Goal: Task Accomplishment & Management: Use online tool/utility

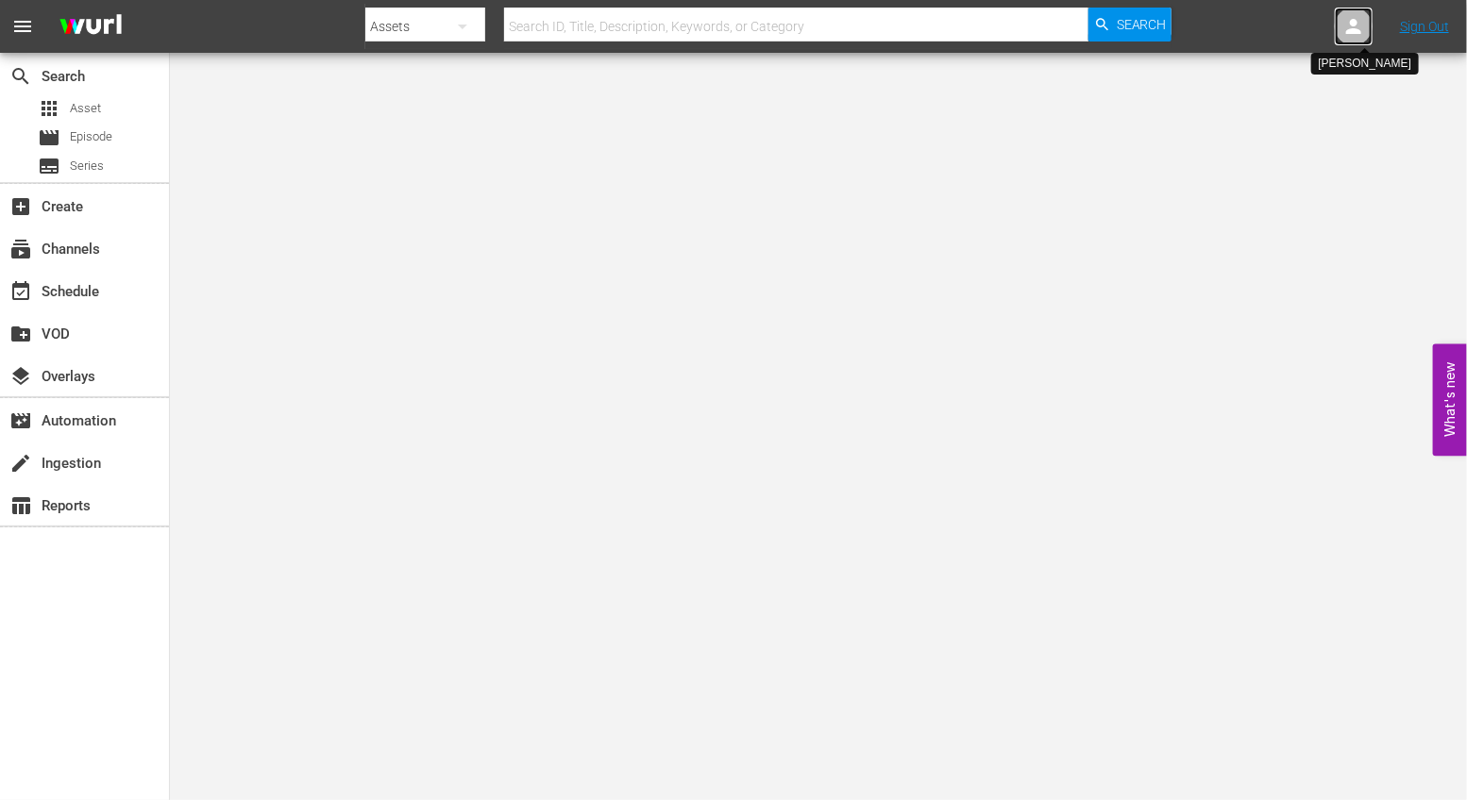
click at [1340, 19] on div at bounding box center [1354, 27] width 38 height 38
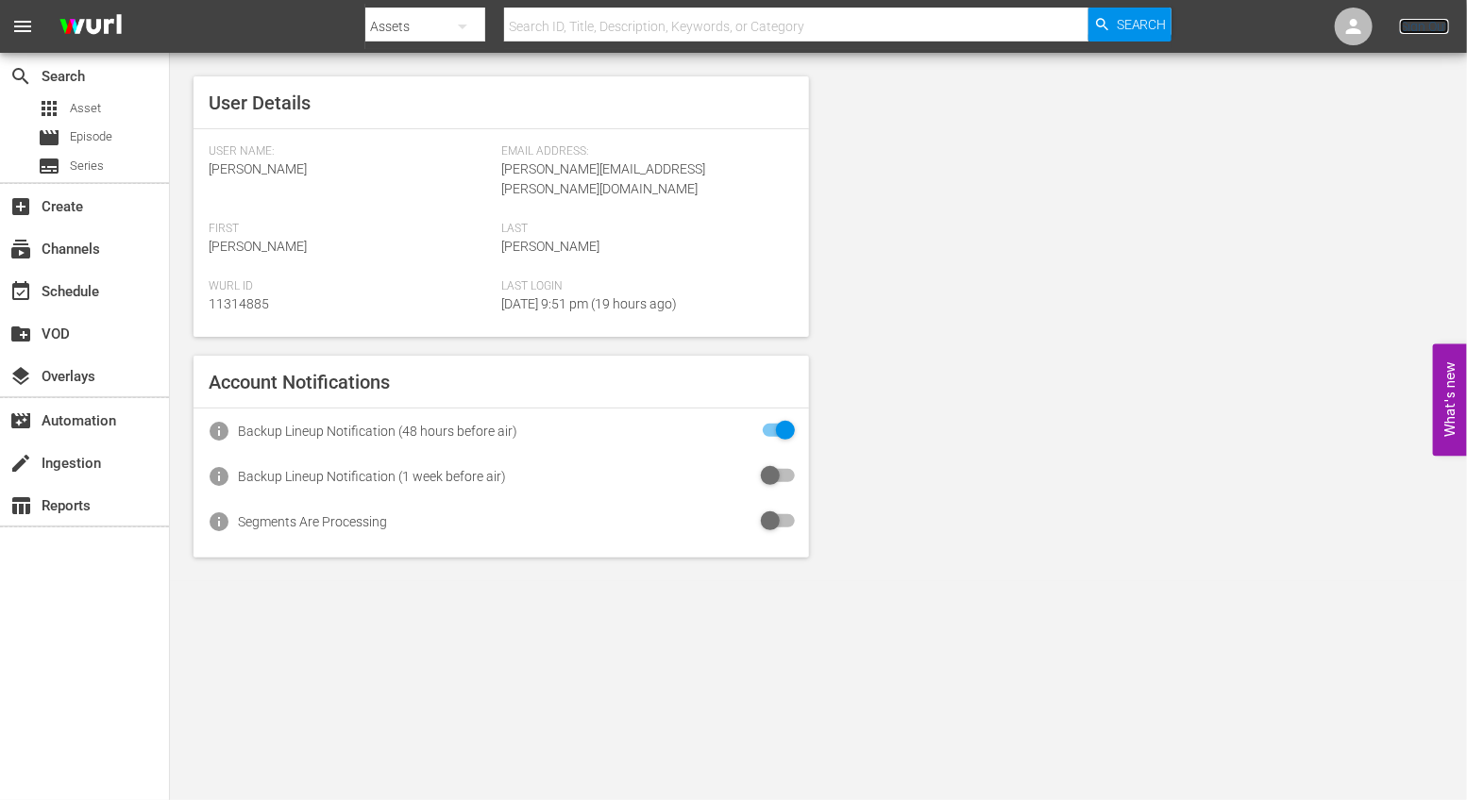
click at [1433, 31] on link "Sign Out" at bounding box center [1424, 26] width 49 height 15
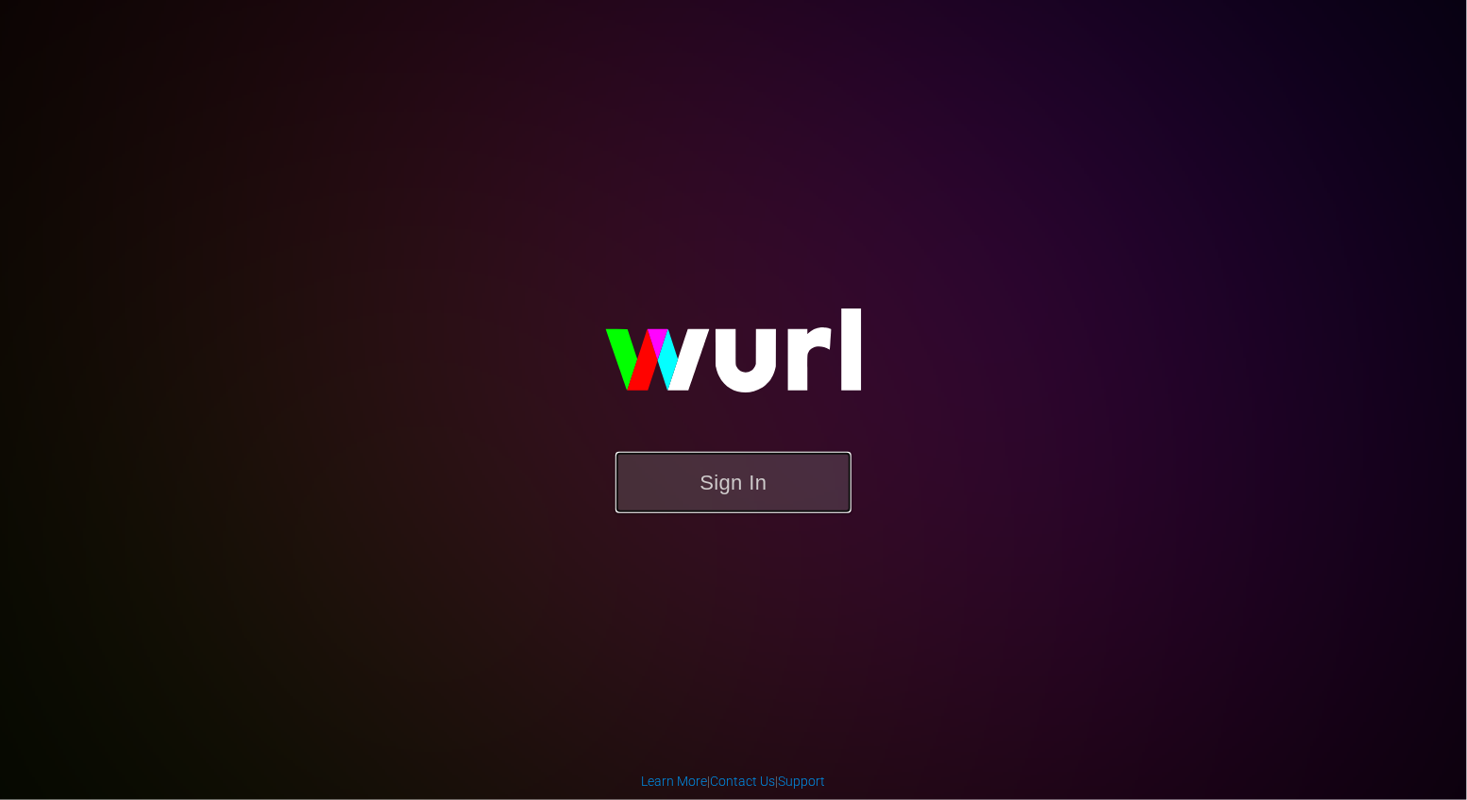
click at [739, 490] on button "Sign In" at bounding box center [733, 482] width 236 height 61
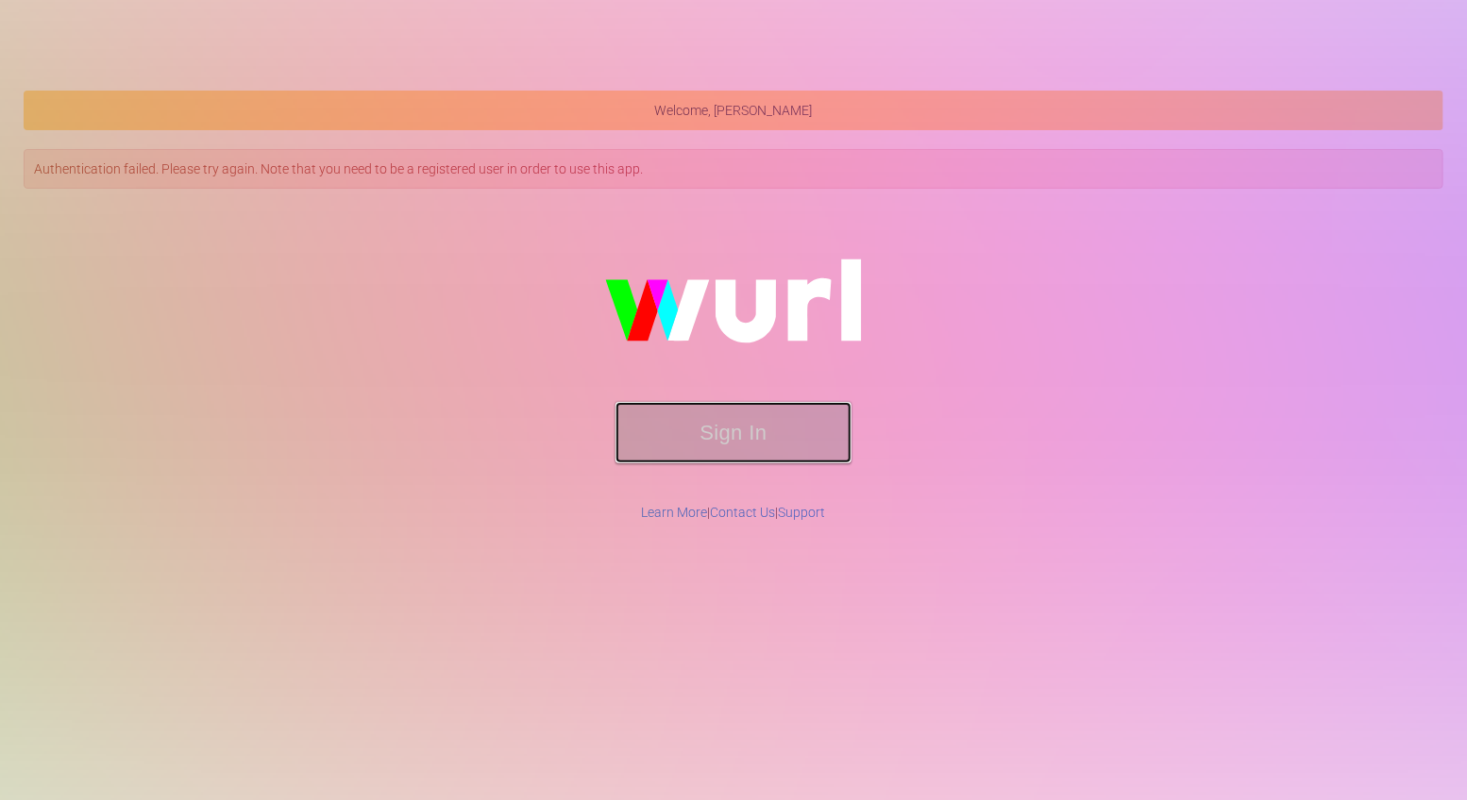
click at [689, 423] on button "Sign In" at bounding box center [733, 432] width 236 height 61
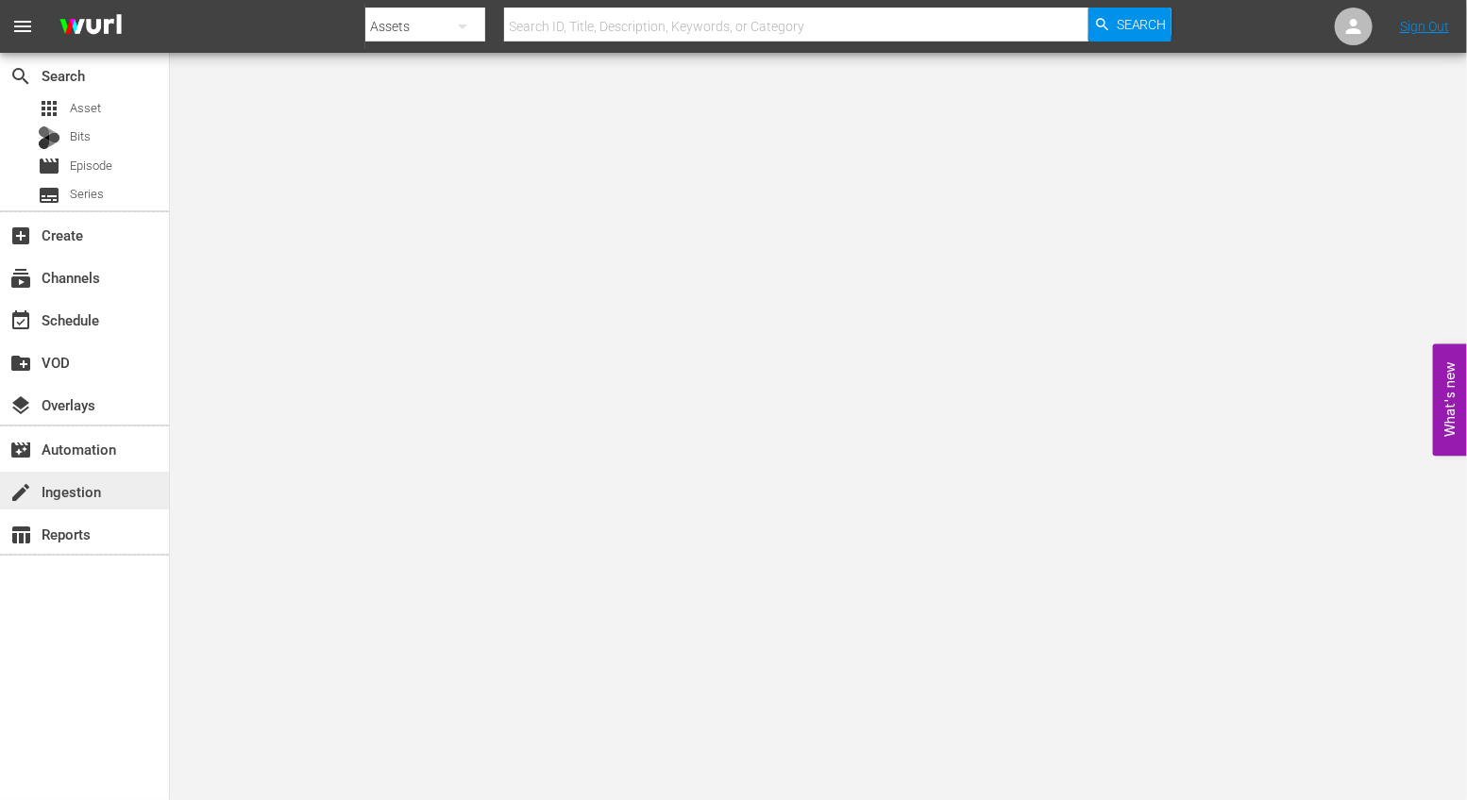
click at [110, 487] on div "create Ingestion" at bounding box center [84, 491] width 169 height 38
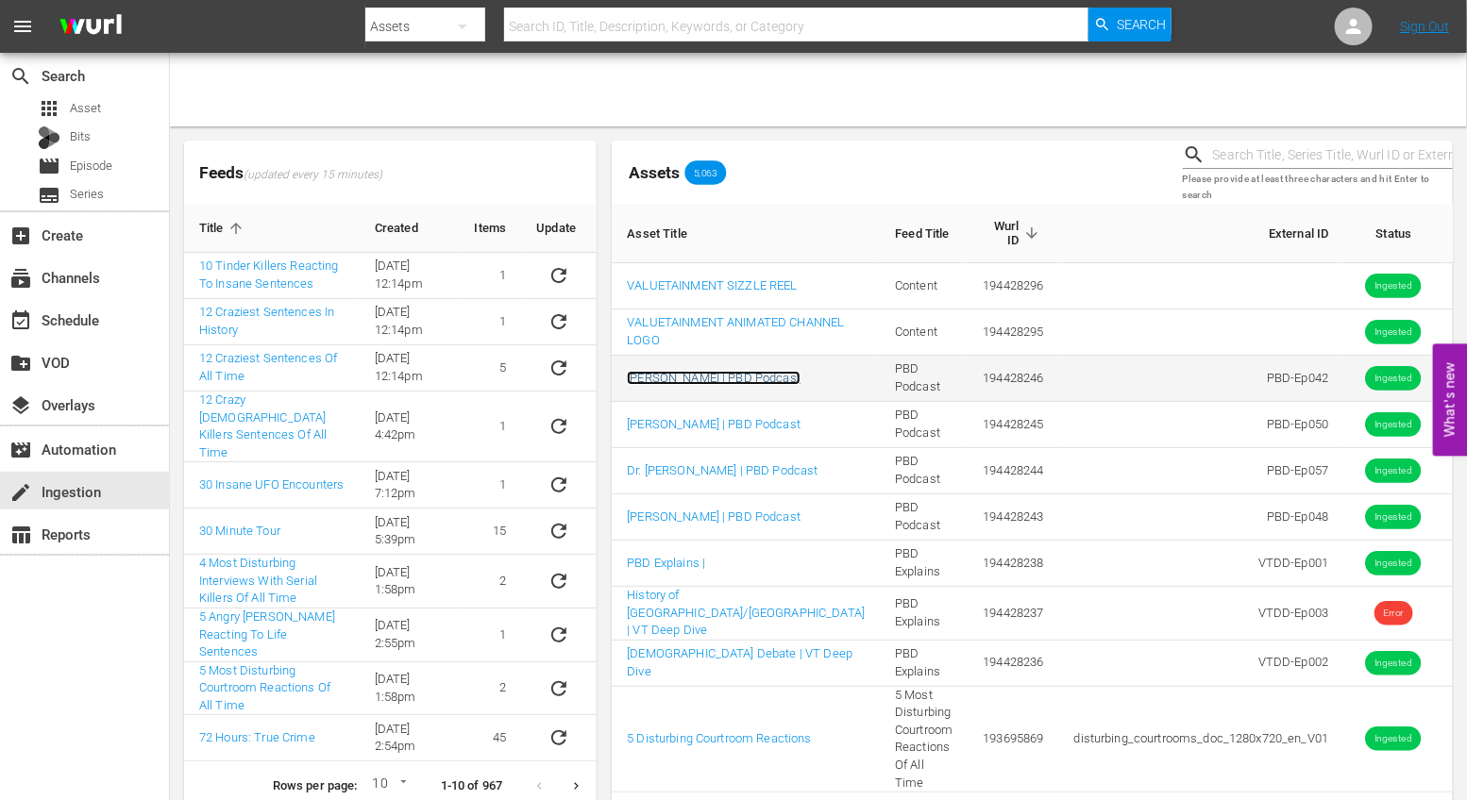
click at [689, 385] on link "[PERSON_NAME] | PBD Podcast" at bounding box center [714, 378] width 174 height 14
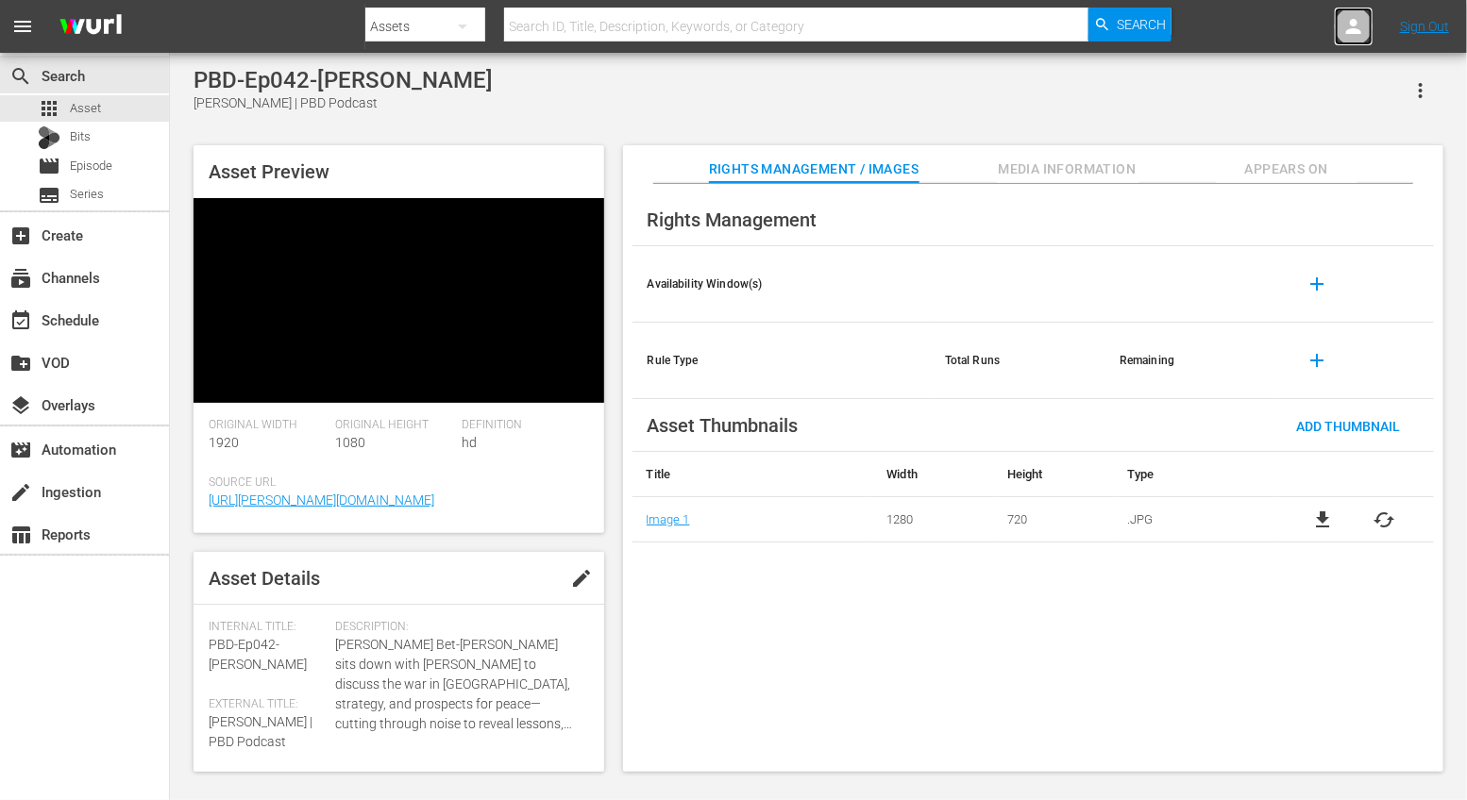
click at [1353, 36] on icon at bounding box center [1353, 26] width 23 height 23
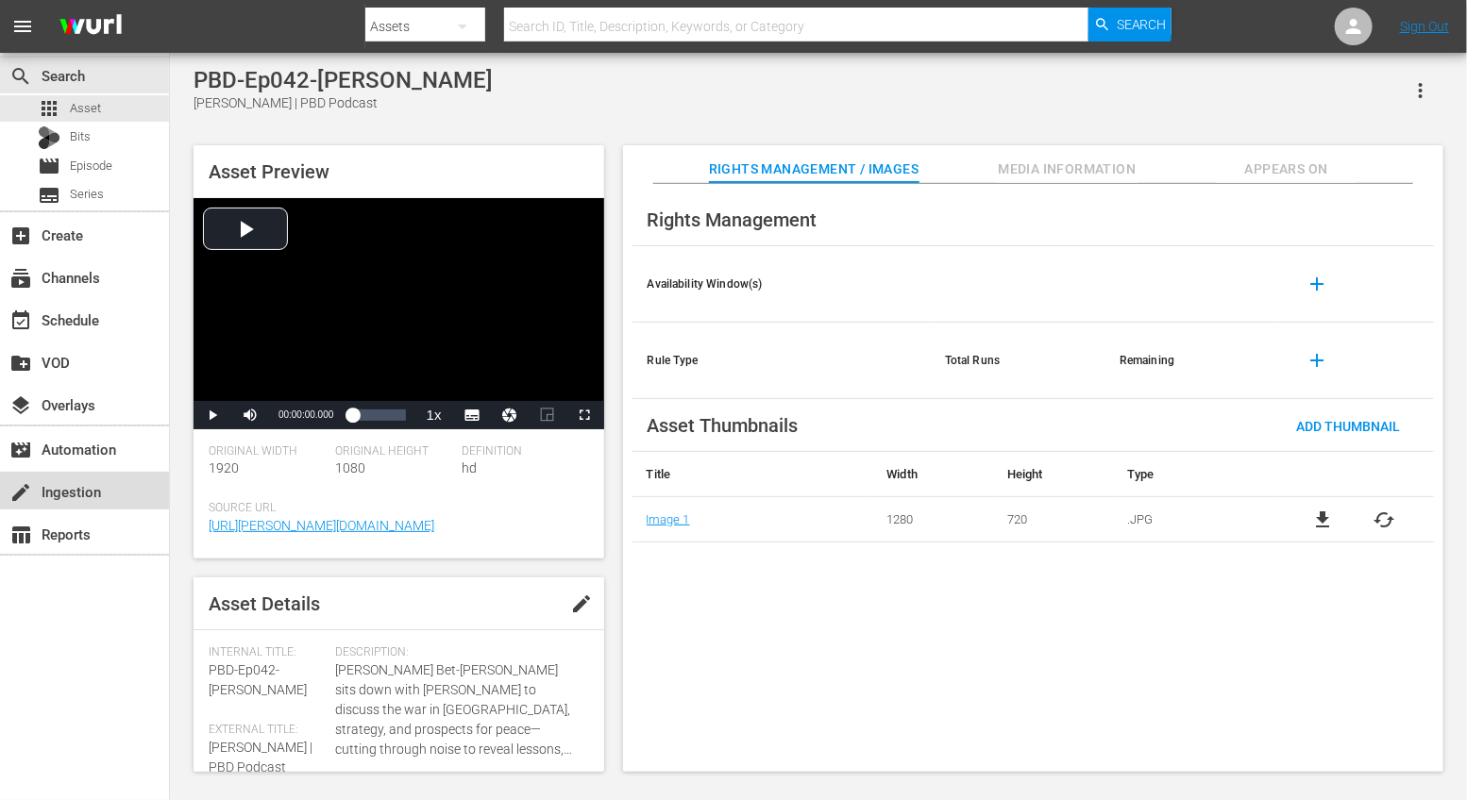
click at [90, 480] on div "create Ingestion" at bounding box center [53, 488] width 106 height 17
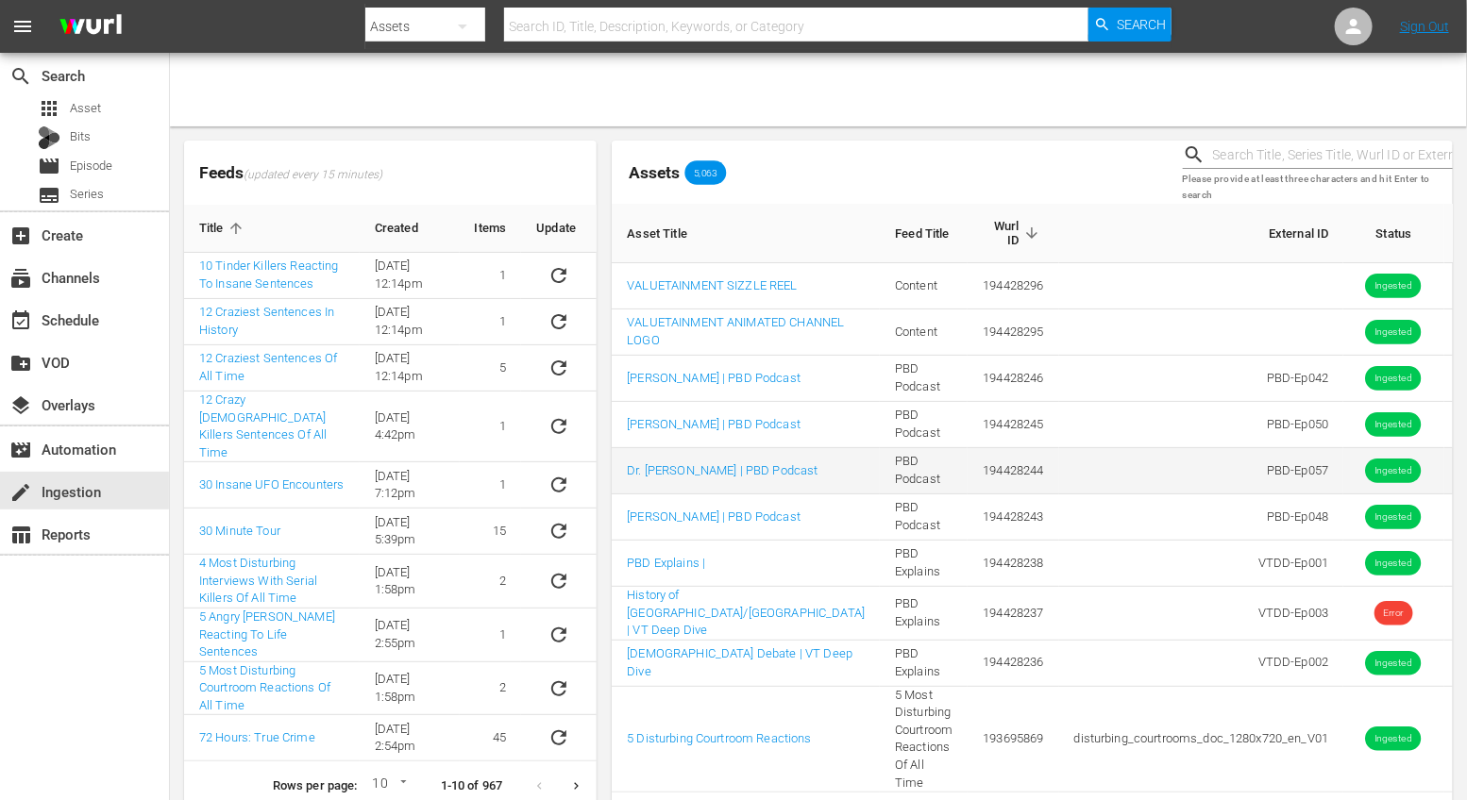
scroll to position [41, 0]
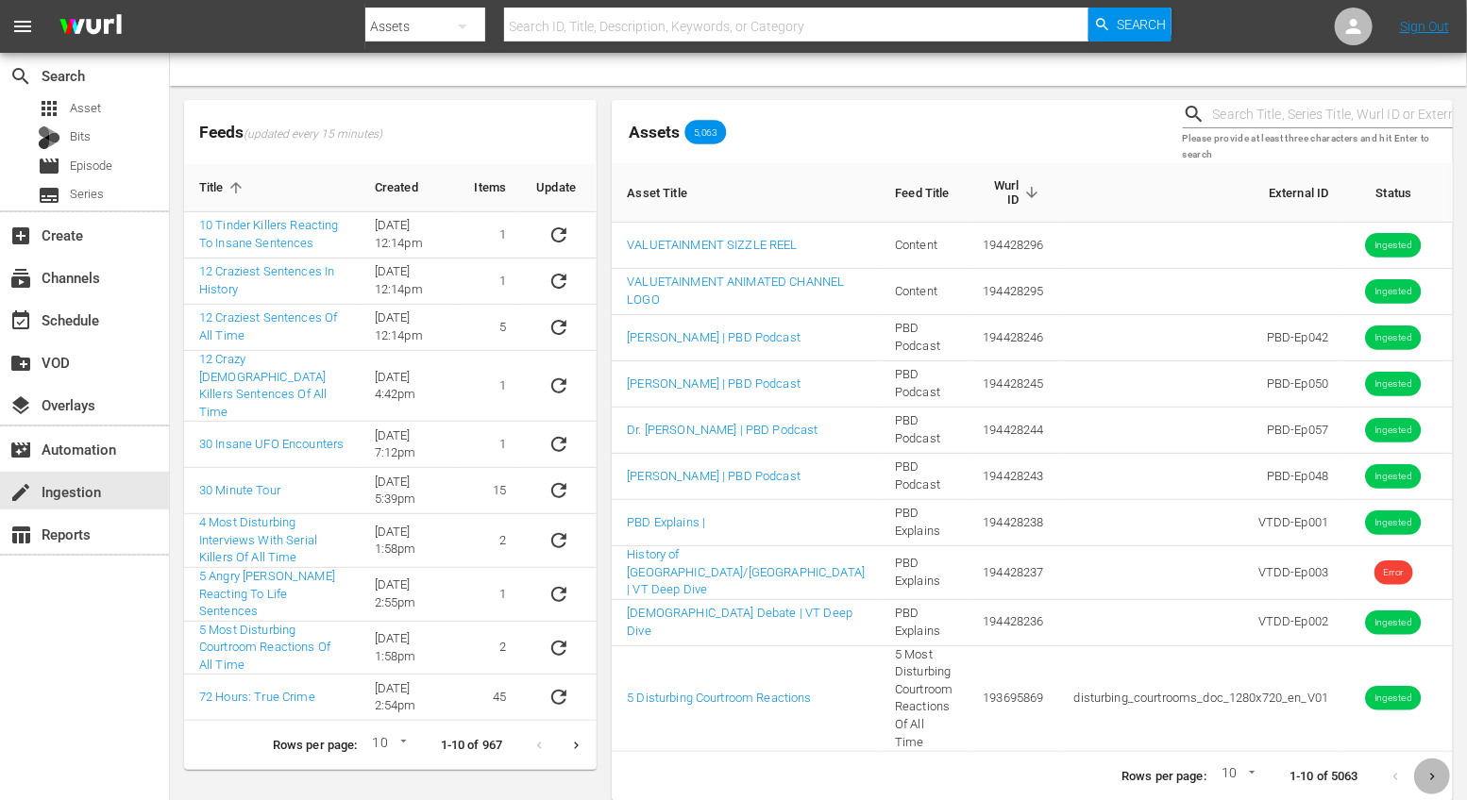
click at [1437, 770] on button "Next page" at bounding box center [1432, 777] width 37 height 37
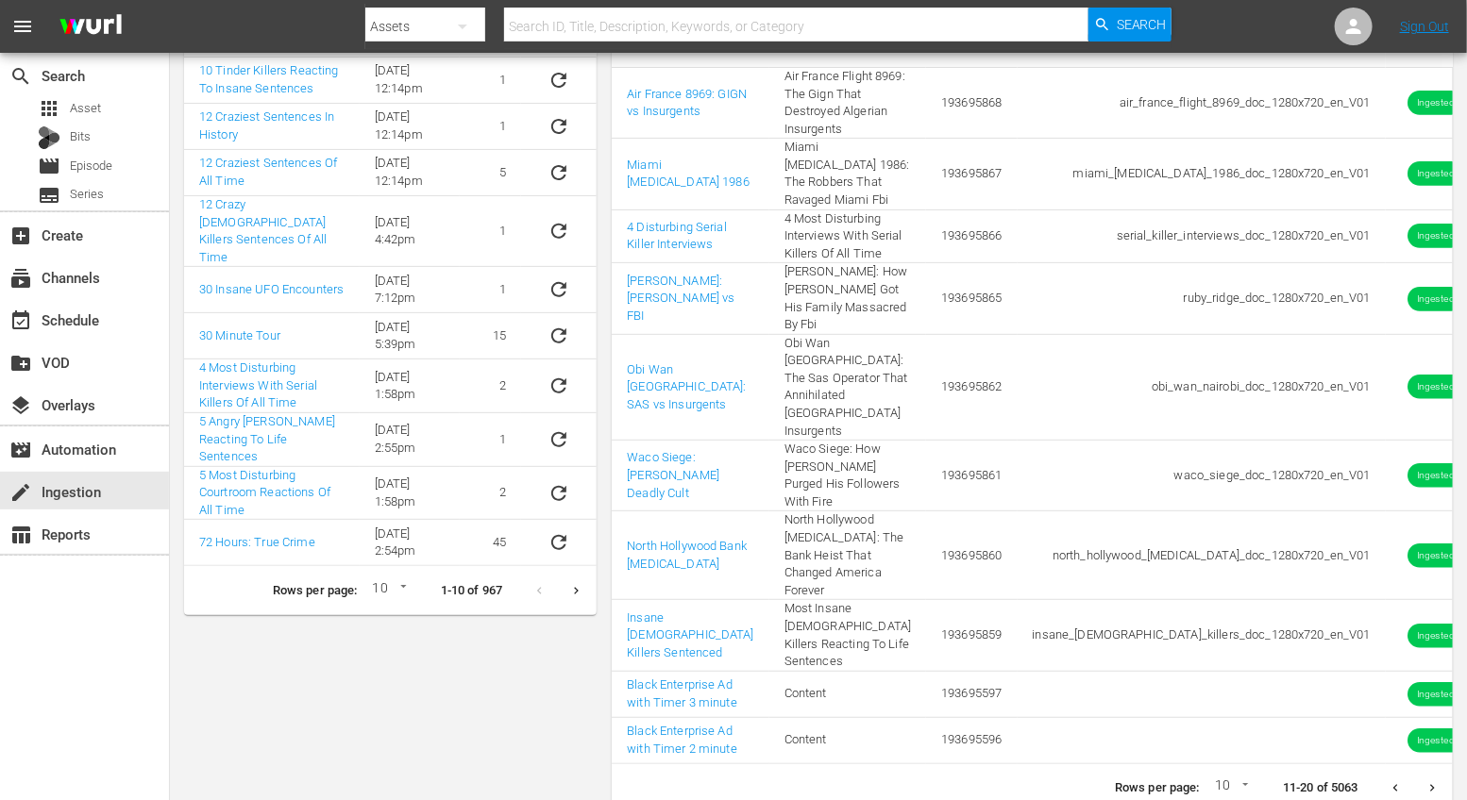
scroll to position [215, 0]
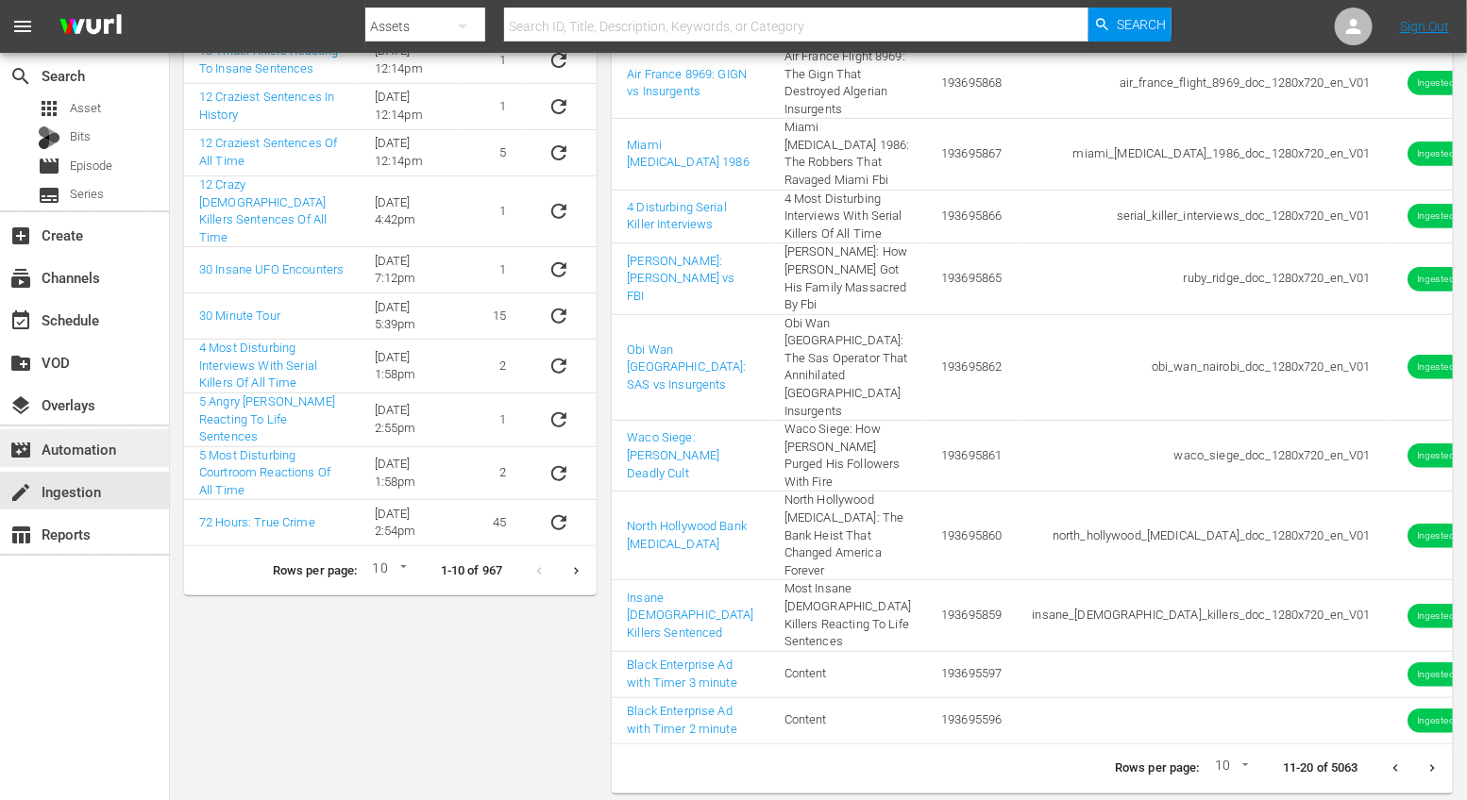
click at [102, 455] on div "movie_filter Automation" at bounding box center [53, 446] width 106 height 17
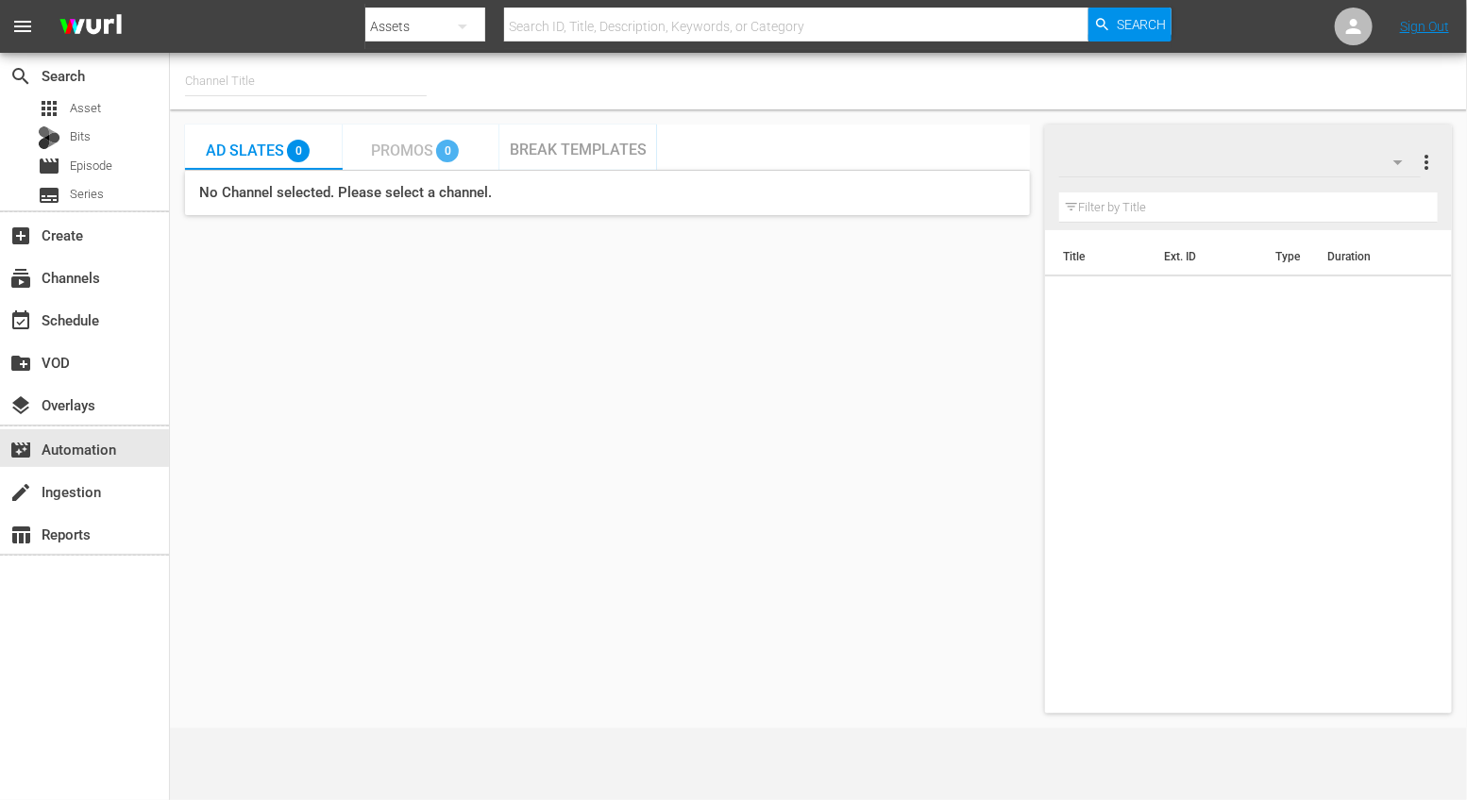
click at [405, 146] on span "Promos" at bounding box center [402, 151] width 62 height 18
click at [283, 142] on div "Ad Slates 0" at bounding box center [263, 147] width 115 height 38
click at [400, 145] on span "Promos" at bounding box center [402, 151] width 62 height 18
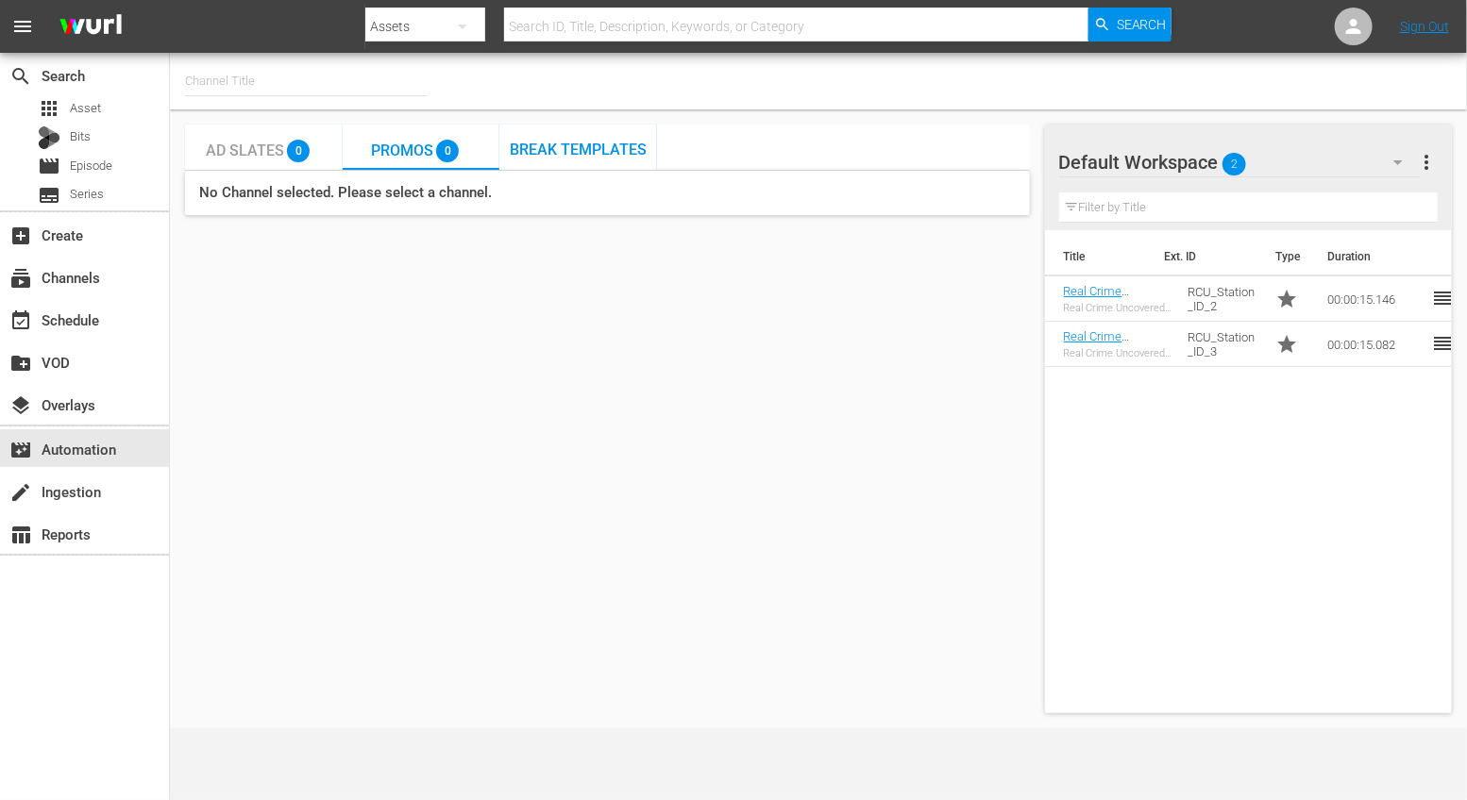
click at [539, 141] on span "Break Templates" at bounding box center [578, 150] width 137 height 18
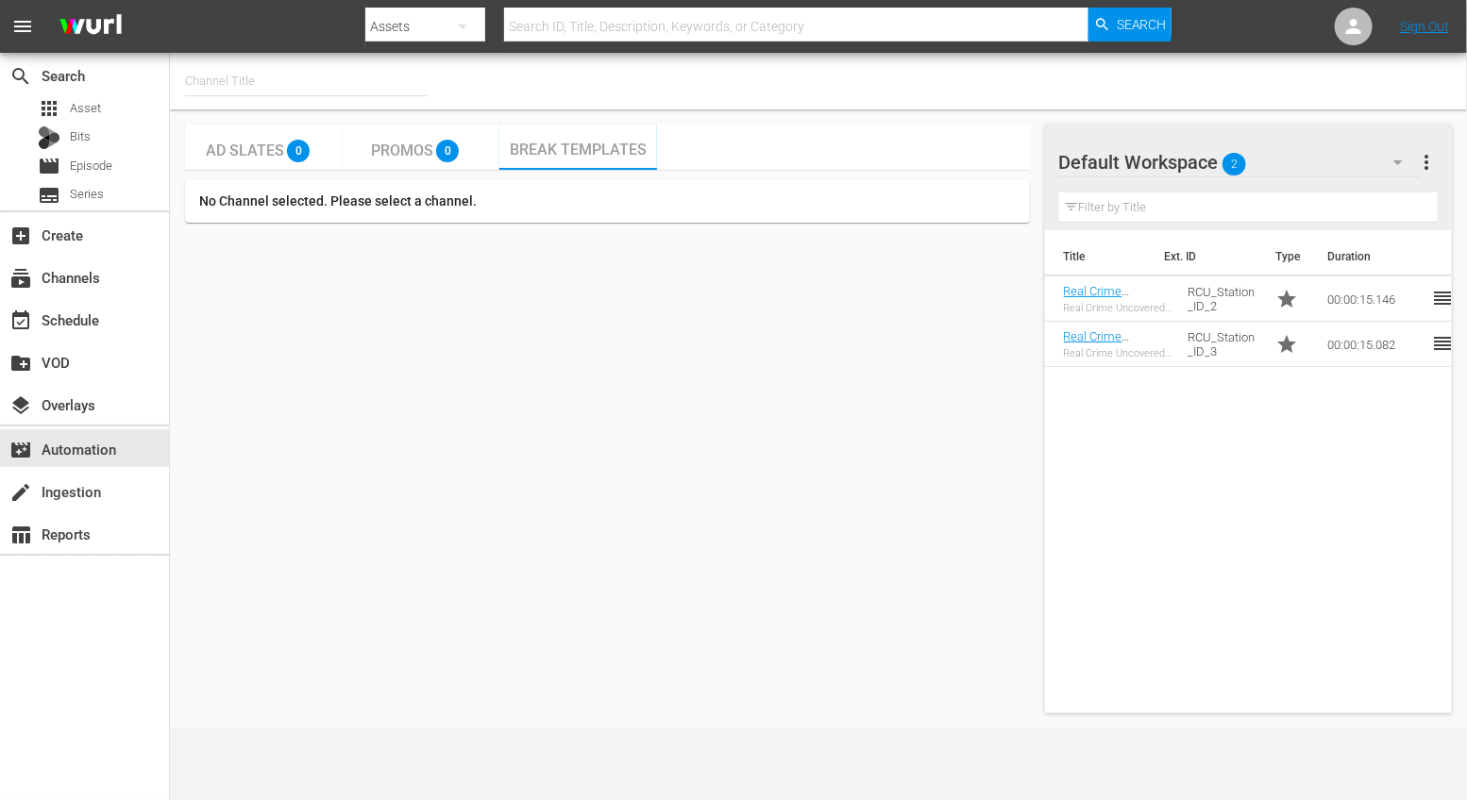
click at [384, 211] on h5 "No Channel selected. Please select a channel." at bounding box center [607, 201] width 845 height 42
click at [305, 82] on input "text" at bounding box center [306, 81] width 242 height 45
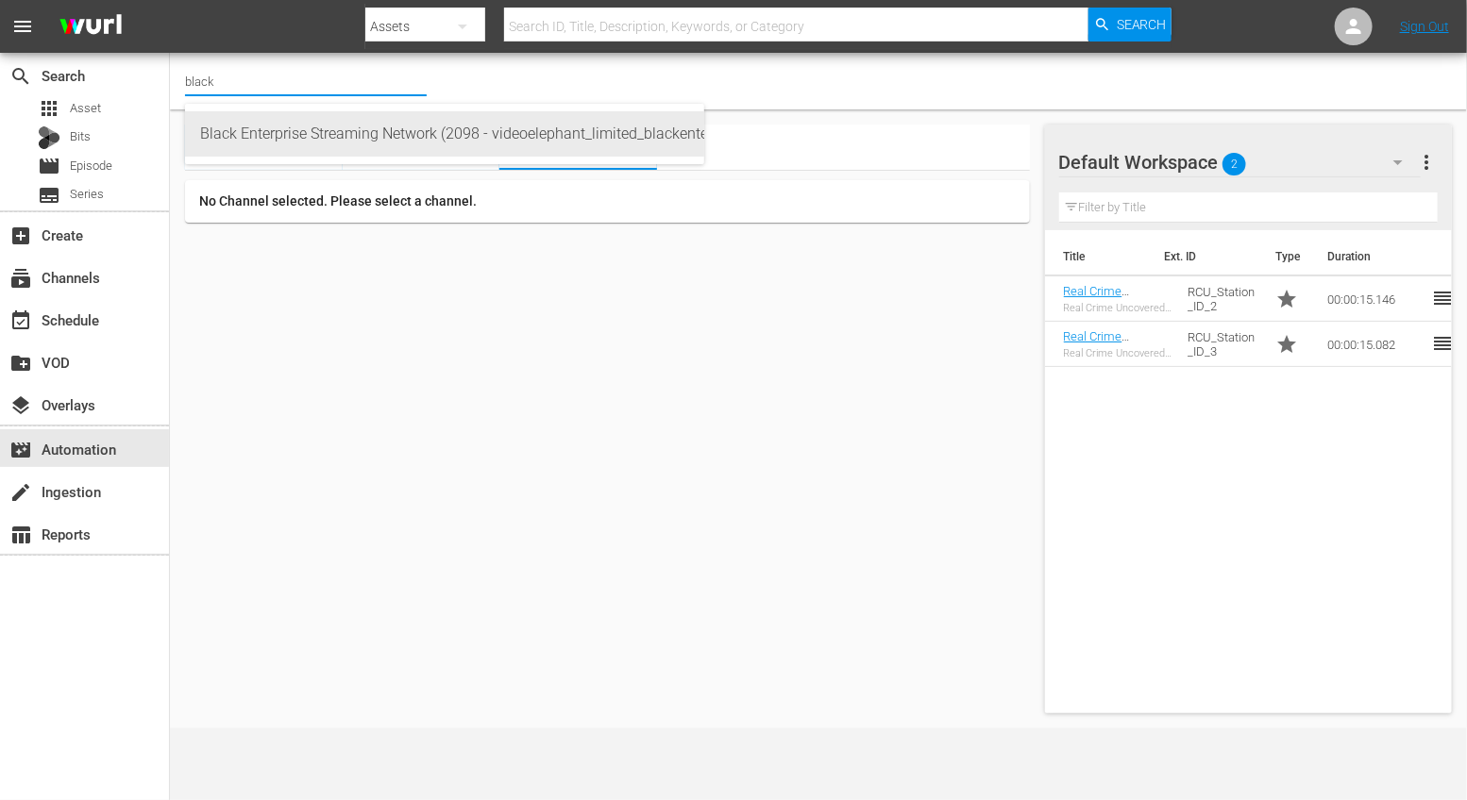
click at [311, 132] on div "Black Enterprise Streaming Network (2098 - videoelephant_limited_blackenterpris…" at bounding box center [444, 133] width 489 height 45
type input "Black Enterprise Streaming Network (2098 - videoelephant_limited_blackenterpris…"
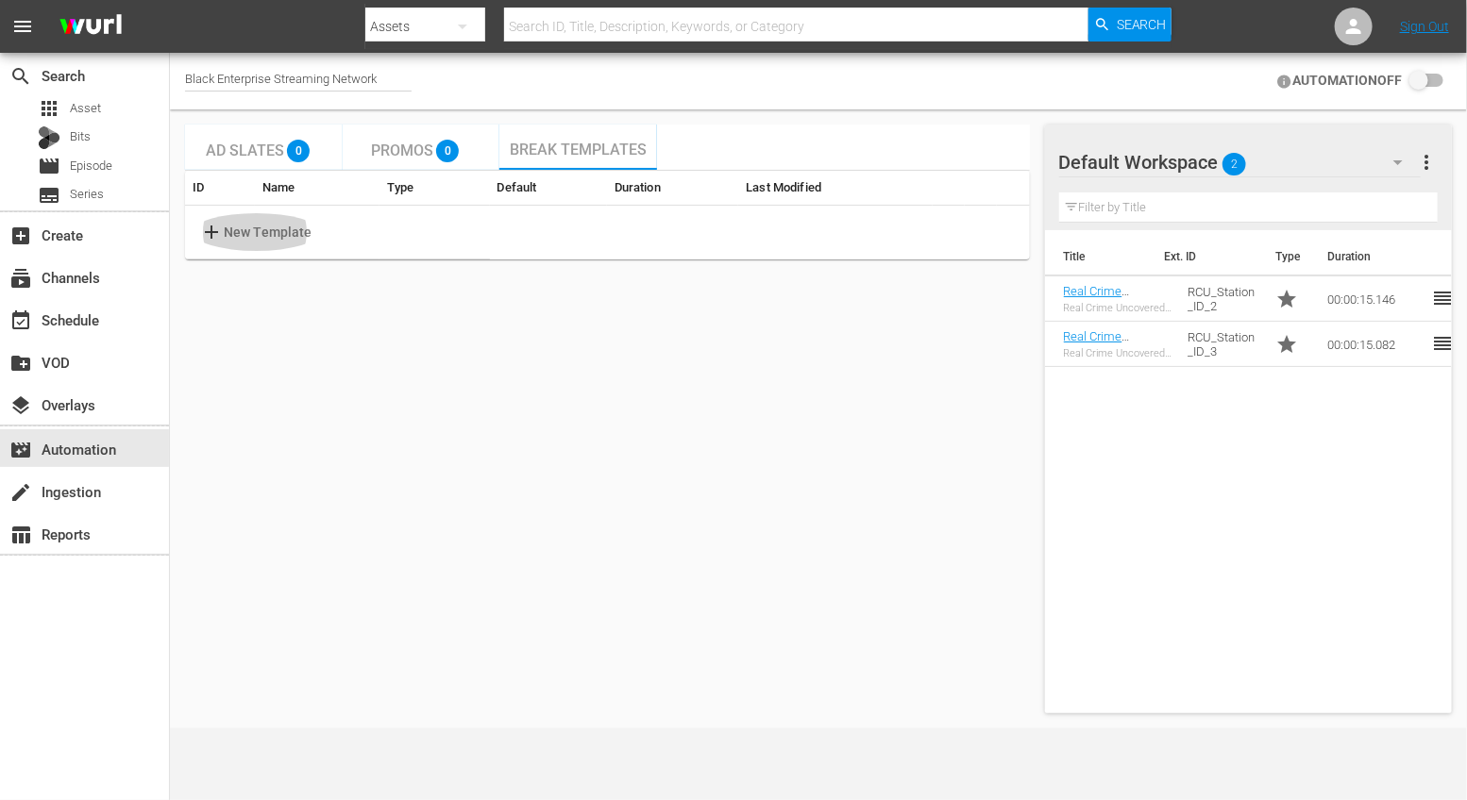
click at [250, 223] on p "New Template" at bounding box center [268, 233] width 89 height 20
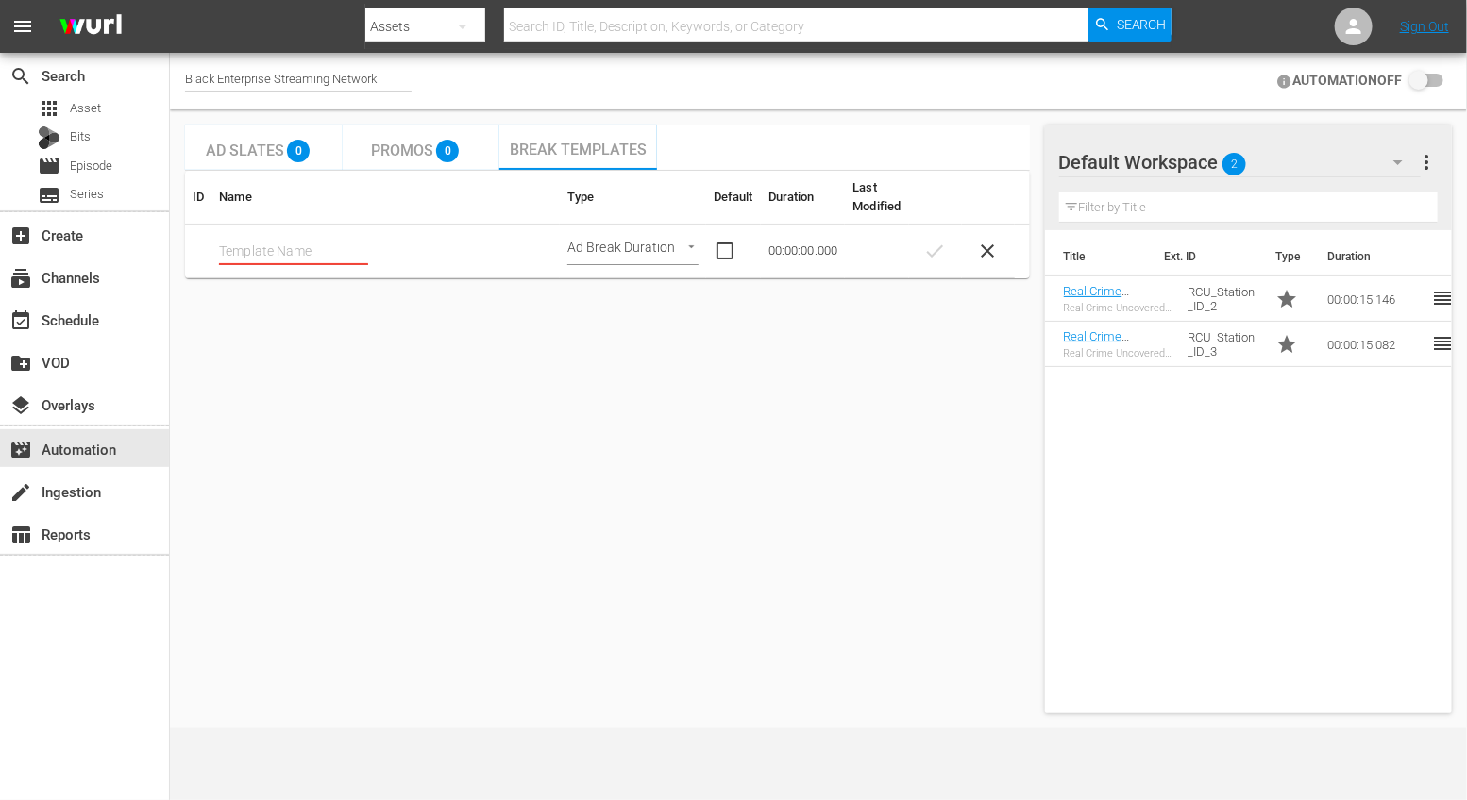
click at [270, 257] on input "text" at bounding box center [293, 251] width 149 height 28
click at [992, 253] on span "close" at bounding box center [988, 251] width 23 height 23
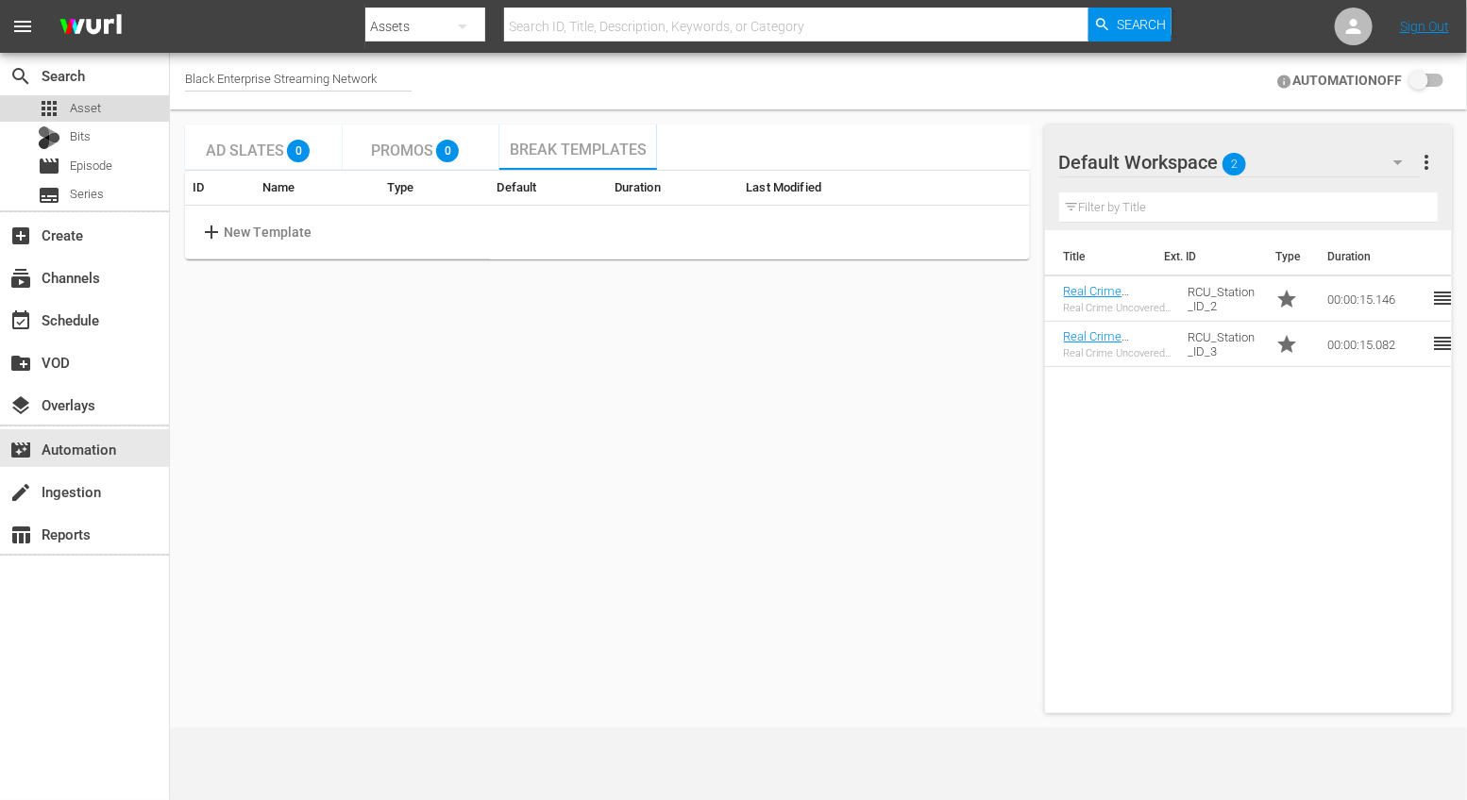
click at [95, 109] on span "Asset" at bounding box center [85, 108] width 31 height 19
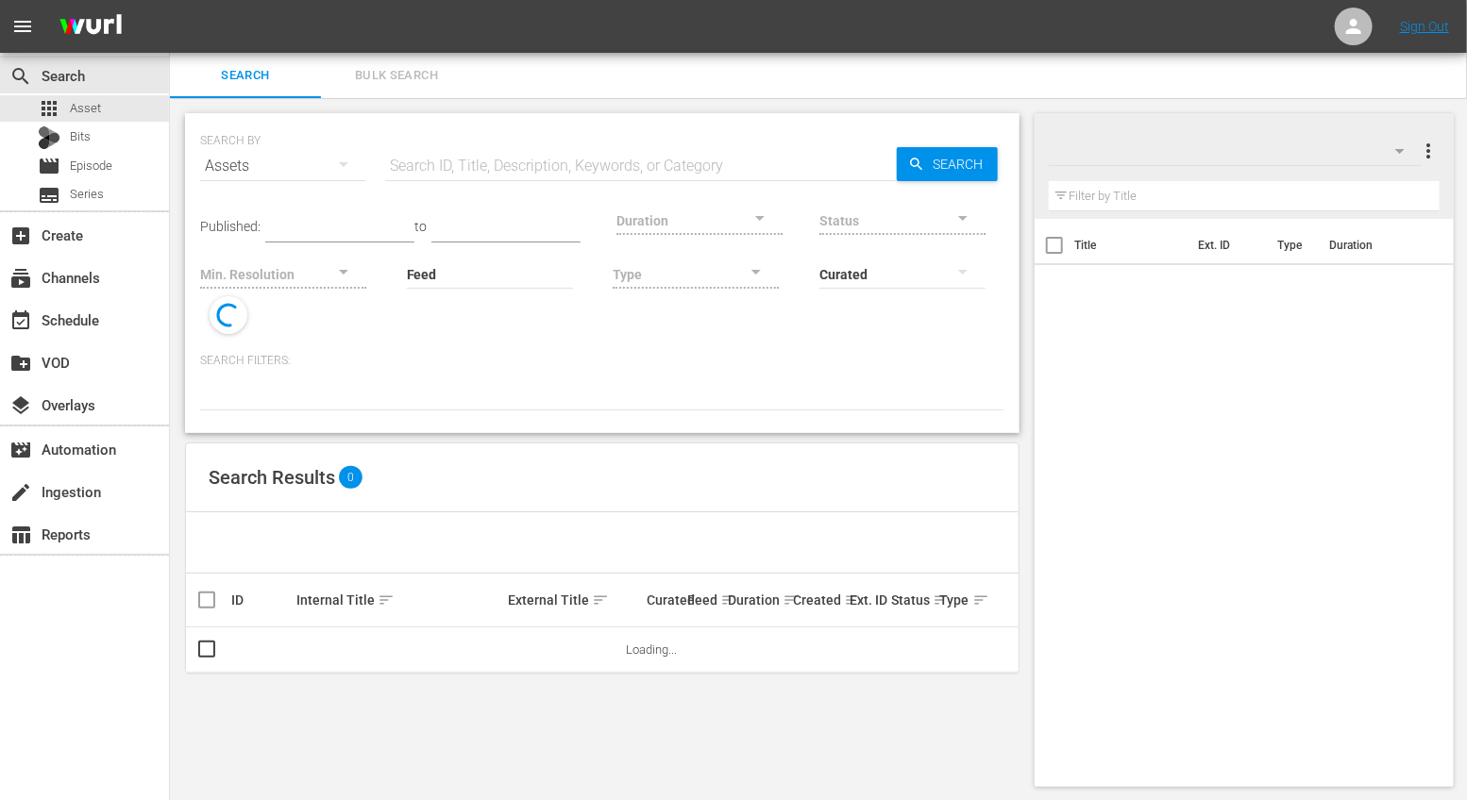
click at [445, 156] on input "text" at bounding box center [641, 165] width 512 height 45
paste input "The New Norm"
type input "The New Norm"
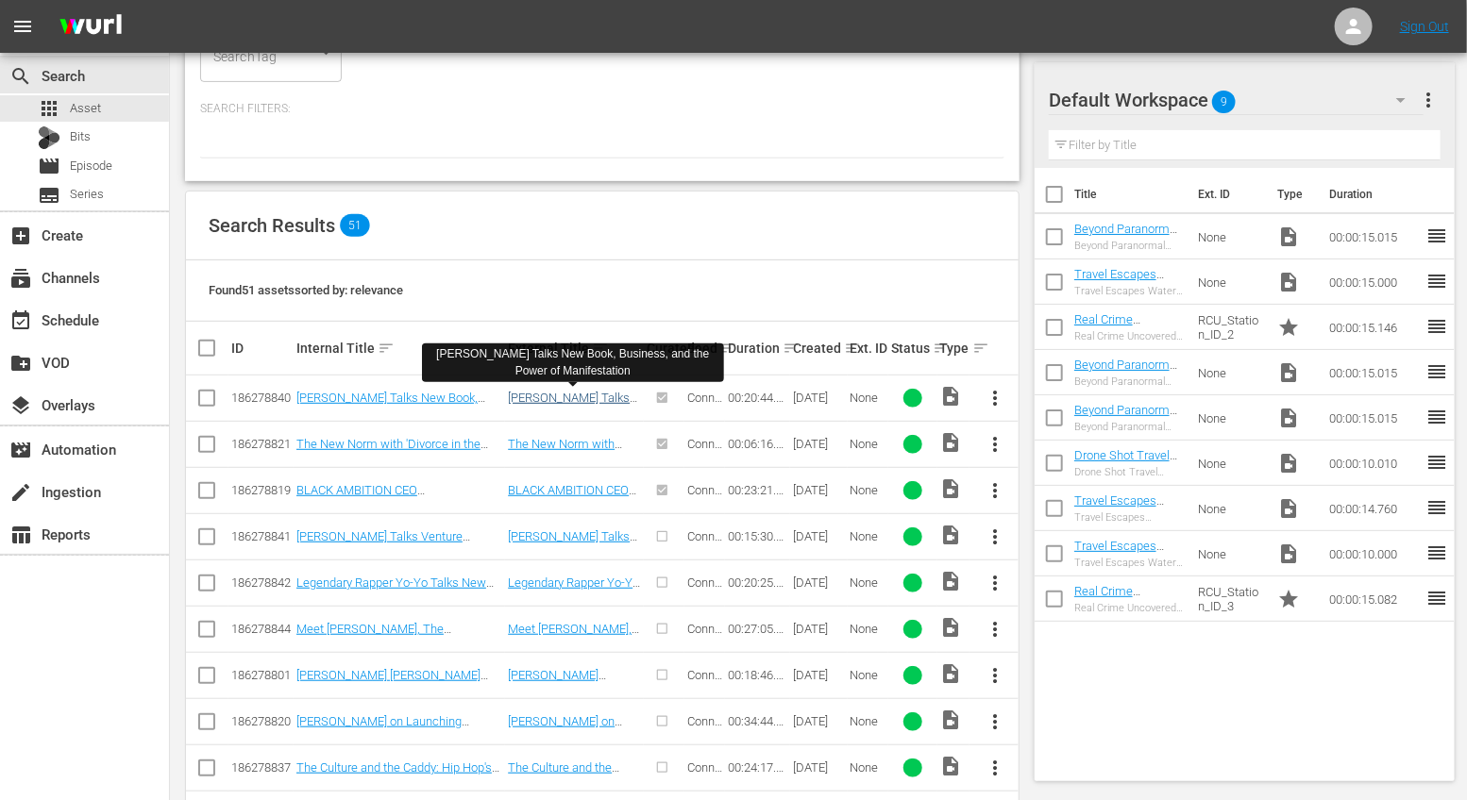
scroll to position [314, 0]
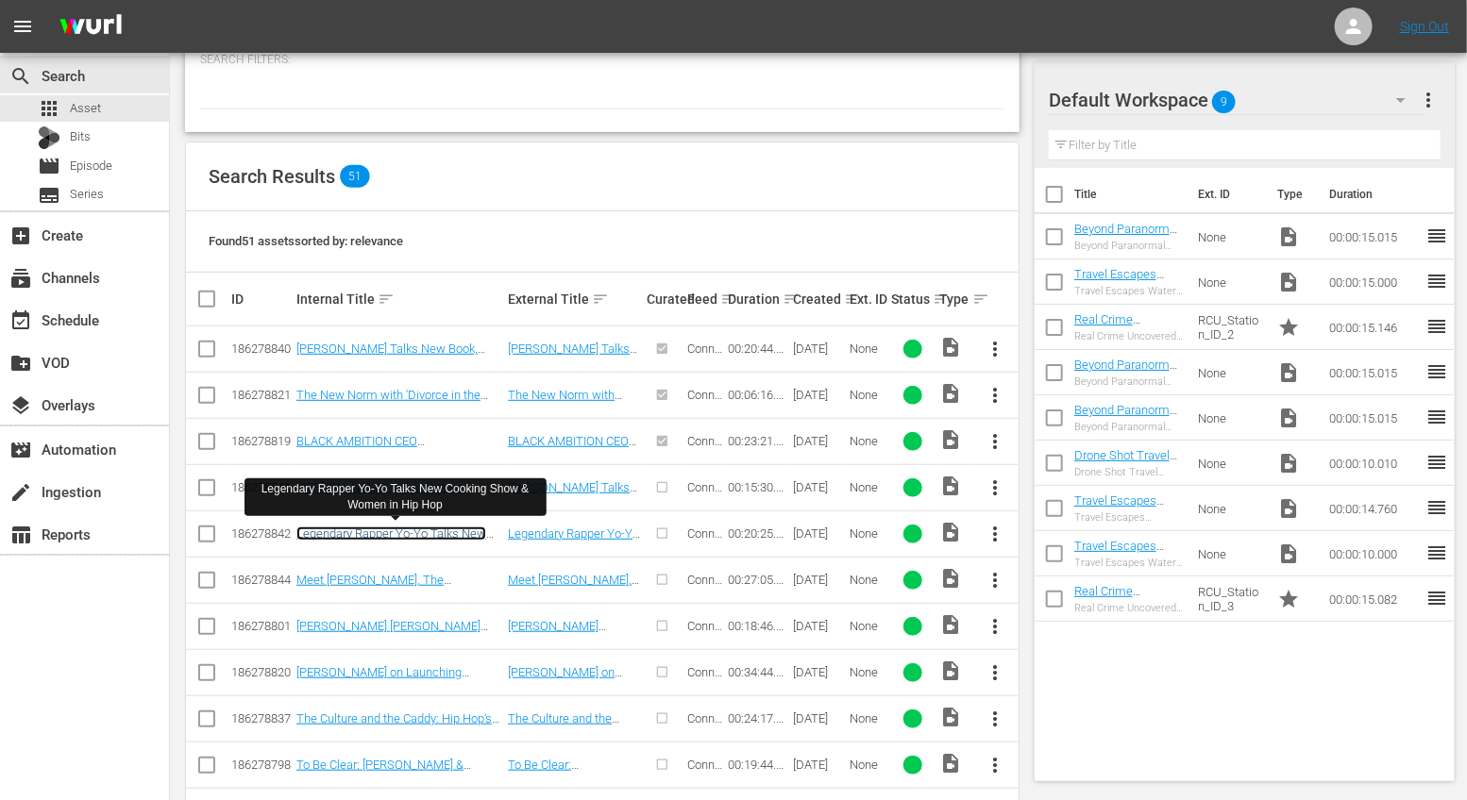
click at [401, 530] on link "Legendary Rapper Yo-Yo Talks New Cooking Show & Women in Hip Hop" at bounding box center [391, 541] width 190 height 28
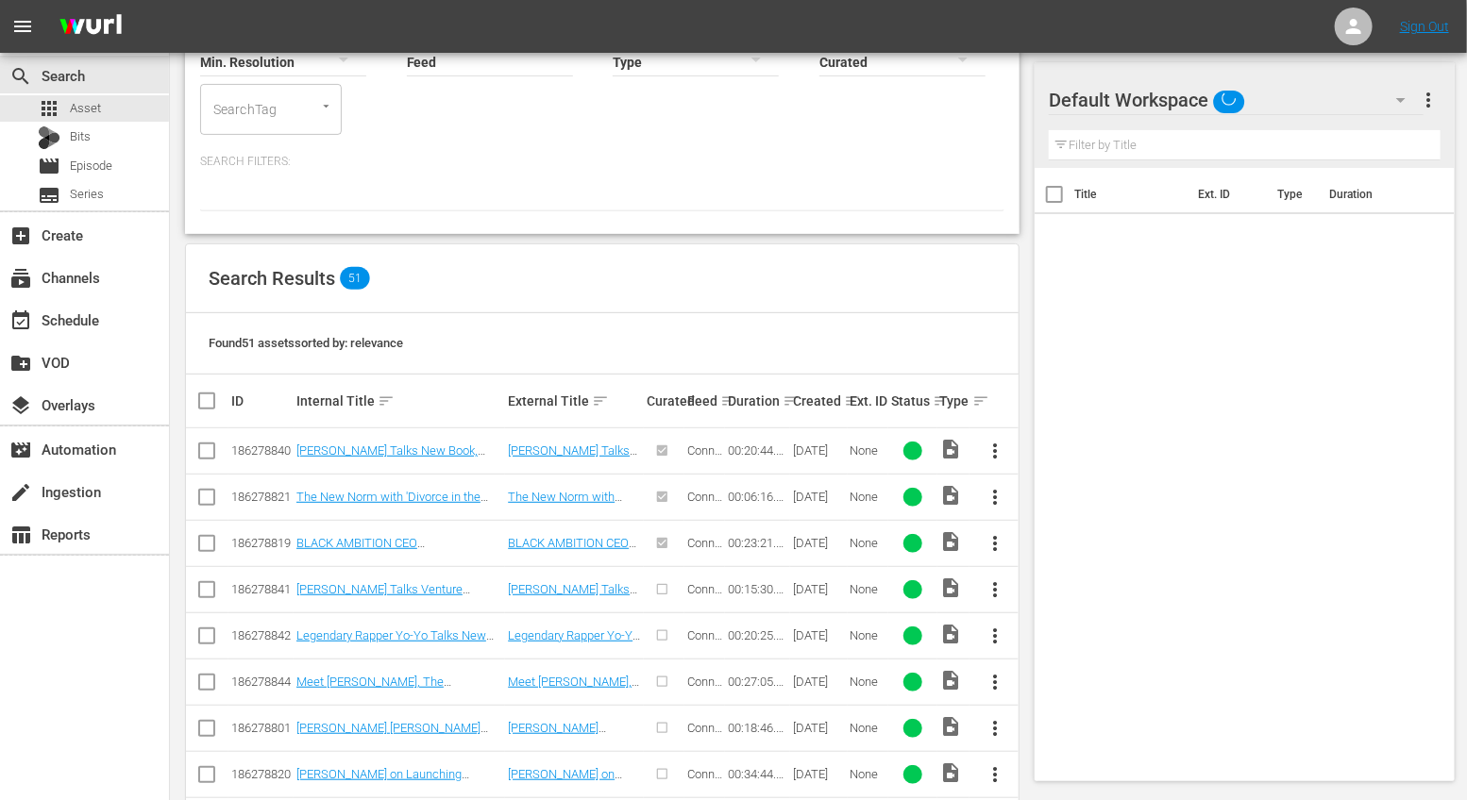
scroll to position [232, 0]
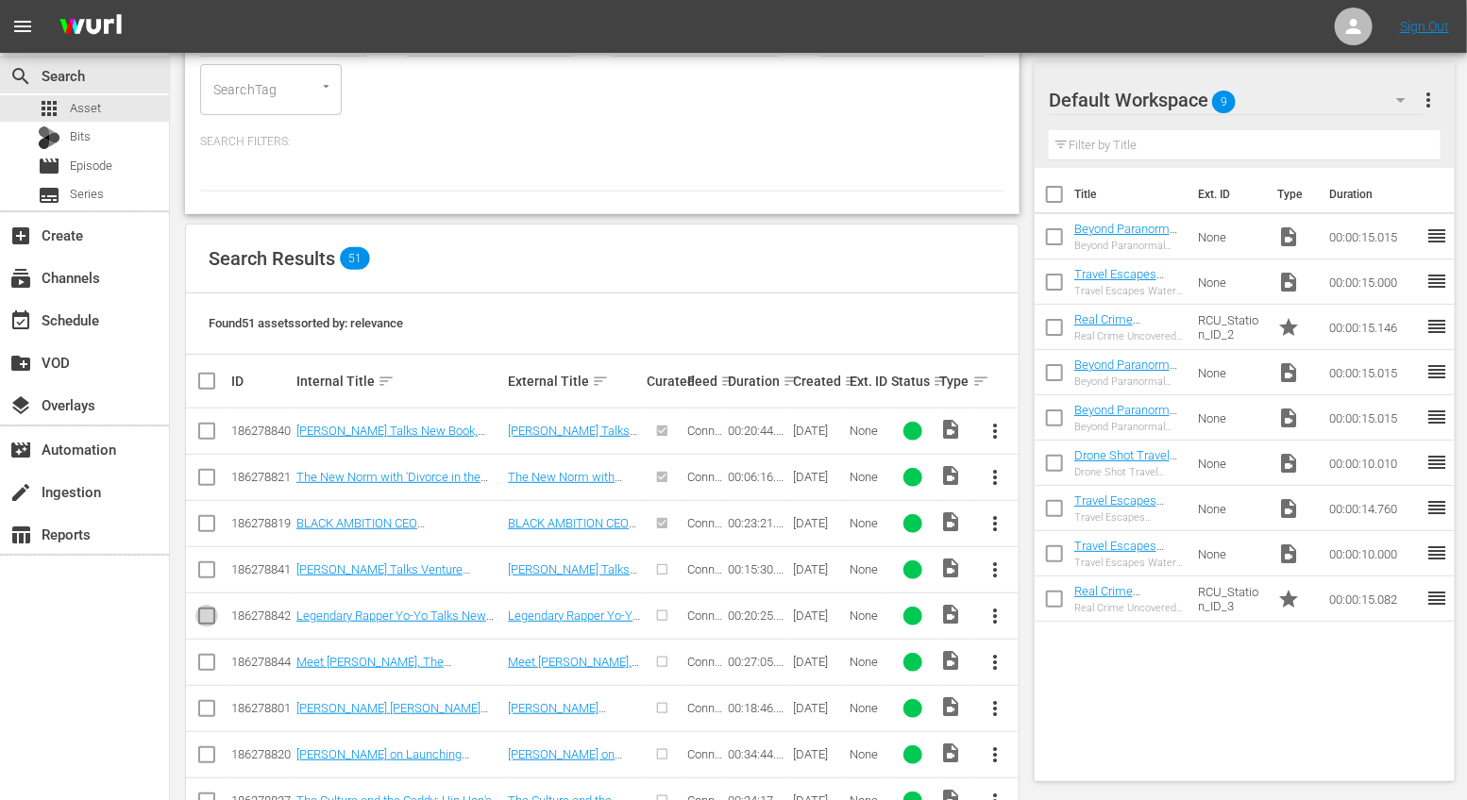
click at [207, 610] on input "checkbox" at bounding box center [206, 620] width 23 height 23
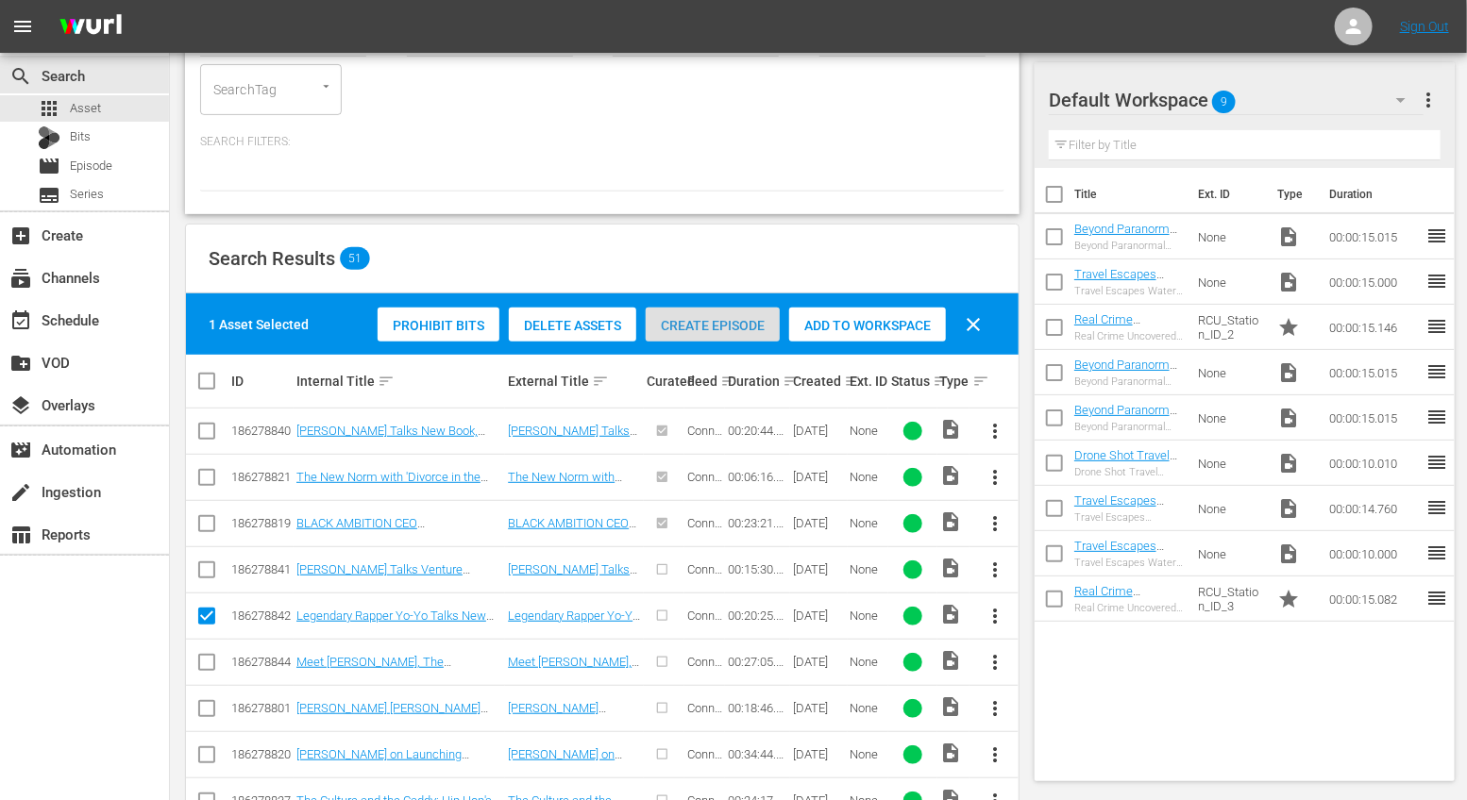
click at [690, 318] on span "Create Episode" at bounding box center [713, 325] width 134 height 15
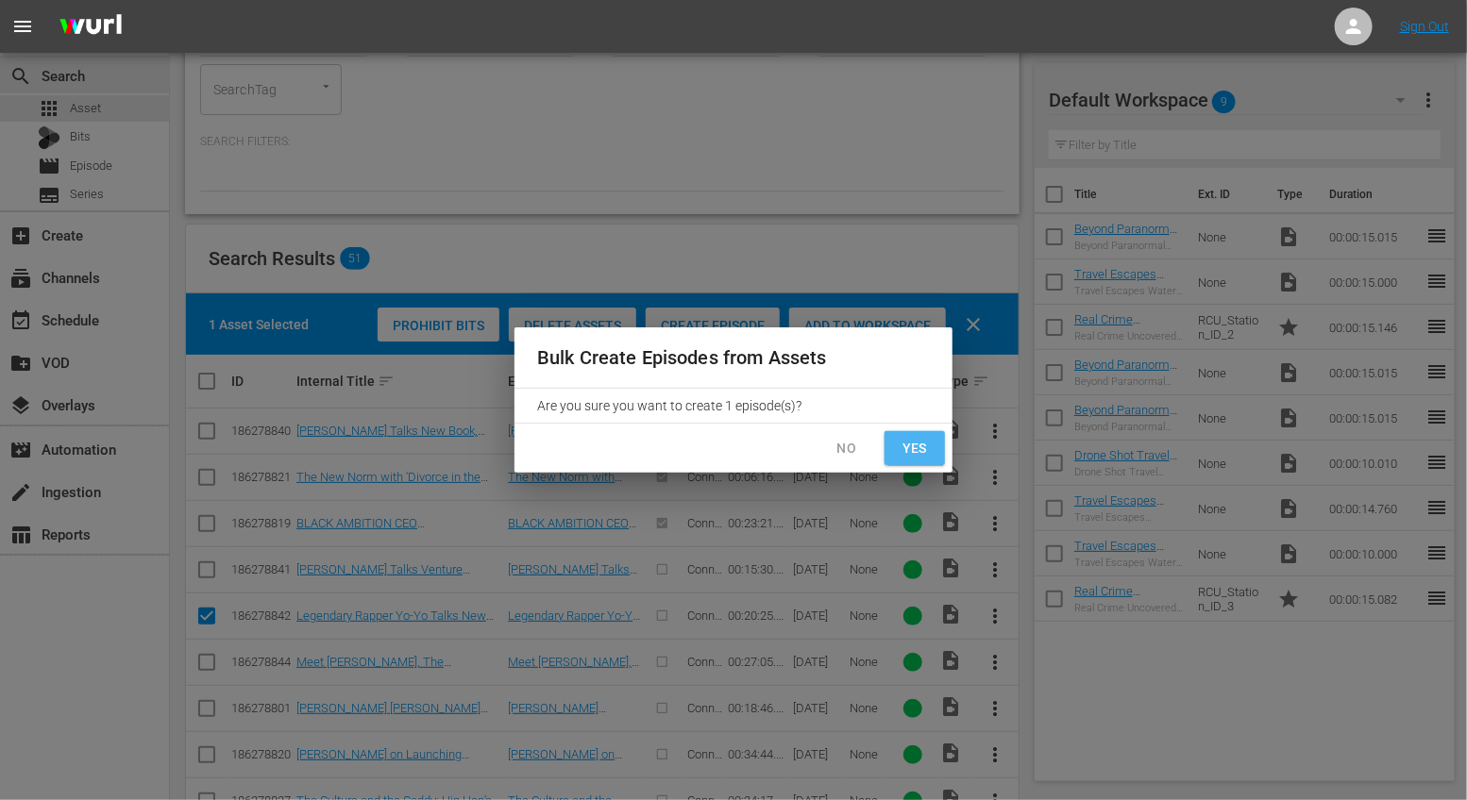
click at [904, 452] on span "Yes" at bounding box center [914, 449] width 30 height 24
checkbox input "false"
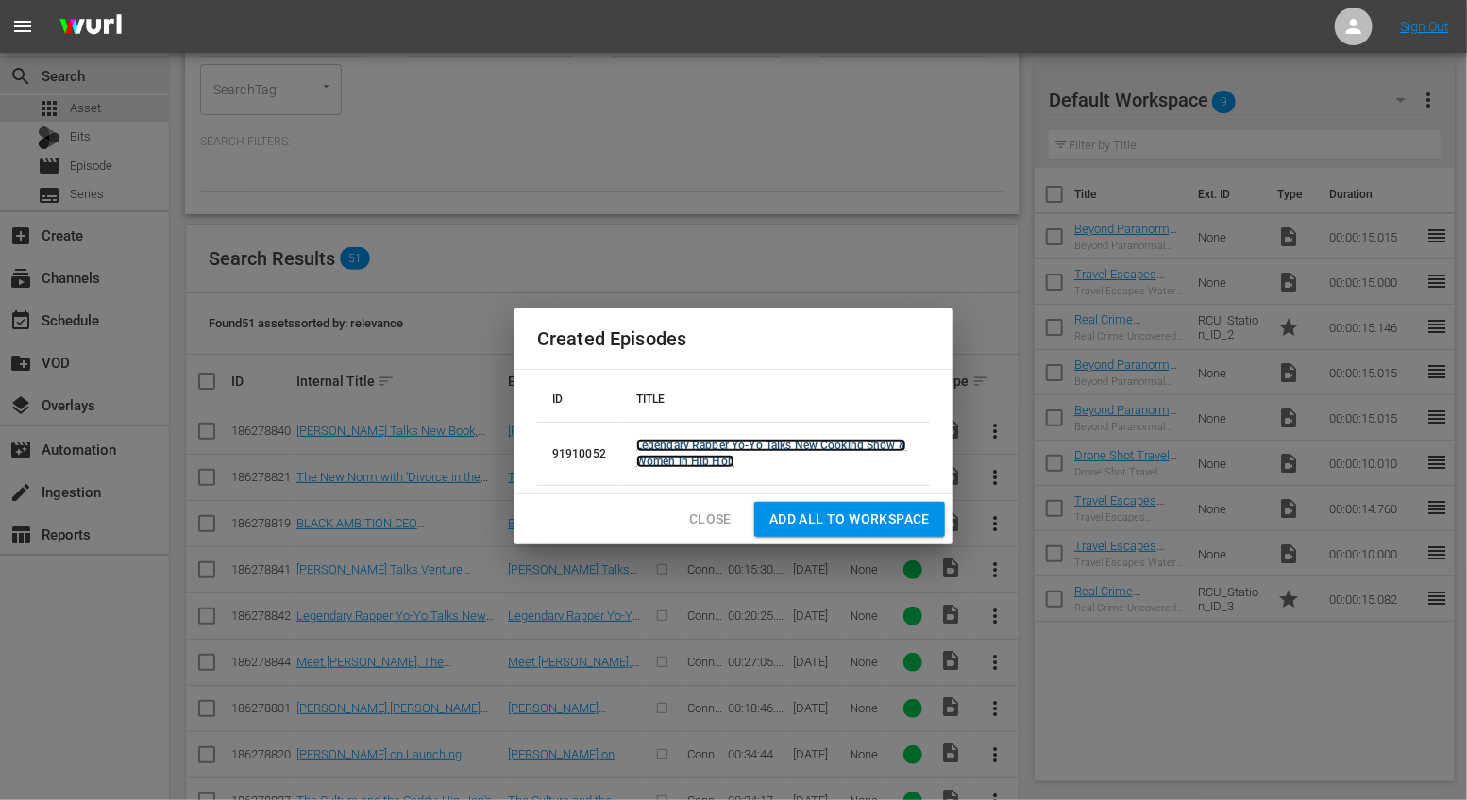
click at [707, 462] on link "Legendary Rapper Yo-Yo Talks New Cooking Show & Women in Hip Hop" at bounding box center [771, 453] width 270 height 29
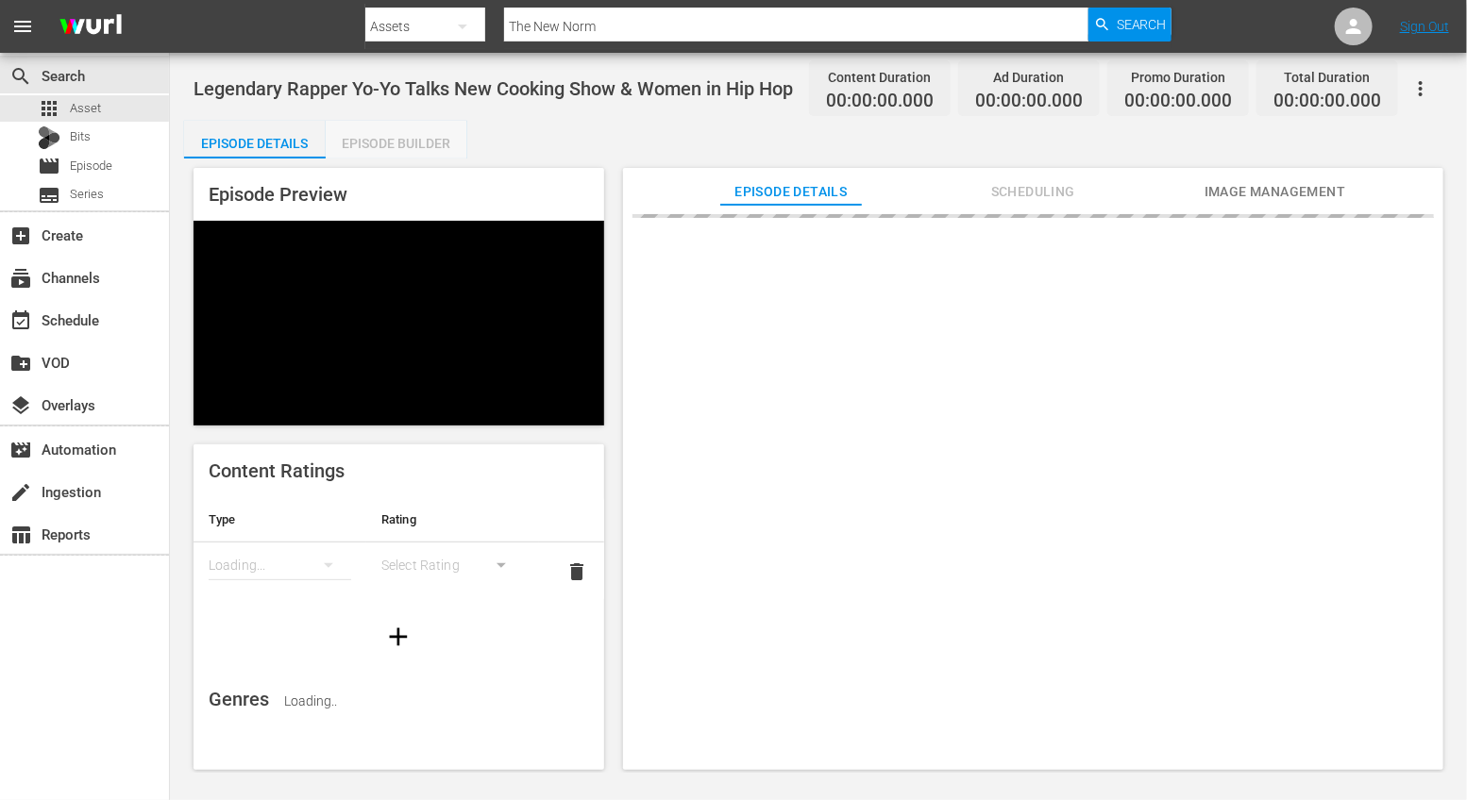
click at [385, 147] on div "Episode Builder" at bounding box center [397, 143] width 142 height 45
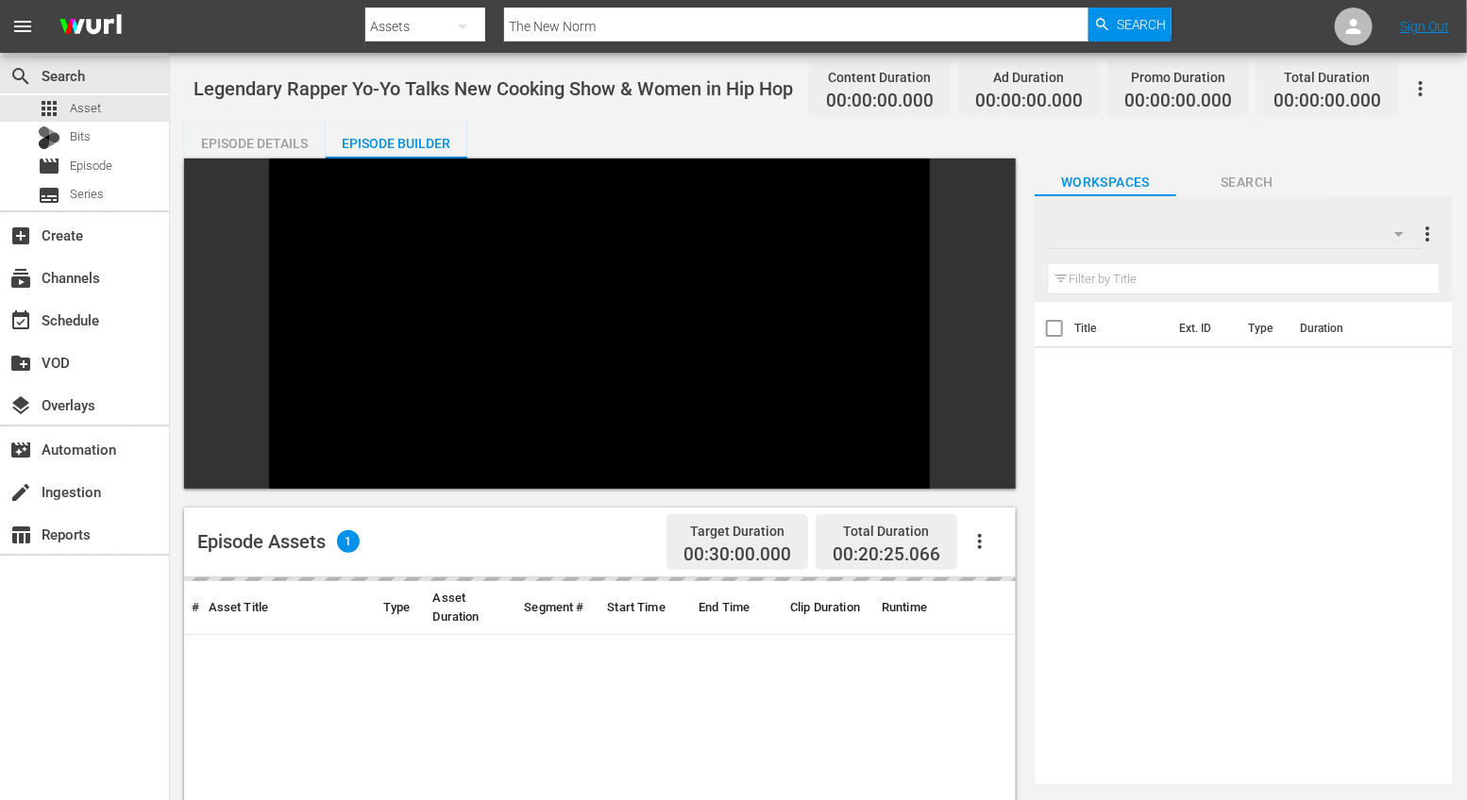
click at [983, 530] on icon "button" at bounding box center [979, 541] width 23 height 23
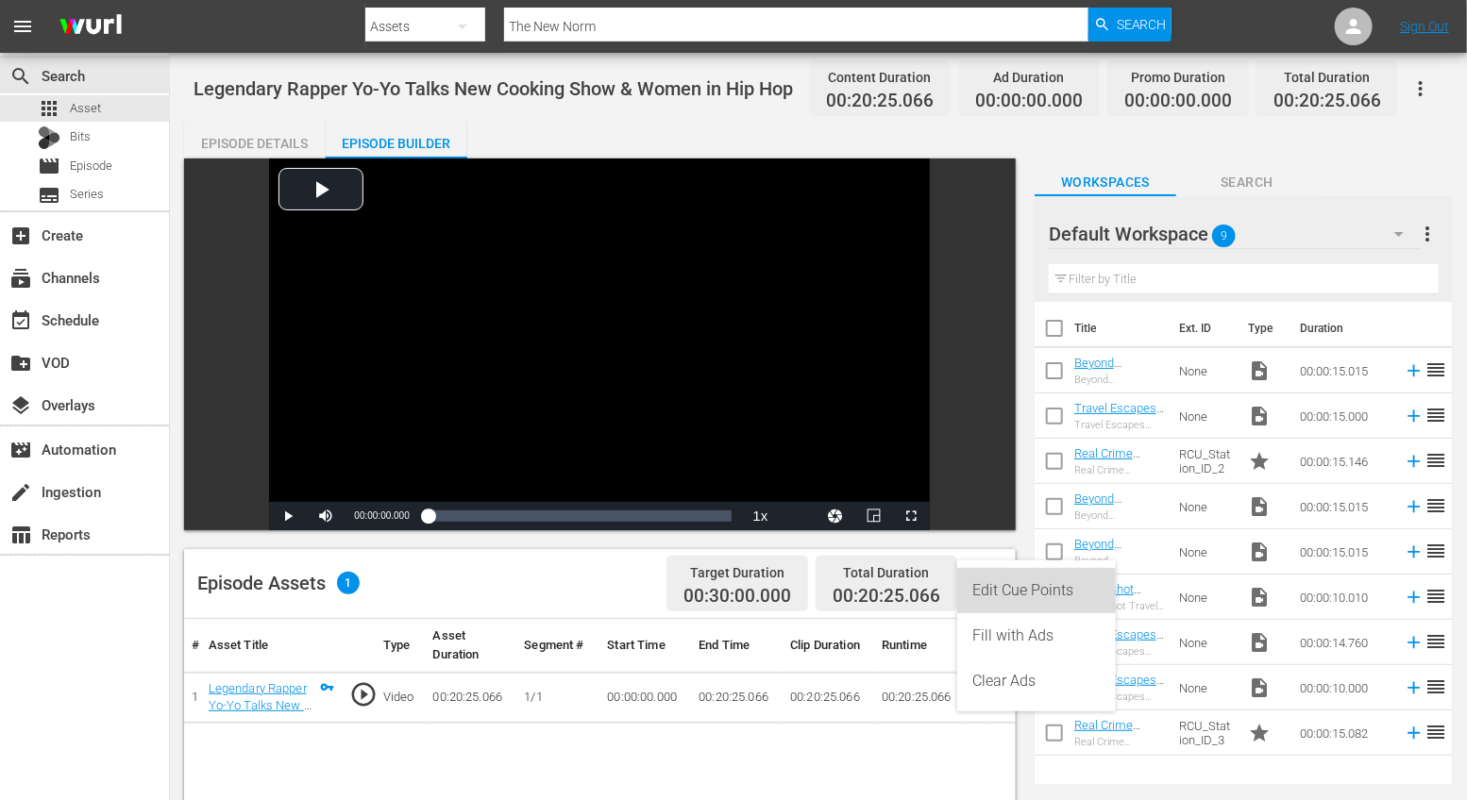
click at [994, 600] on div "Edit Cue Points" at bounding box center [1036, 590] width 128 height 45
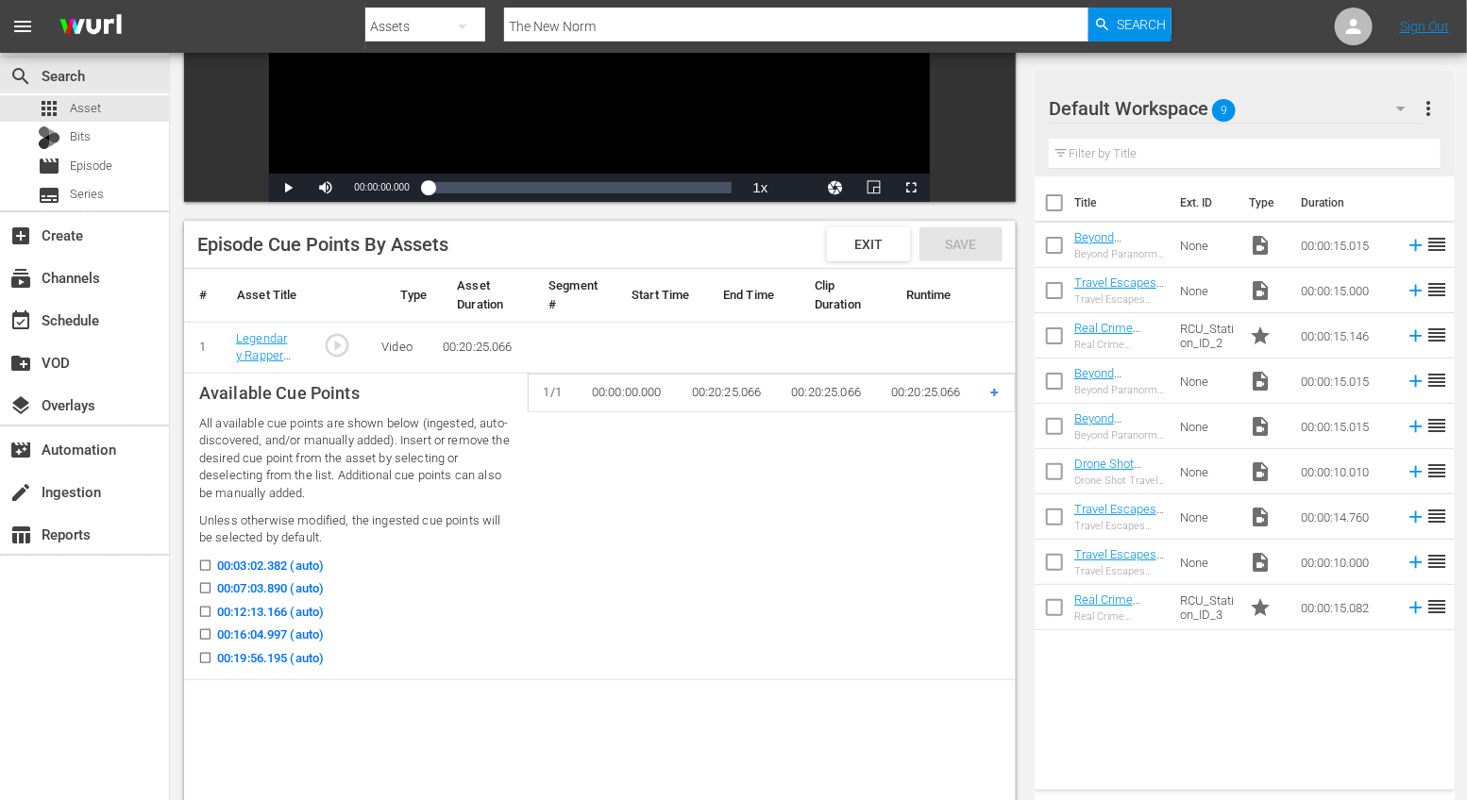
scroll to position [332, 0]
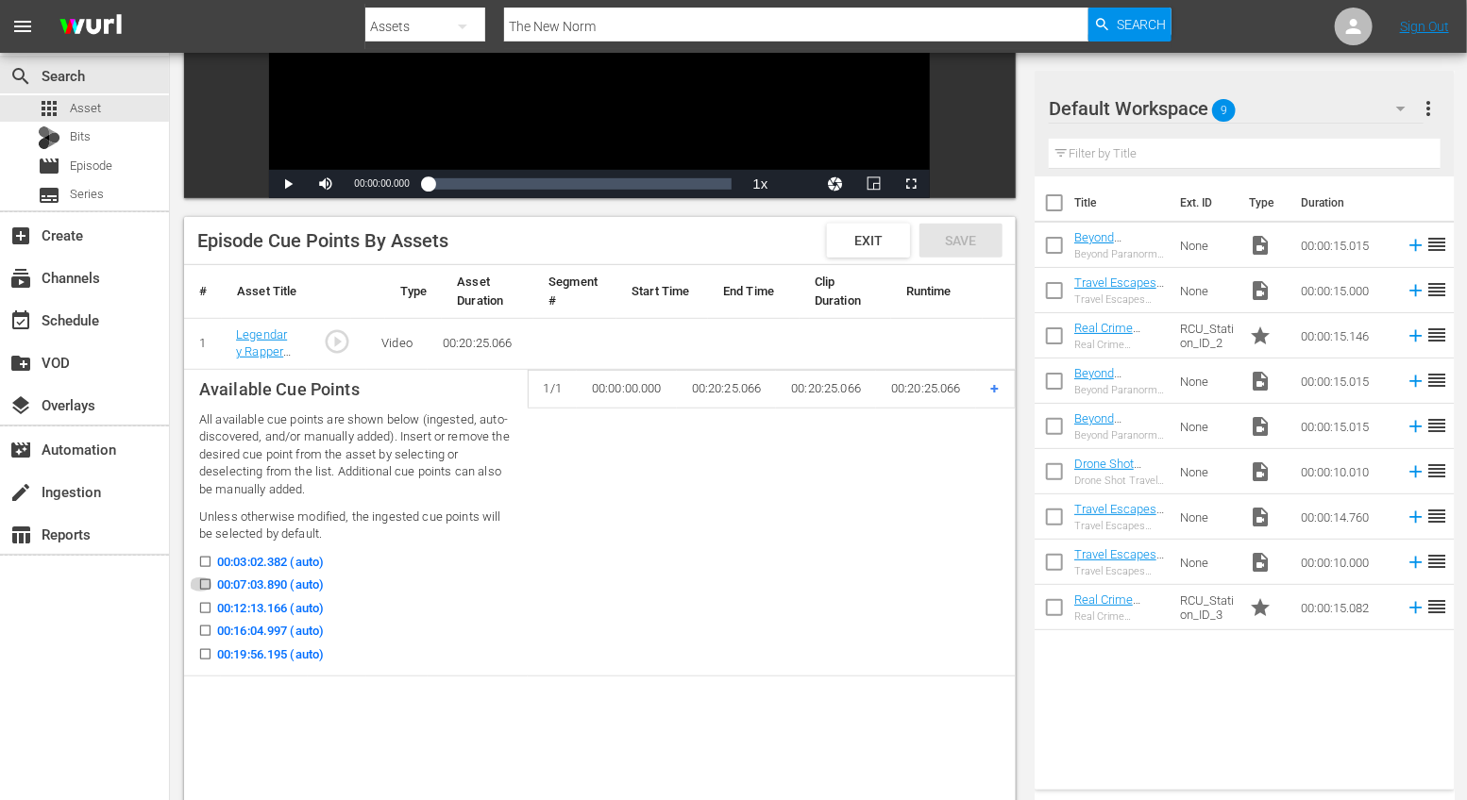
click at [205, 583] on input "00:07:03.890 (auto)" at bounding box center [201, 588] width 24 height 14
checkbox input "true"
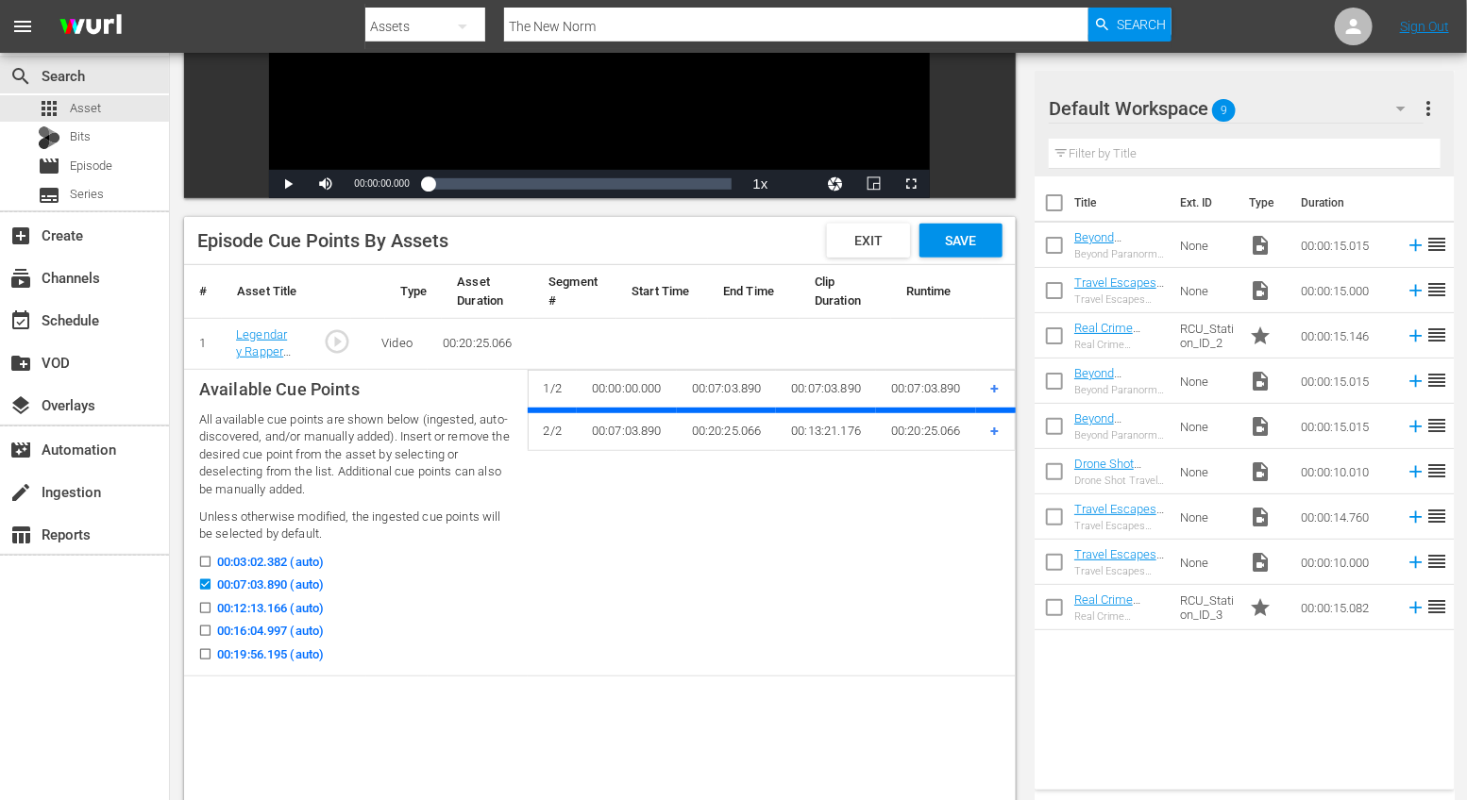
click at [205, 608] on input "00:12:13.166 (auto)" at bounding box center [201, 612] width 24 height 14
checkbox input "true"
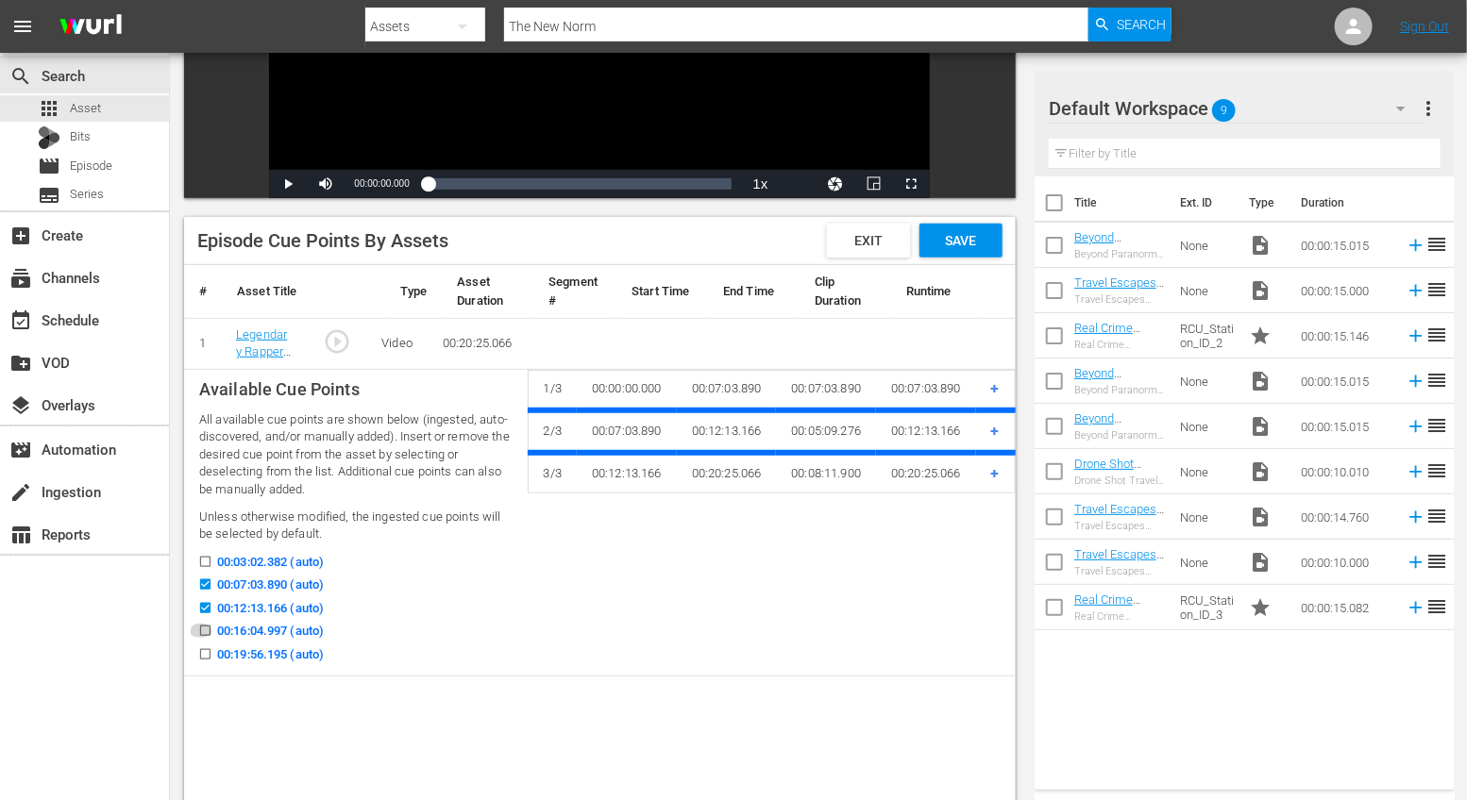
click at [206, 635] on input "00:16:04.997 (auto)" at bounding box center [201, 635] width 24 height 14
checkbox input "true"
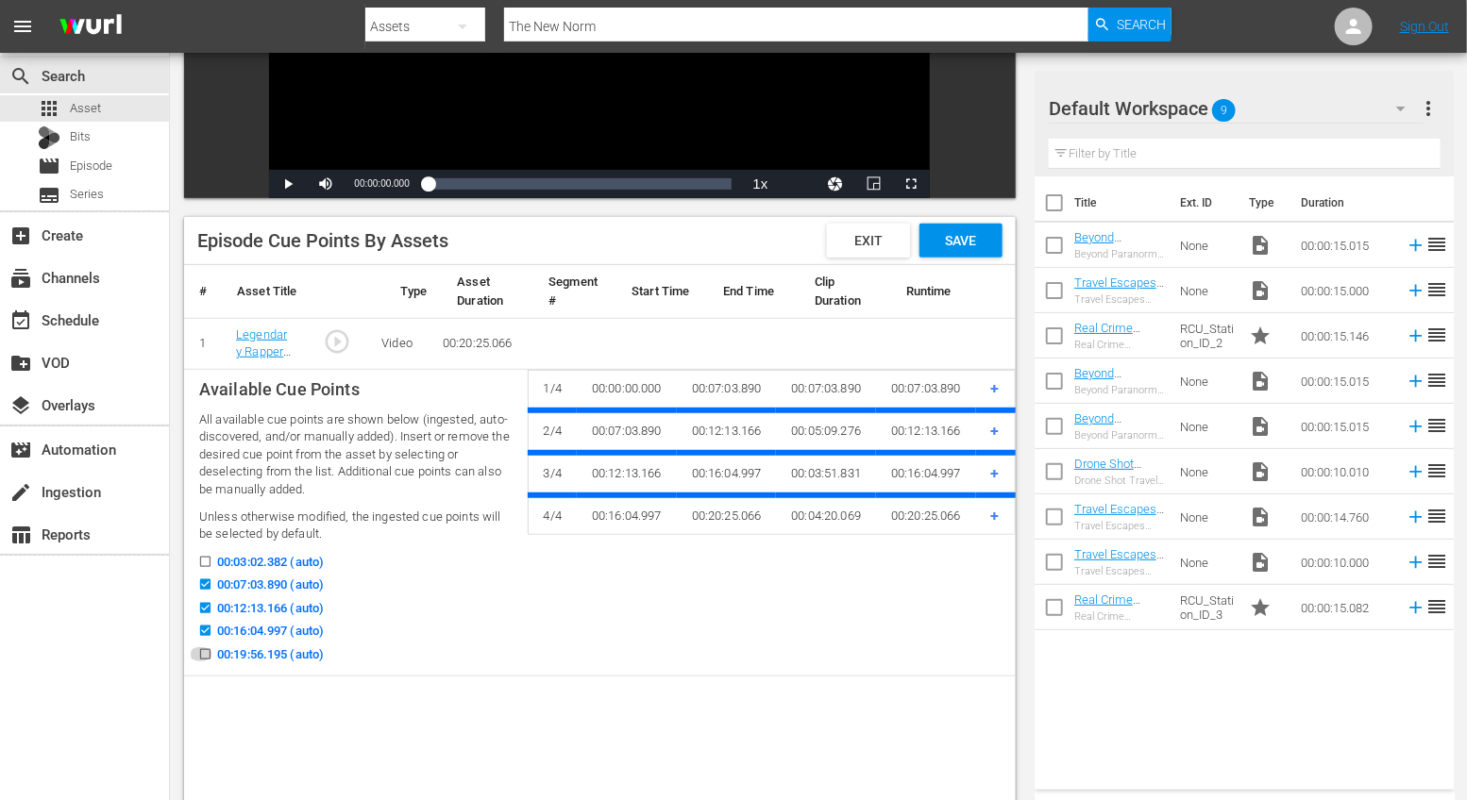
click at [205, 651] on input "00:19:56.195 (auto)" at bounding box center [201, 658] width 24 height 14
checkbox input "true"
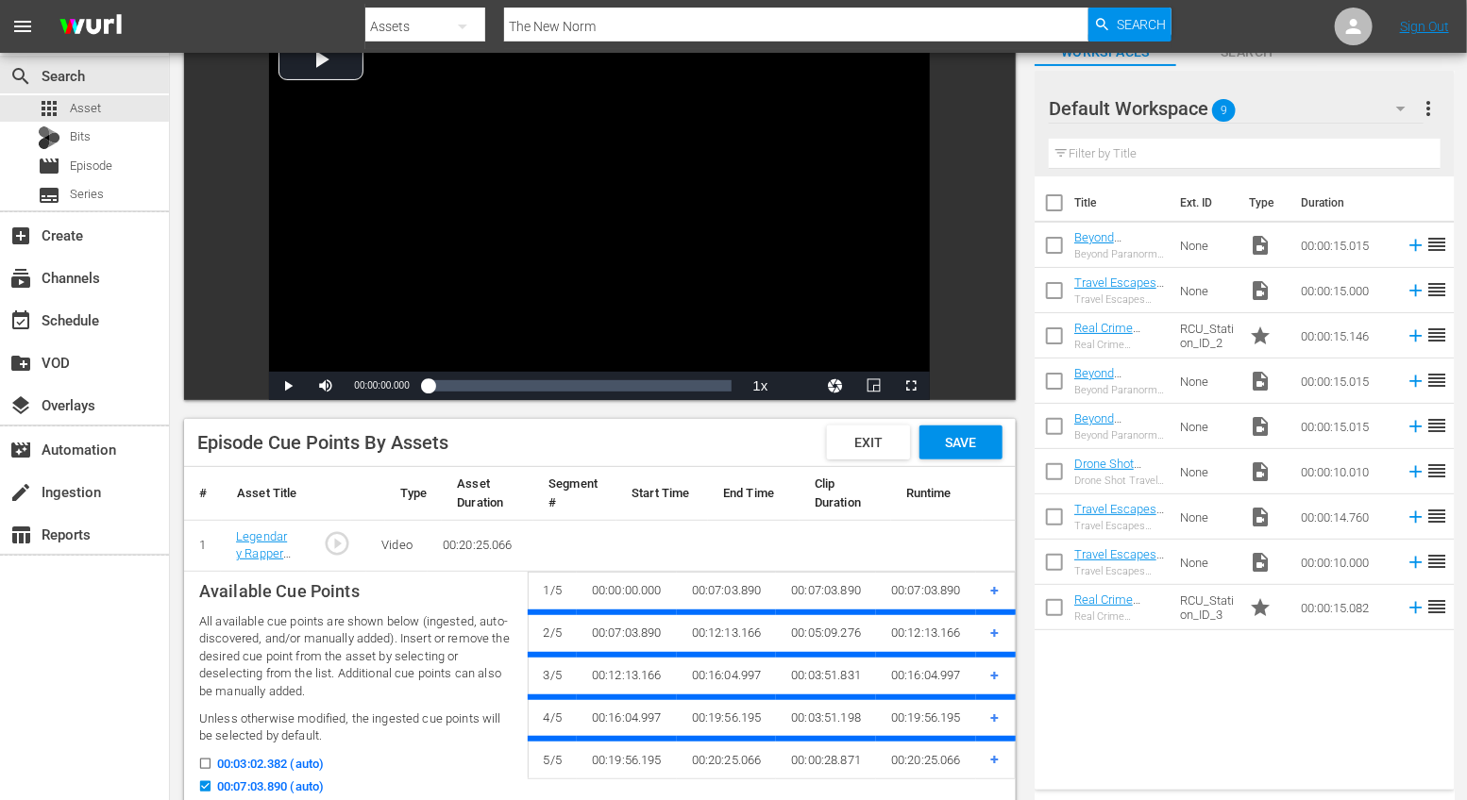
scroll to position [0, 0]
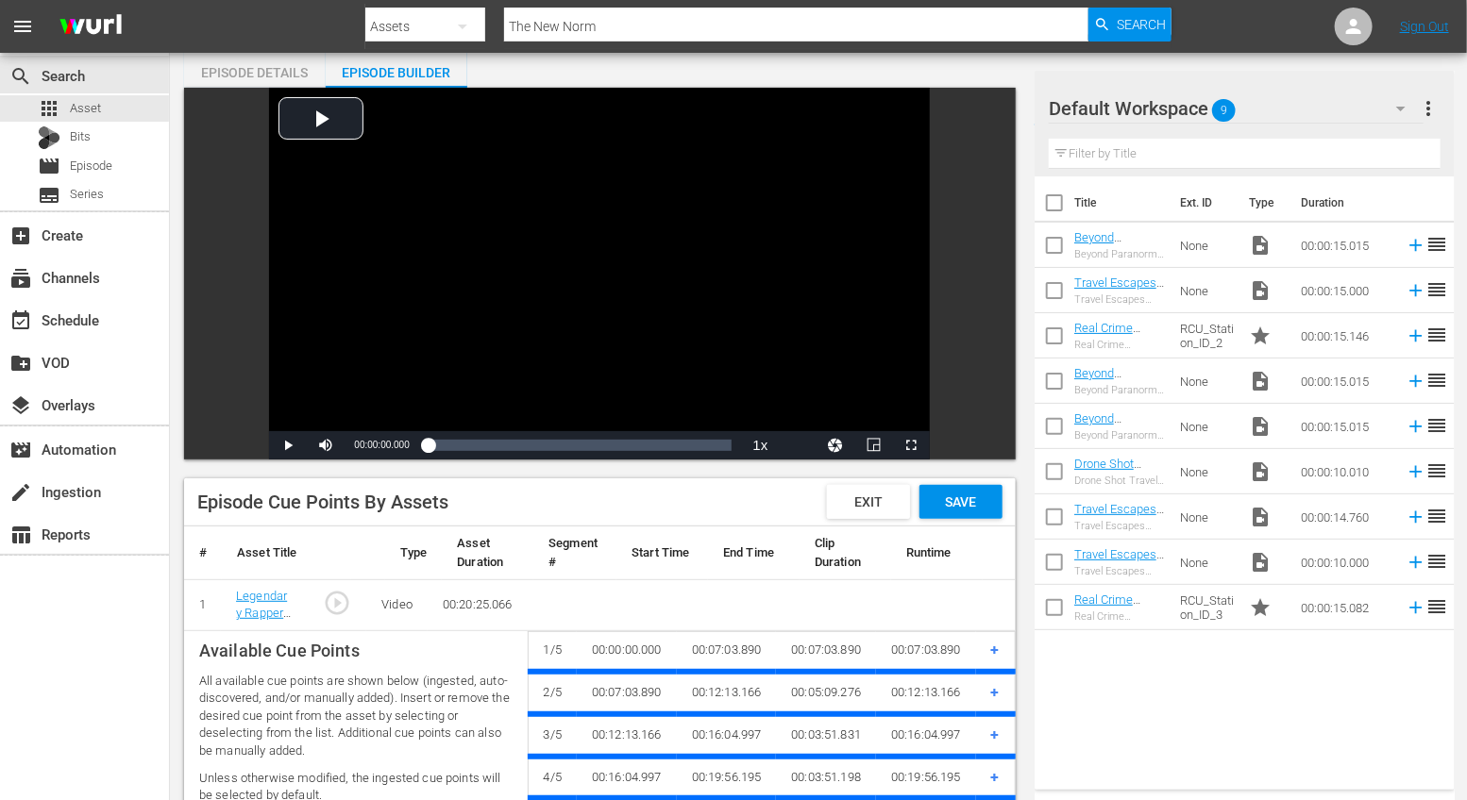
checkbox input "false"
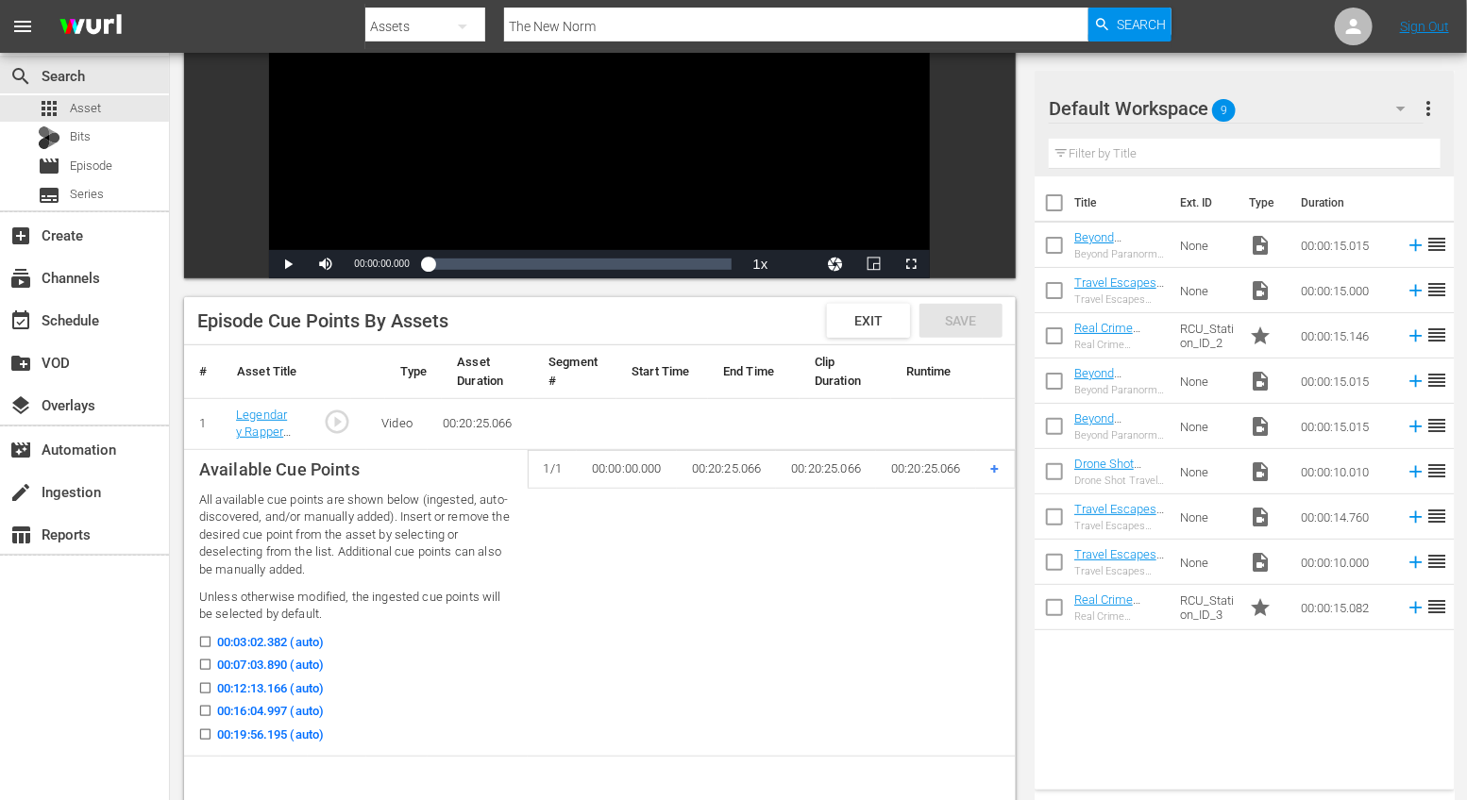
scroll to position [288, 0]
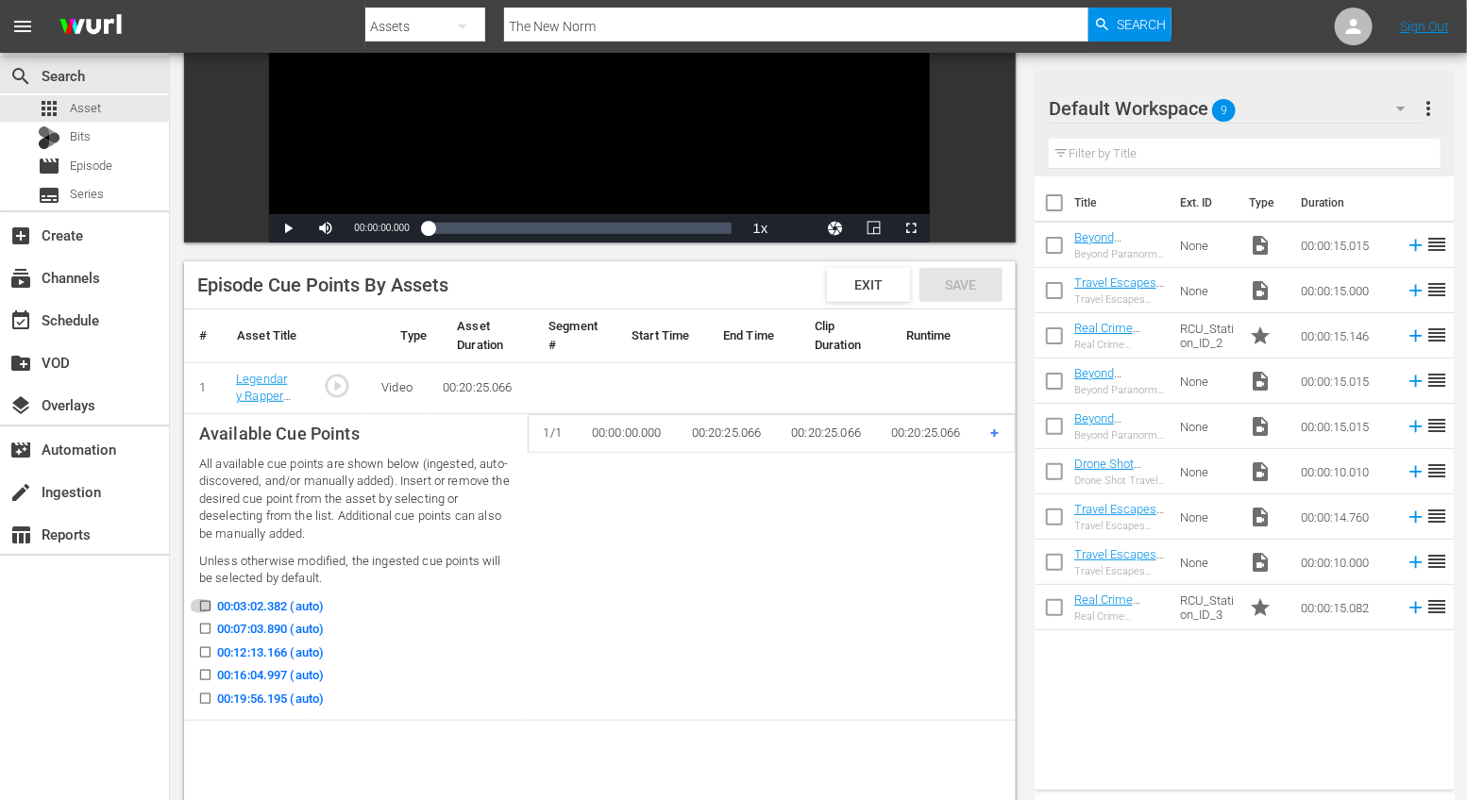
click at [204, 601] on icon at bounding box center [205, 606] width 10 height 10
click at [204, 603] on input "00:03:02.382 (auto)" at bounding box center [201, 610] width 24 height 14
checkbox input "true"
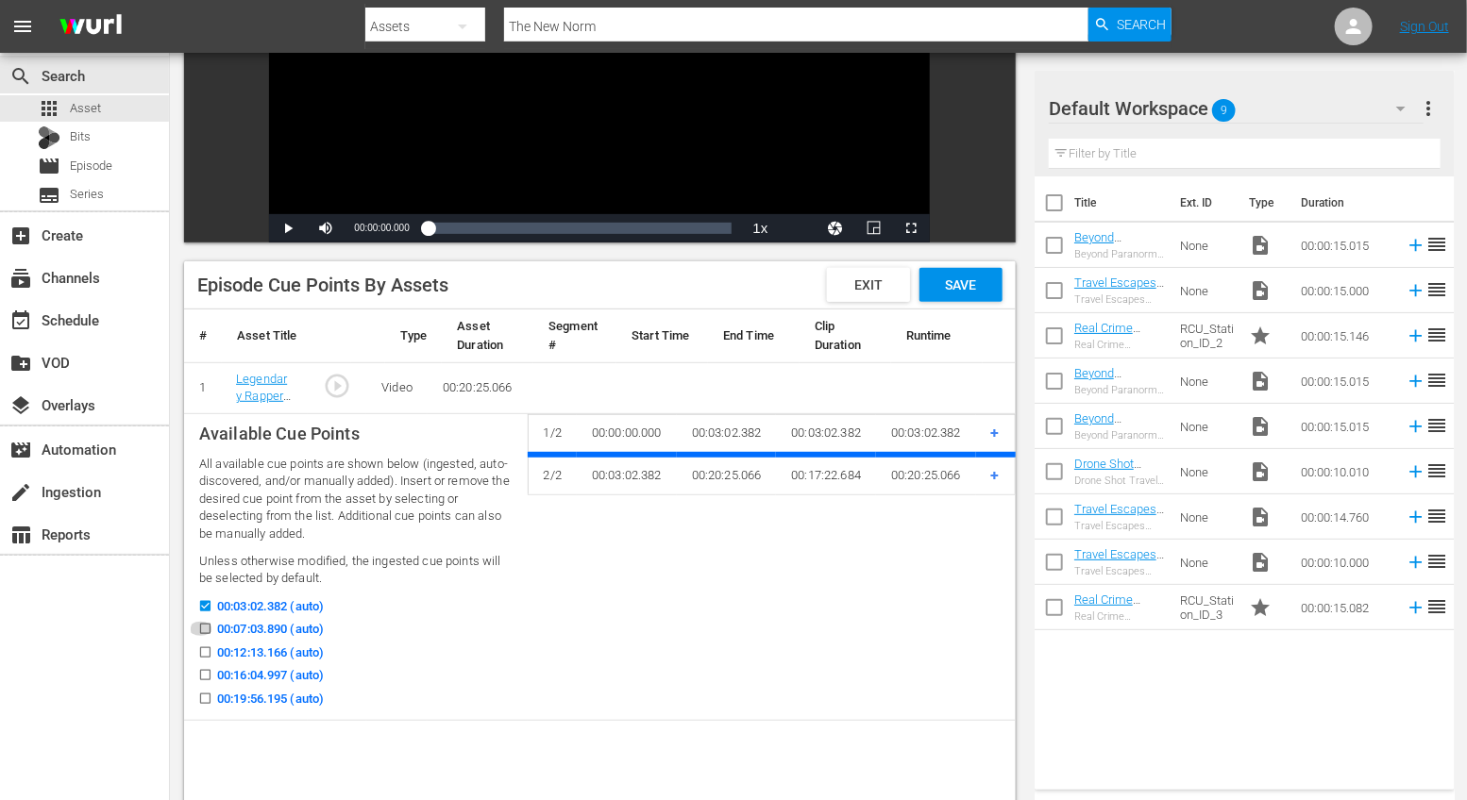
click at [205, 629] on input "00:07:03.890 (auto)" at bounding box center [201, 633] width 24 height 14
checkbox input "true"
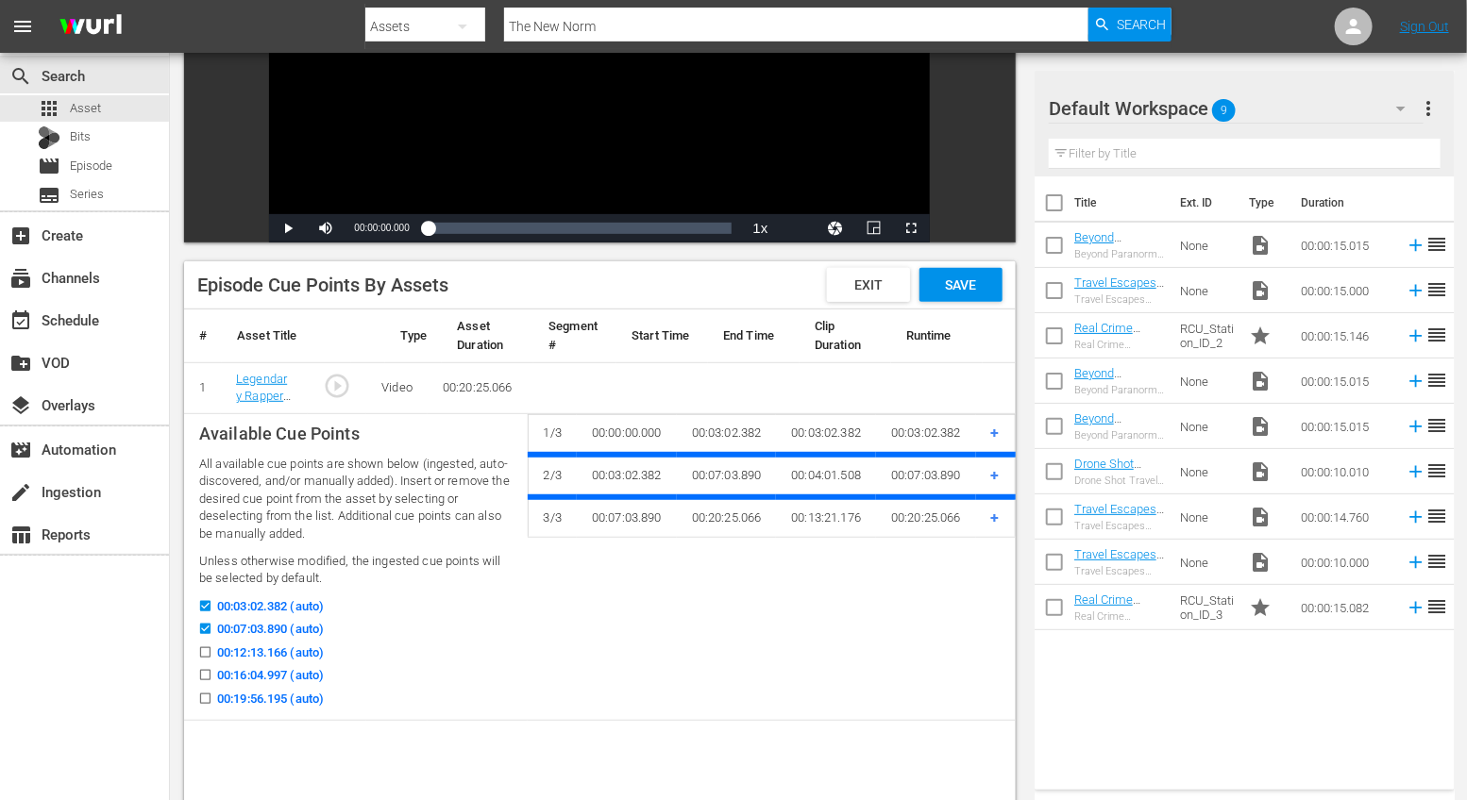
click at [206, 650] on input "00:12:13.166 (auto)" at bounding box center [201, 656] width 24 height 14
checkbox input "true"
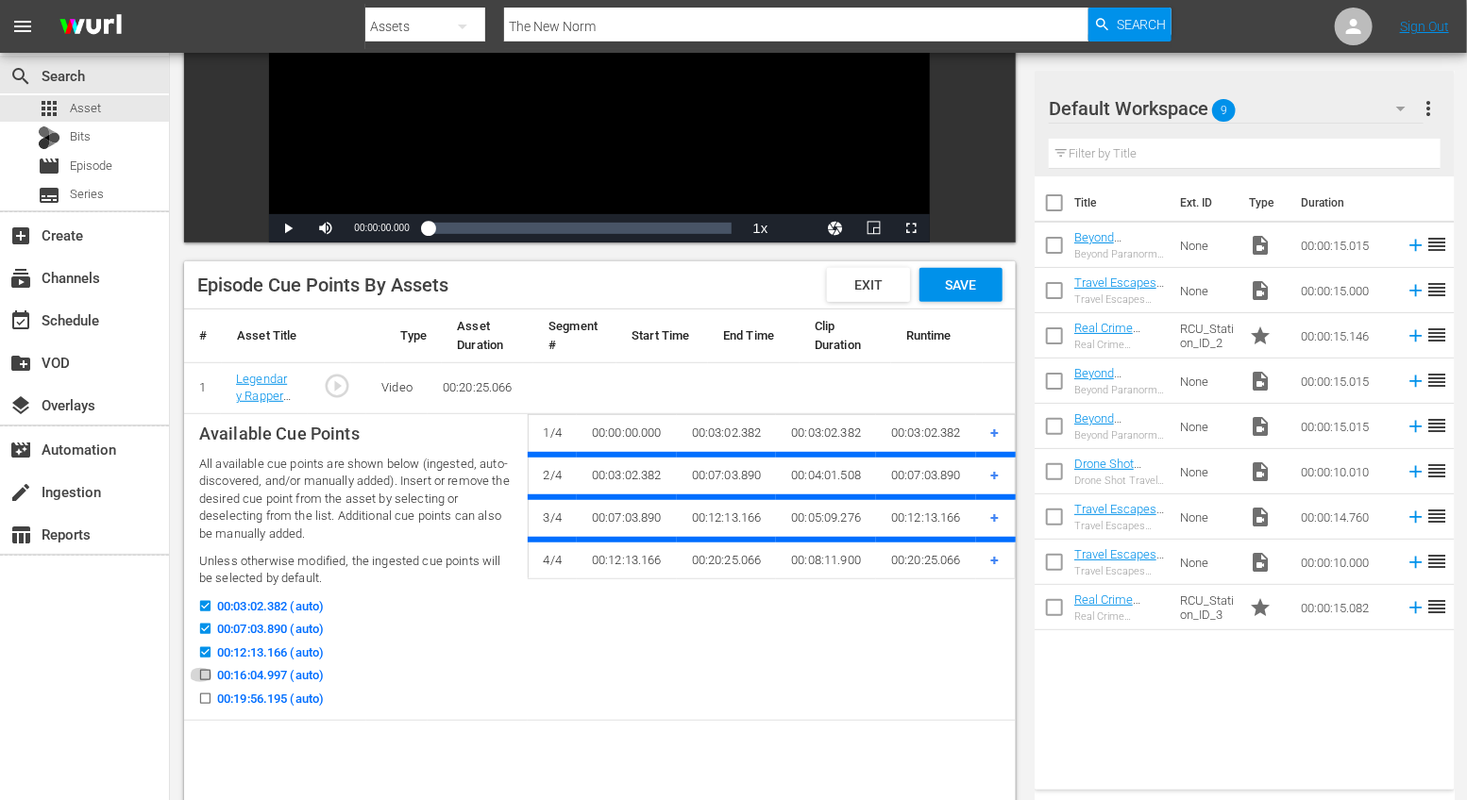
click at [206, 672] on input "00:16:04.997 (auto)" at bounding box center [201, 679] width 24 height 14
checkbox input "true"
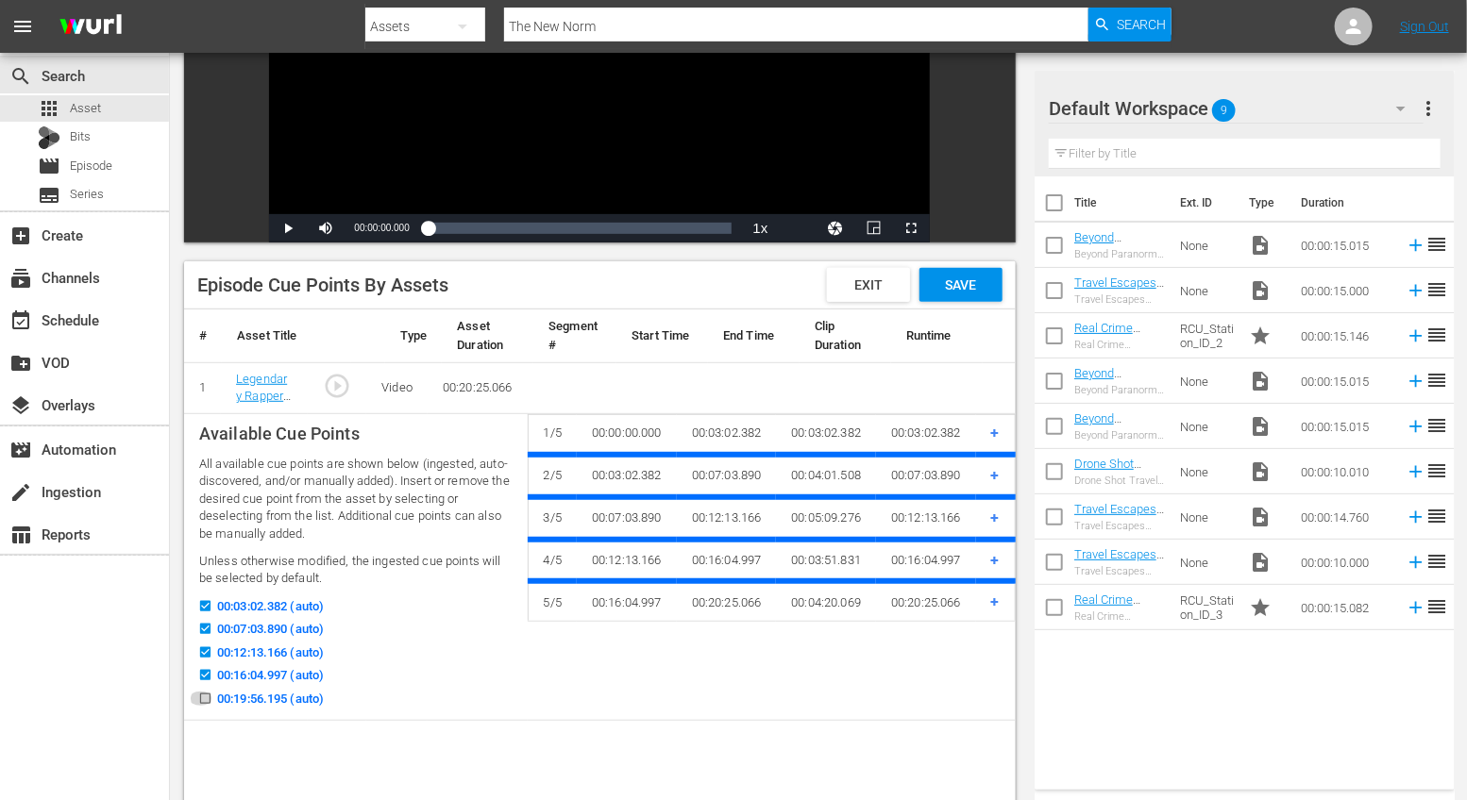
click at [209, 696] on input "00:19:56.195 (auto)" at bounding box center [201, 703] width 24 height 14
checkbox input "true"
click at [198, 608] on input "00:03:02.382 (auto)" at bounding box center [201, 610] width 24 height 14
click at [203, 603] on input "00:03:02.382 (auto)" at bounding box center [201, 610] width 24 height 14
checkbox input "true"
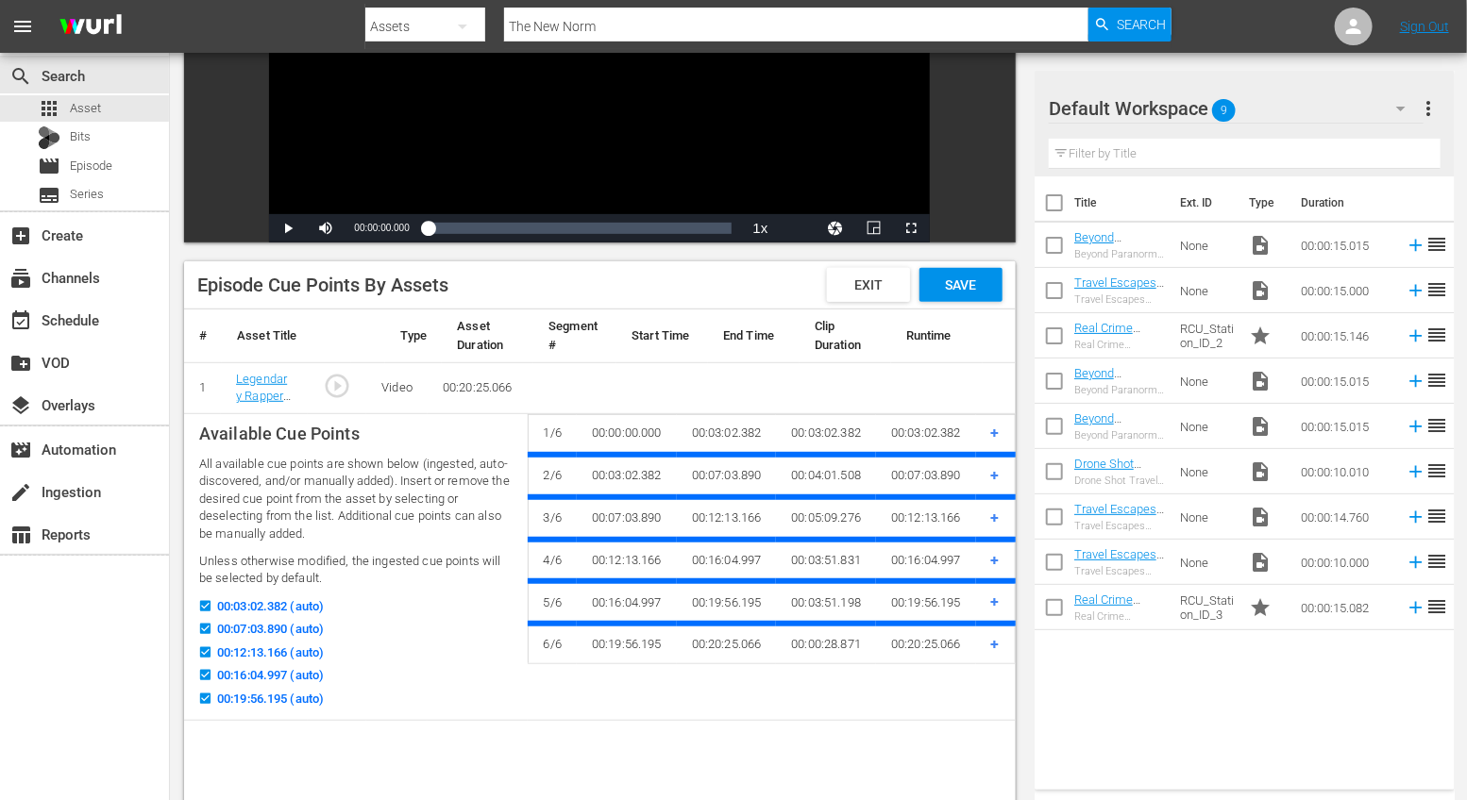
scroll to position [346, 0]
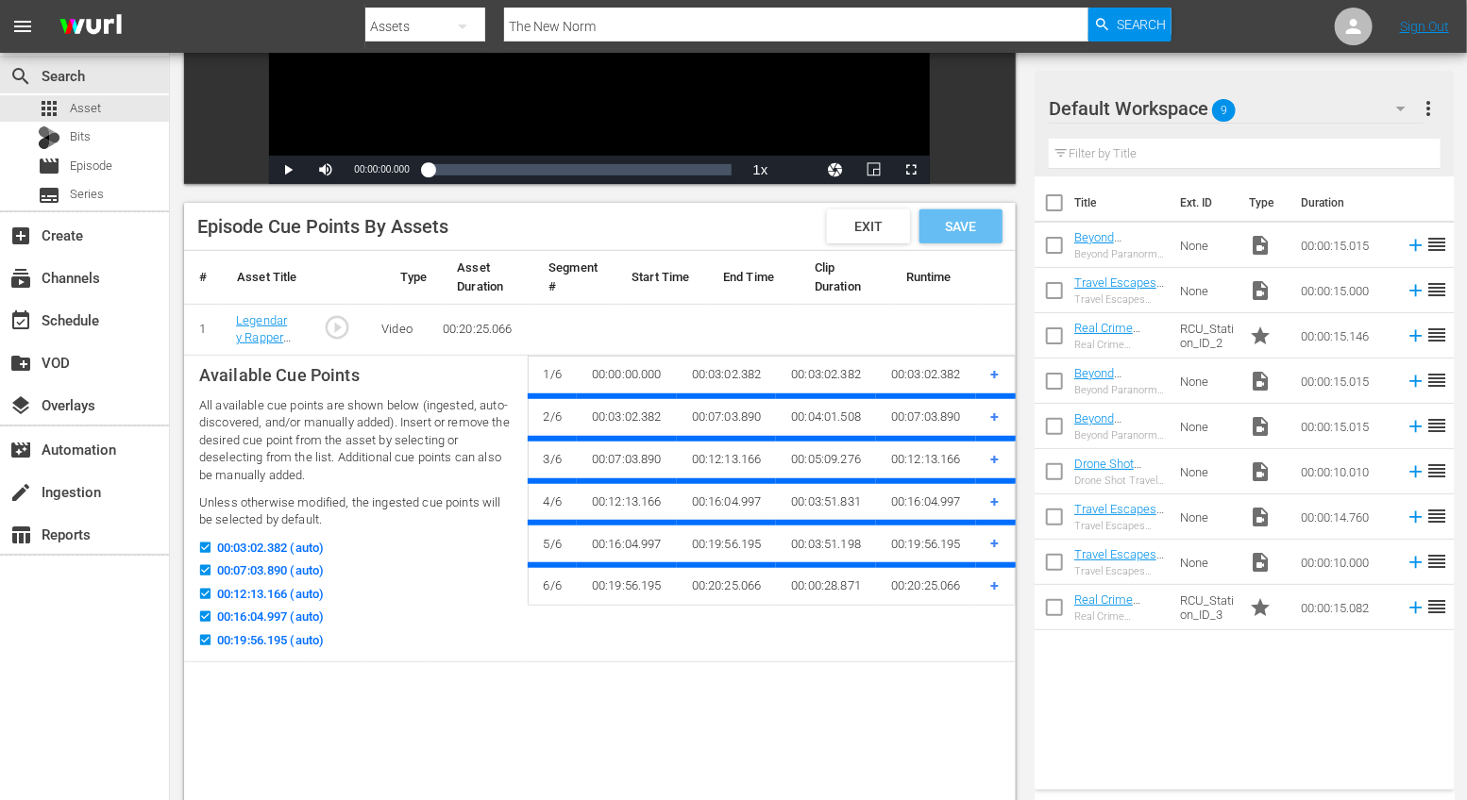
click at [964, 226] on span "Save" at bounding box center [960, 226] width 61 height 15
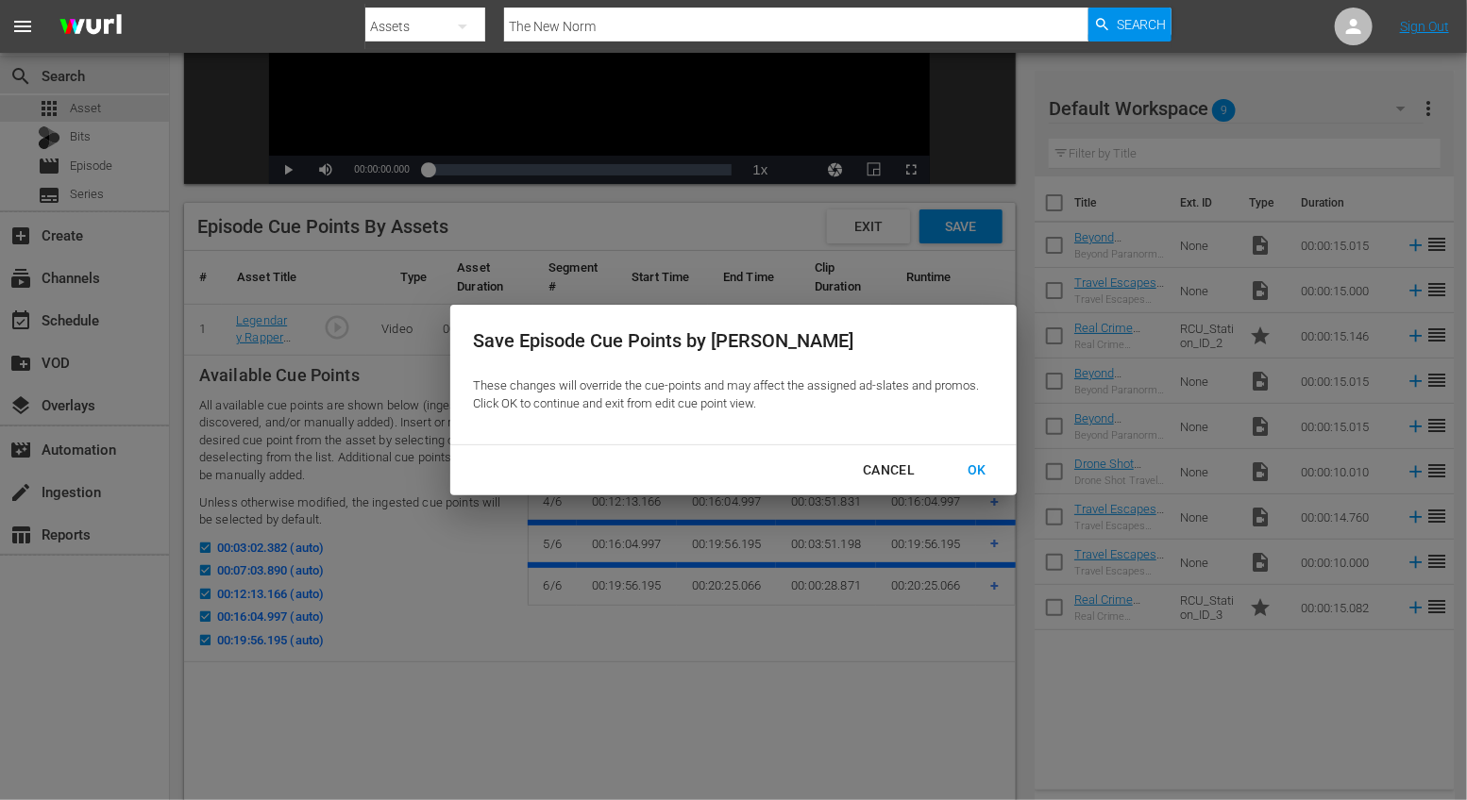
click at [982, 475] on div "OK" at bounding box center [976, 471] width 49 height 24
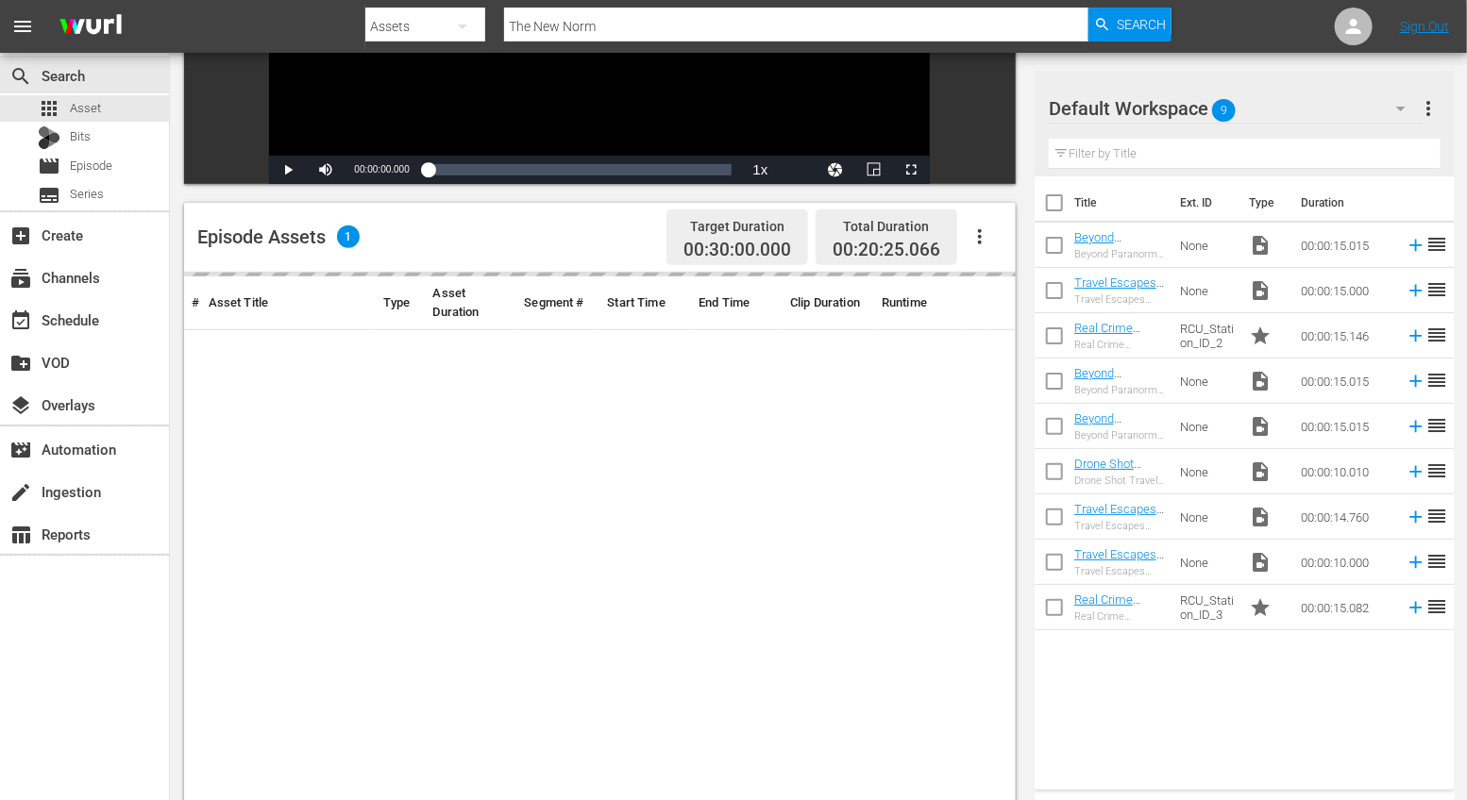
click at [977, 243] on icon "button" at bounding box center [979, 237] width 23 height 23
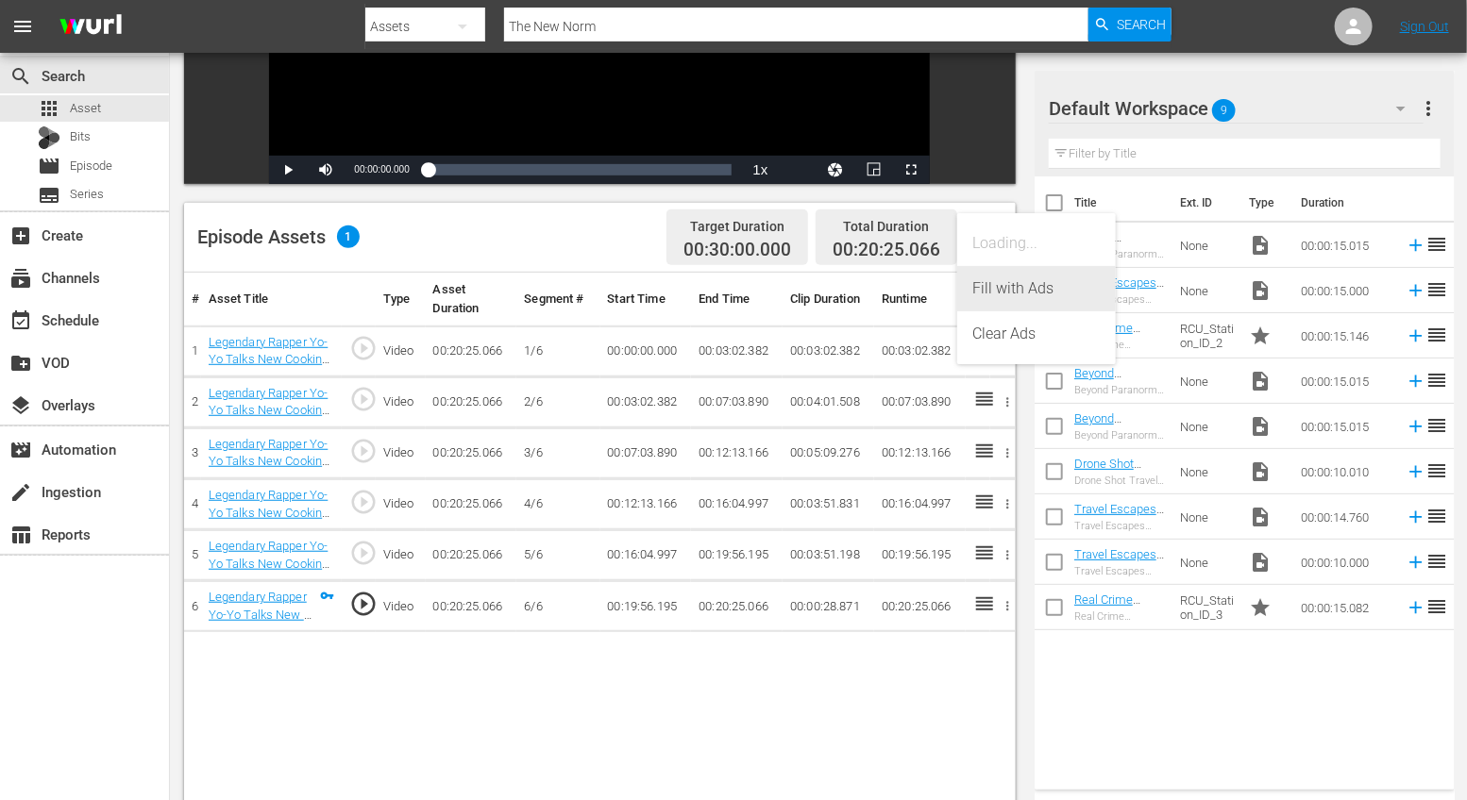
click at [992, 288] on div "Fill with Ads" at bounding box center [1036, 288] width 128 height 45
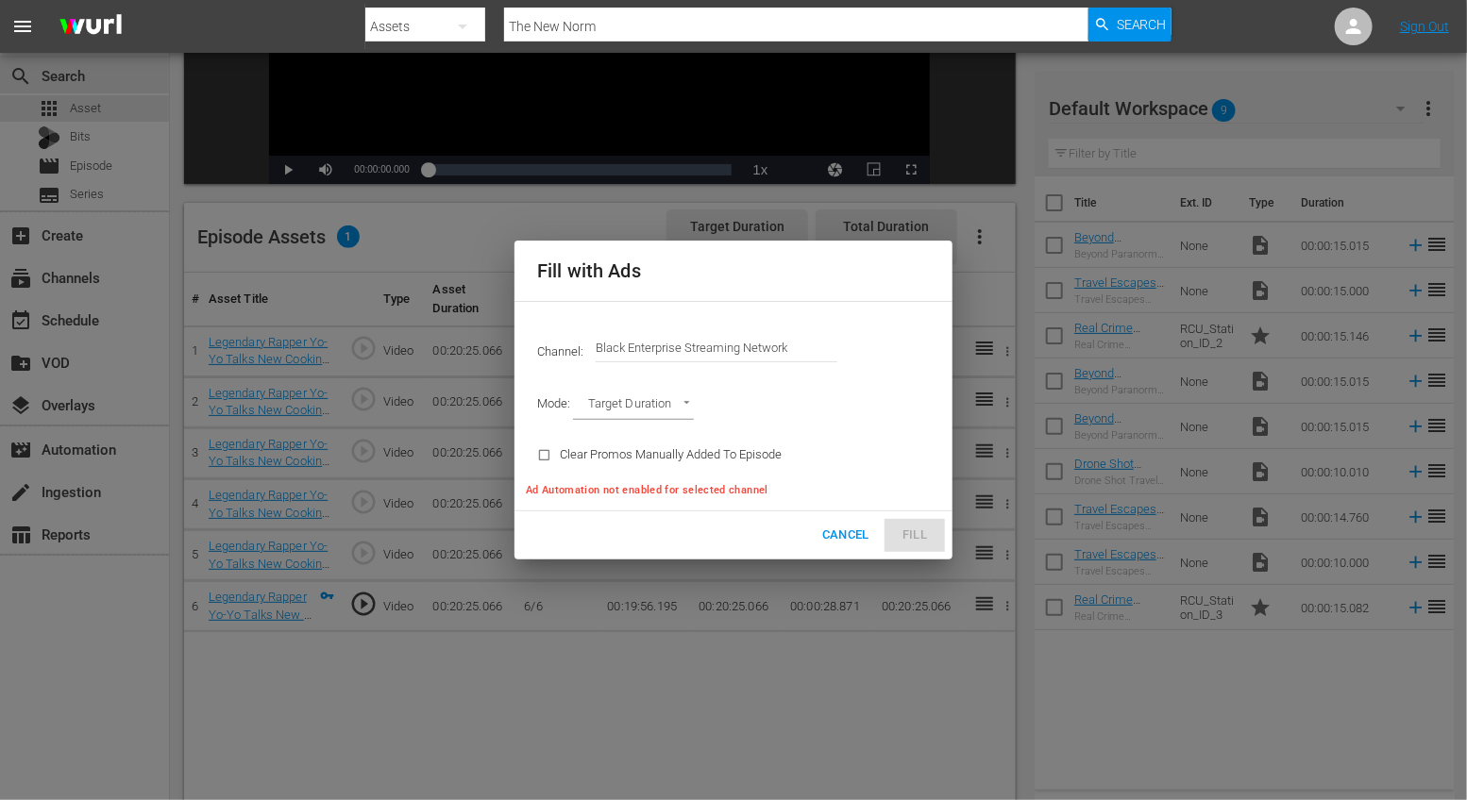
click at [906, 539] on div "Cancel Fill" at bounding box center [733, 536] width 438 height 48
click at [496, 680] on div "Fill with Ads Channel: Channel Title Black Enterprise Streaming Network Mode: T…" at bounding box center [733, 400] width 1467 height 800
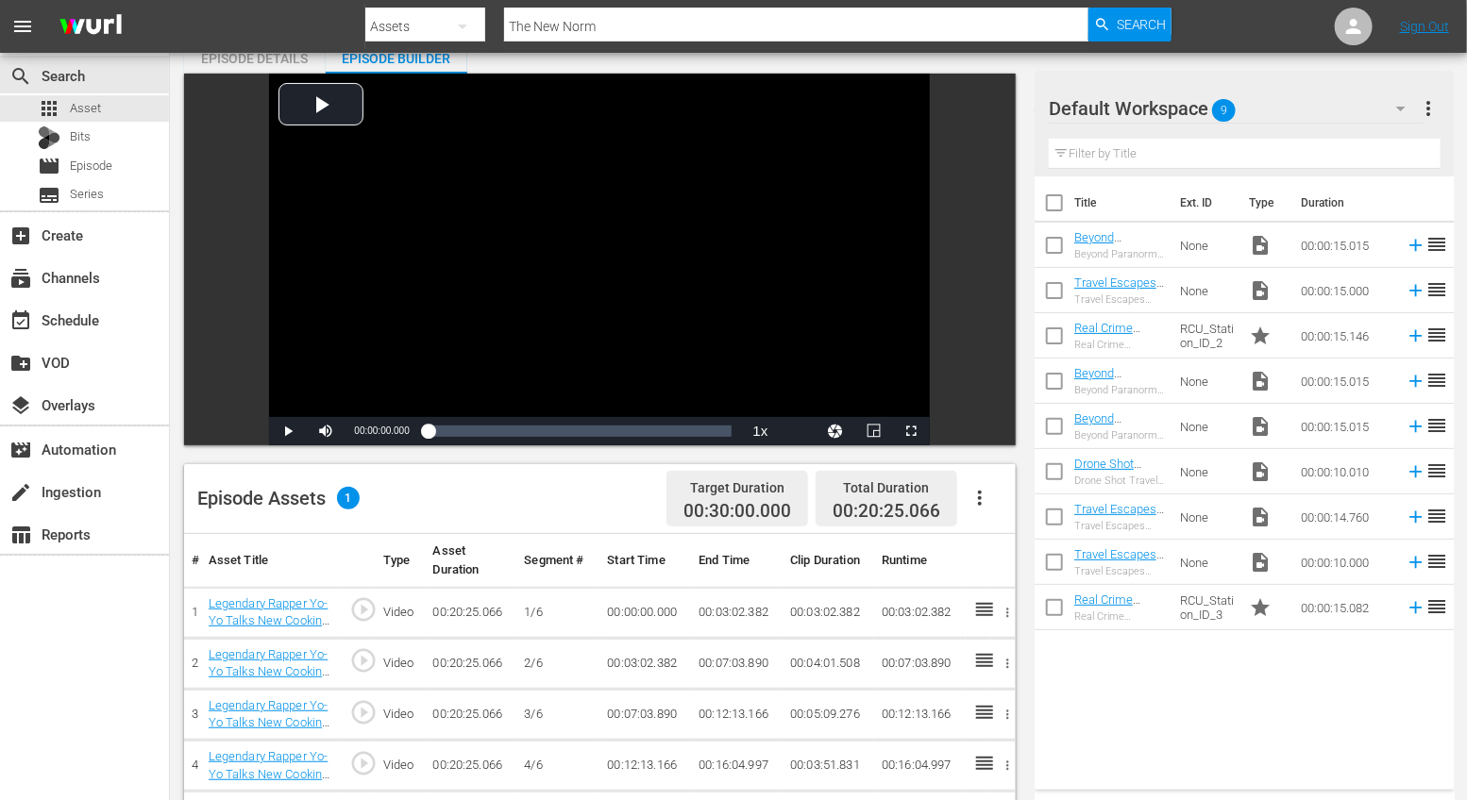
scroll to position [0, 0]
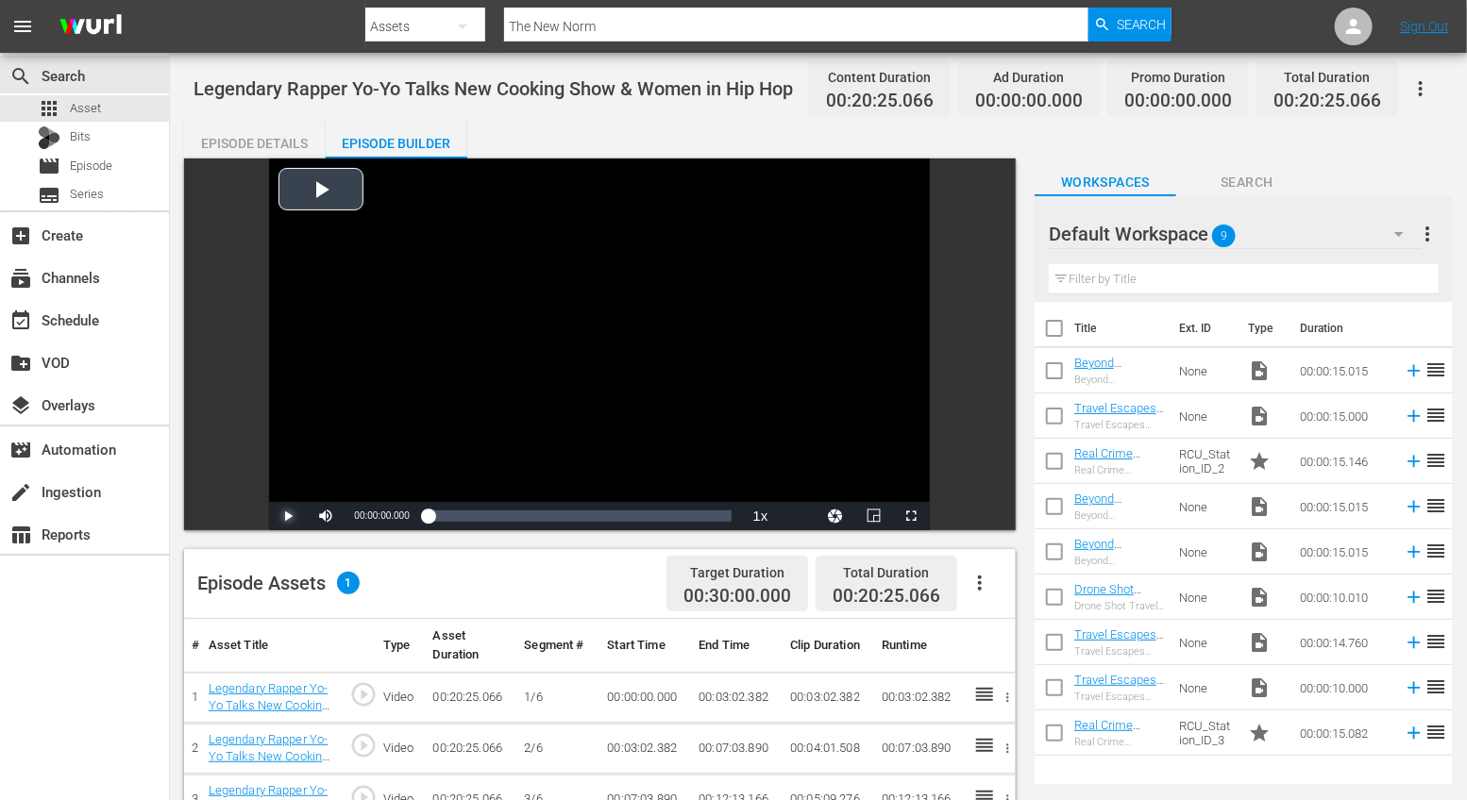
click at [288, 516] on span "Video Player" at bounding box center [288, 516] width 0 height 0
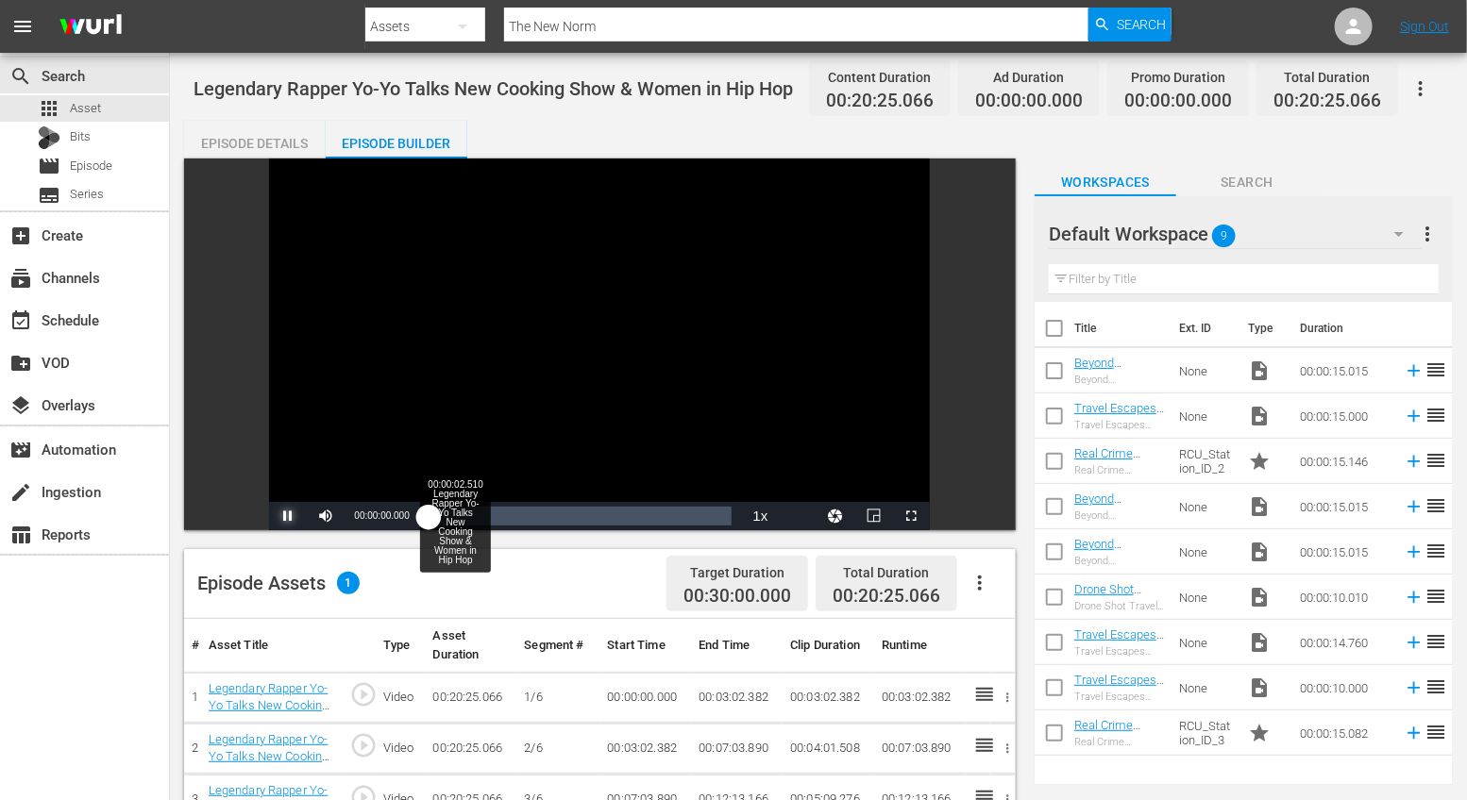
click at [455, 515] on div "Loaded : 2.44% 00:00:02.510 Legendary Rapper Yo-Yo Talks New Cooking Show & Wom…" at bounding box center [580, 516] width 304 height 19
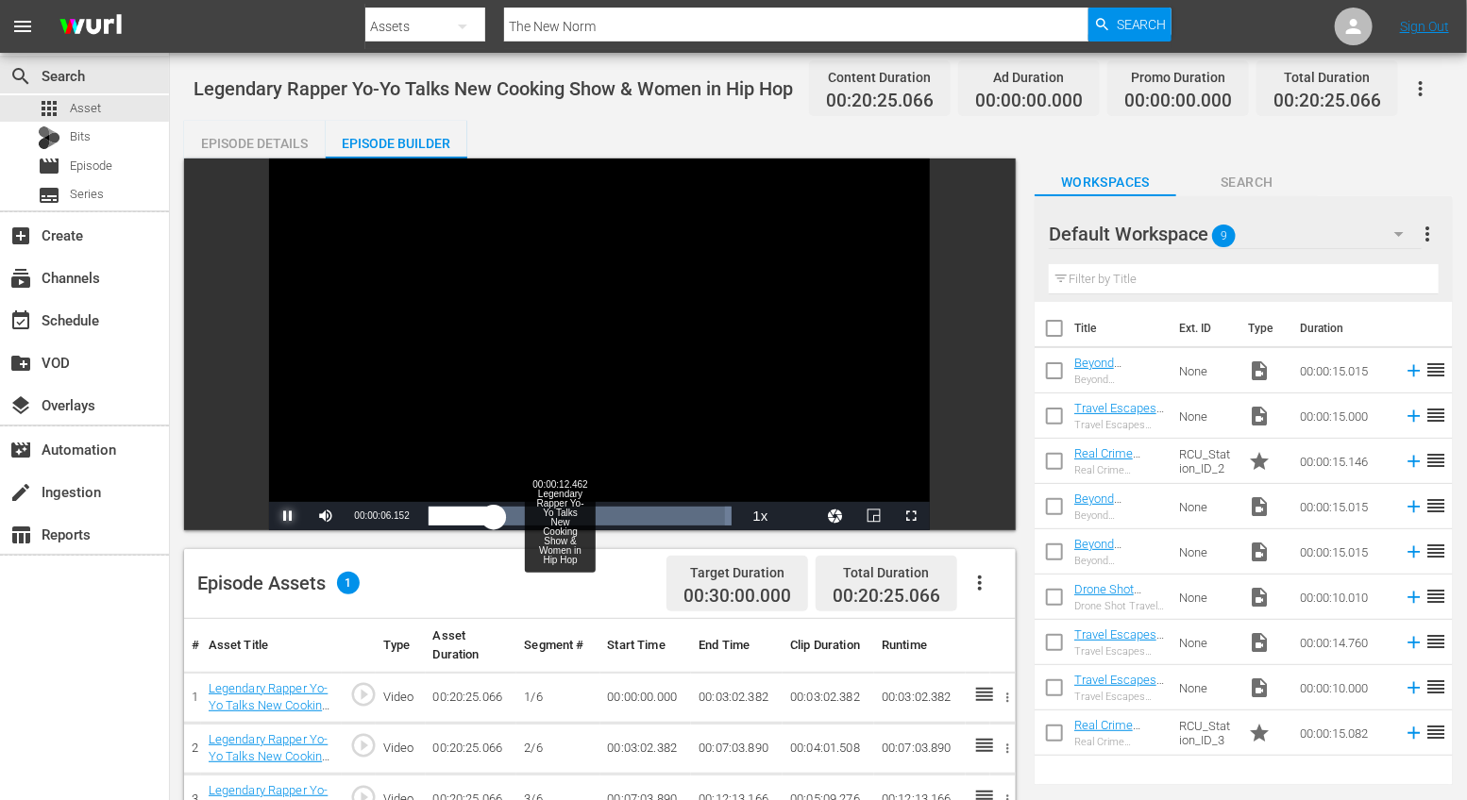
click at [560, 512] on div "00:00:12.462 Legendary Rapper Yo-Yo Talks New Cooking Show & Women in Hip Hop" at bounding box center [560, 516] width 1 height 19
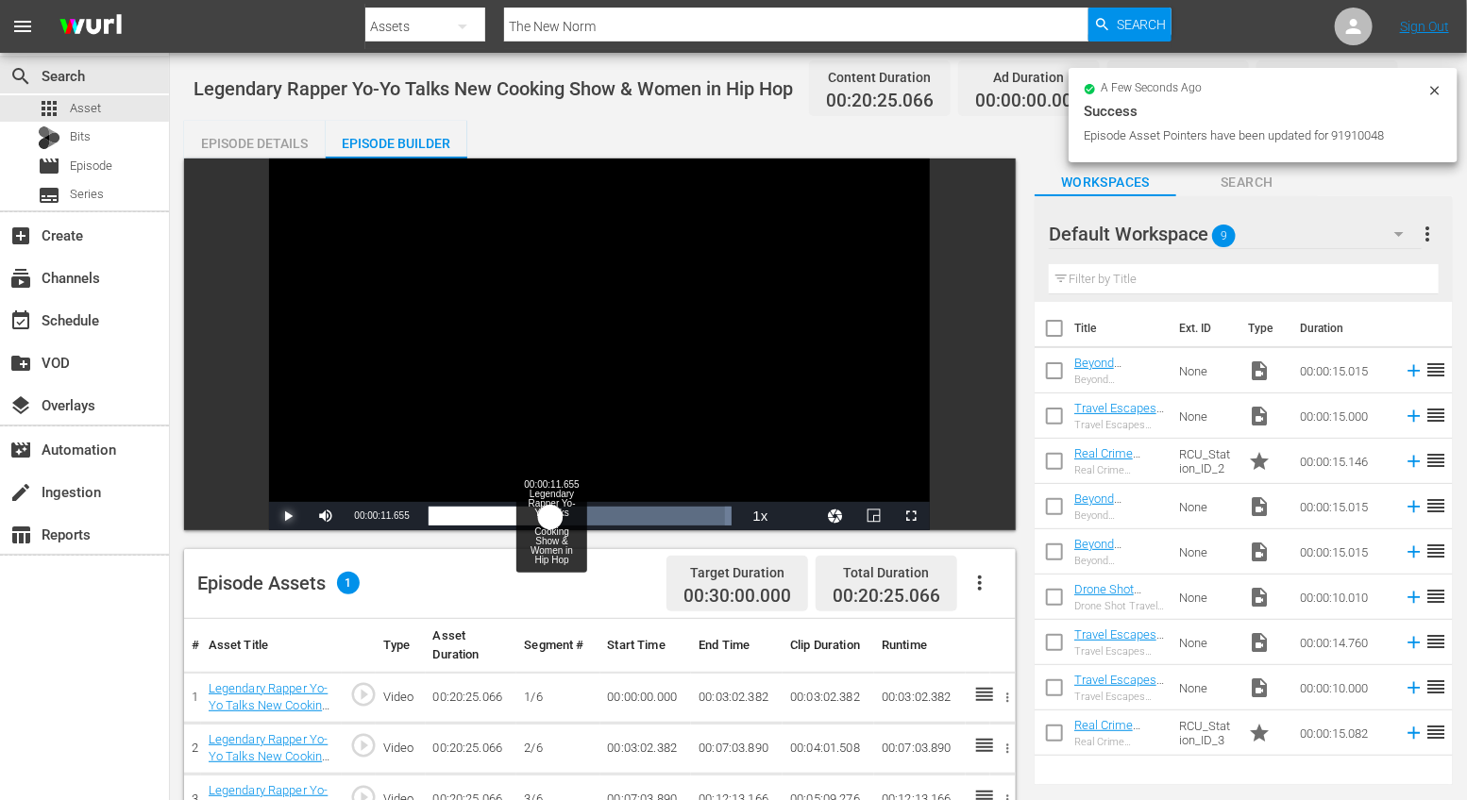
click at [550, 522] on div "Loaded : 100.00% 00:00:11.655 Legendary Rapper Yo-Yo Talks New Cooking Show & W…" at bounding box center [580, 516] width 304 height 19
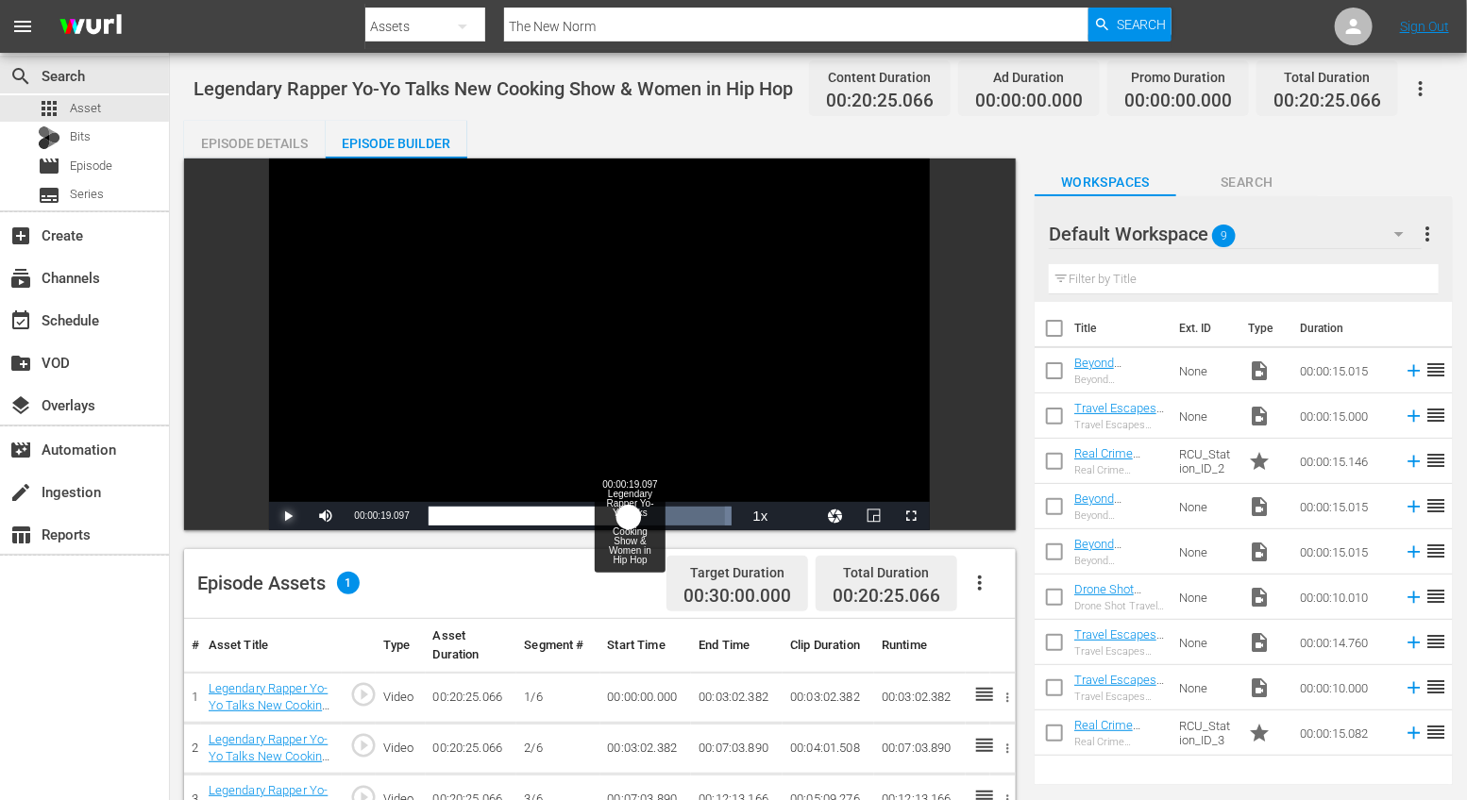
click at [630, 508] on div "Loaded : 100.00% 00:00:19.097 Legendary Rapper Yo-Yo Talks New Cooking Show & W…" at bounding box center [580, 516] width 304 height 19
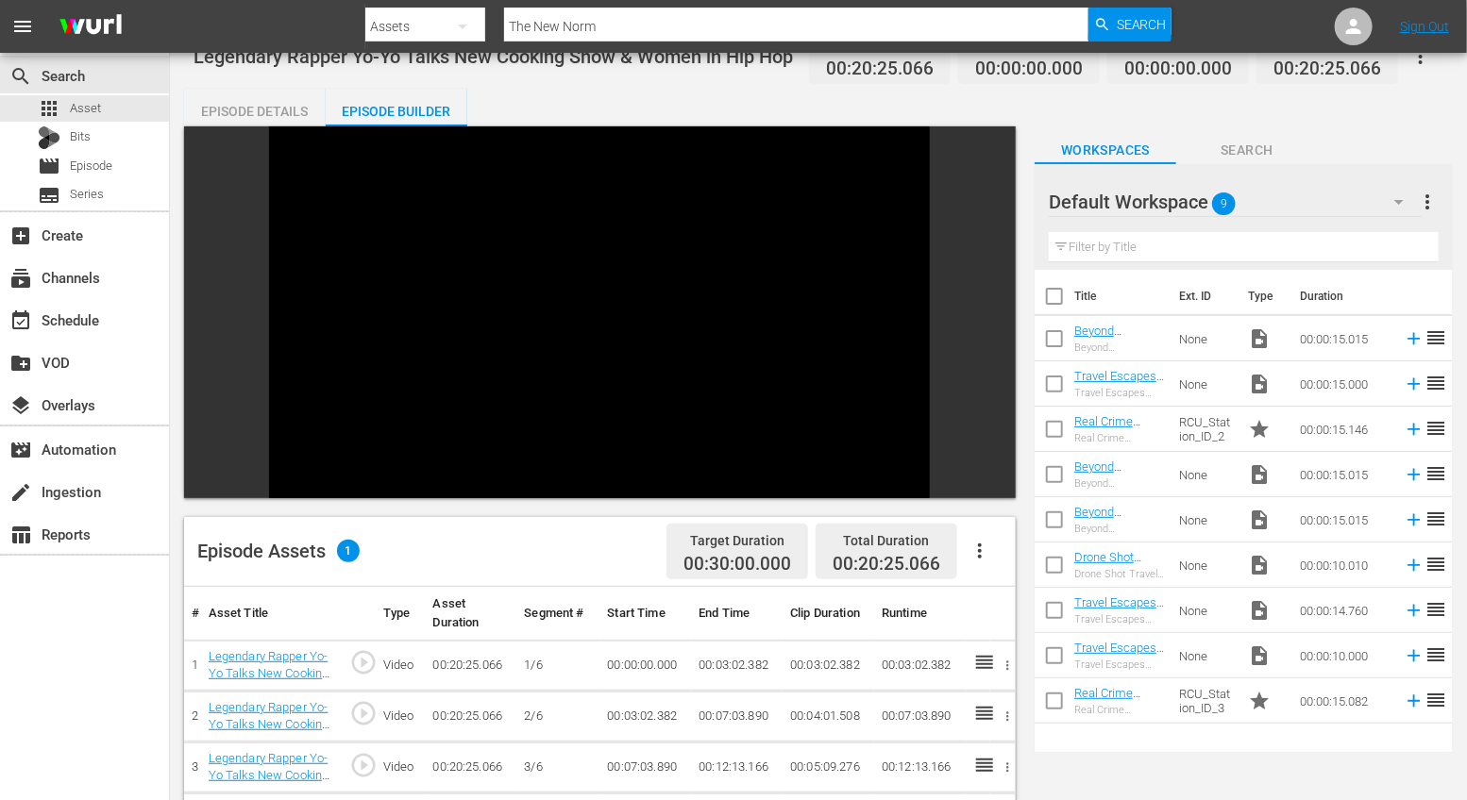
scroll to position [25, 0]
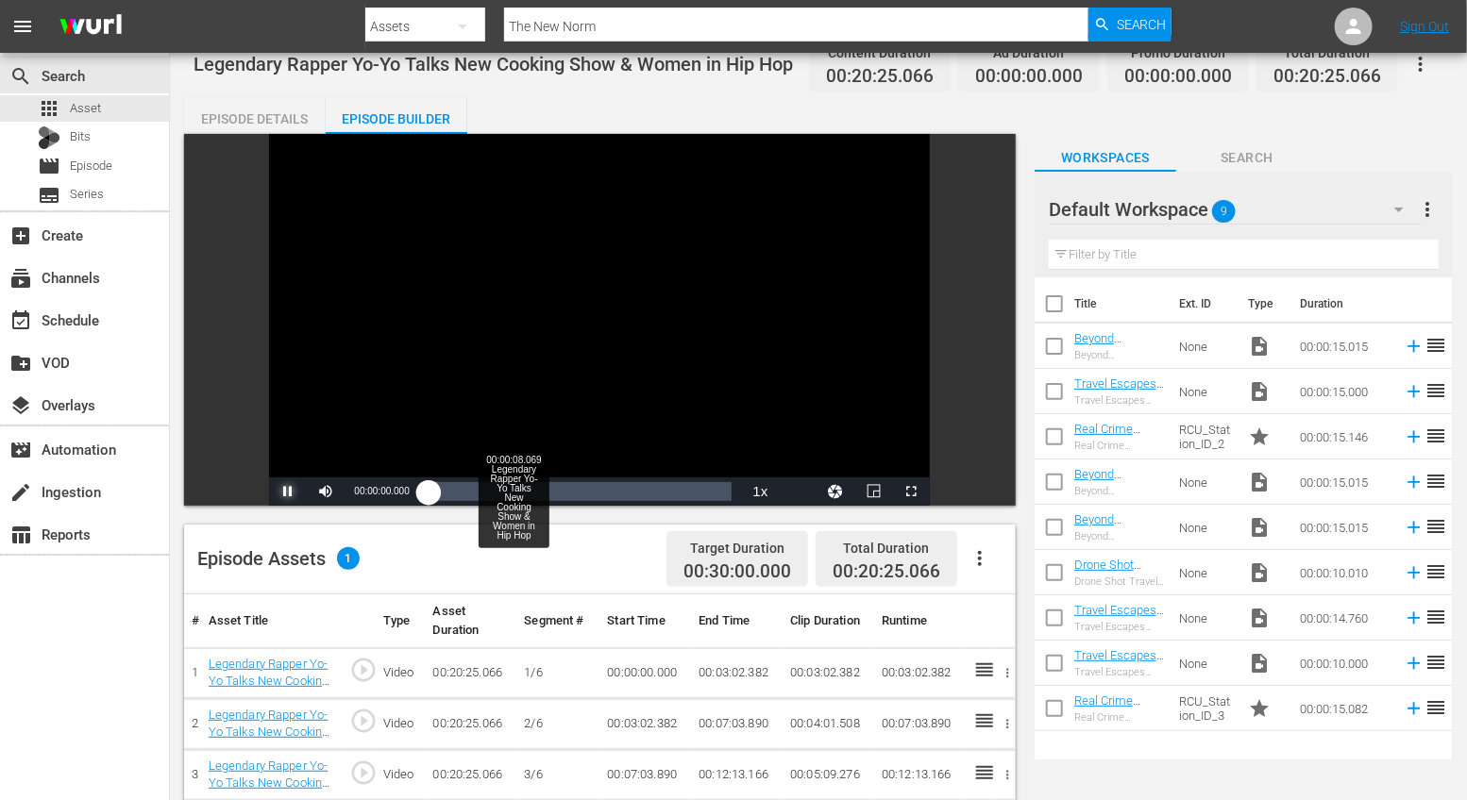
click at [515, 478] on div "Loaded : 2.94% 00:00:08.069 Legendary Rapper Yo-Yo Talks New Cooking Show & Wom…" at bounding box center [580, 492] width 323 height 28
click at [288, 492] on span "Video Player" at bounding box center [288, 492] width 0 height 0
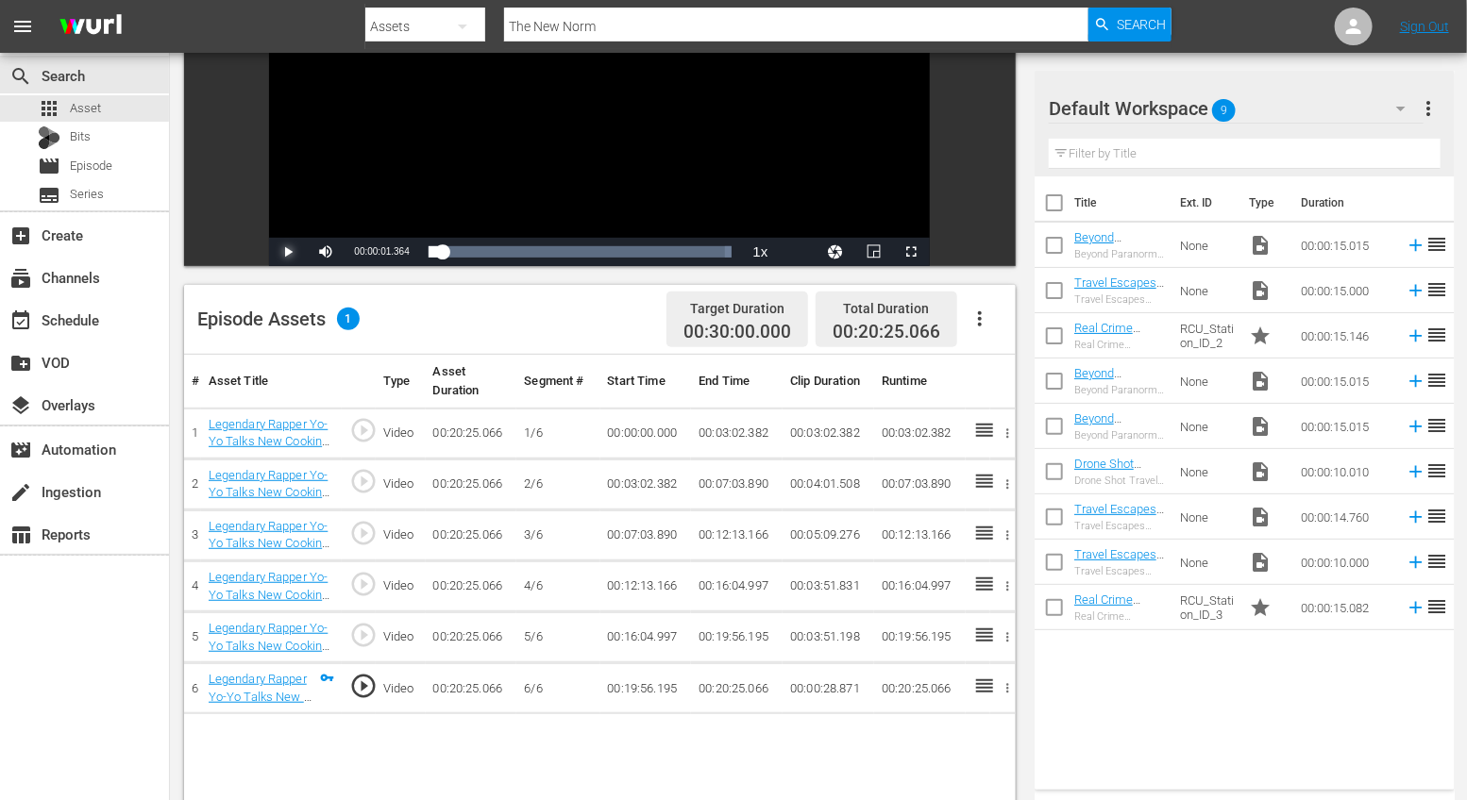
scroll to position [287, 0]
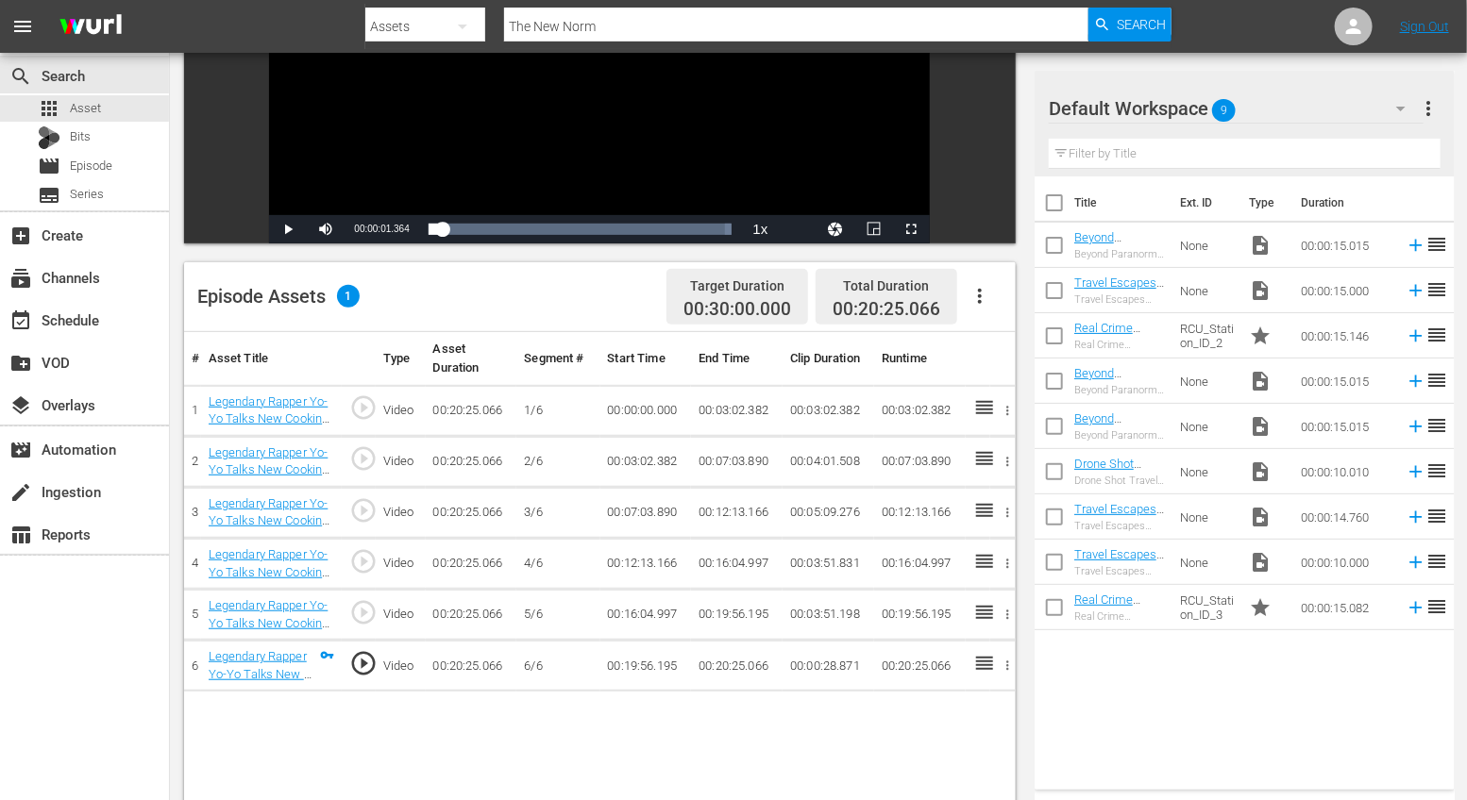
click at [985, 307] on icon "button" at bounding box center [979, 296] width 23 height 23
click at [1031, 350] on div "Fill with Ads" at bounding box center [1036, 349] width 128 height 45
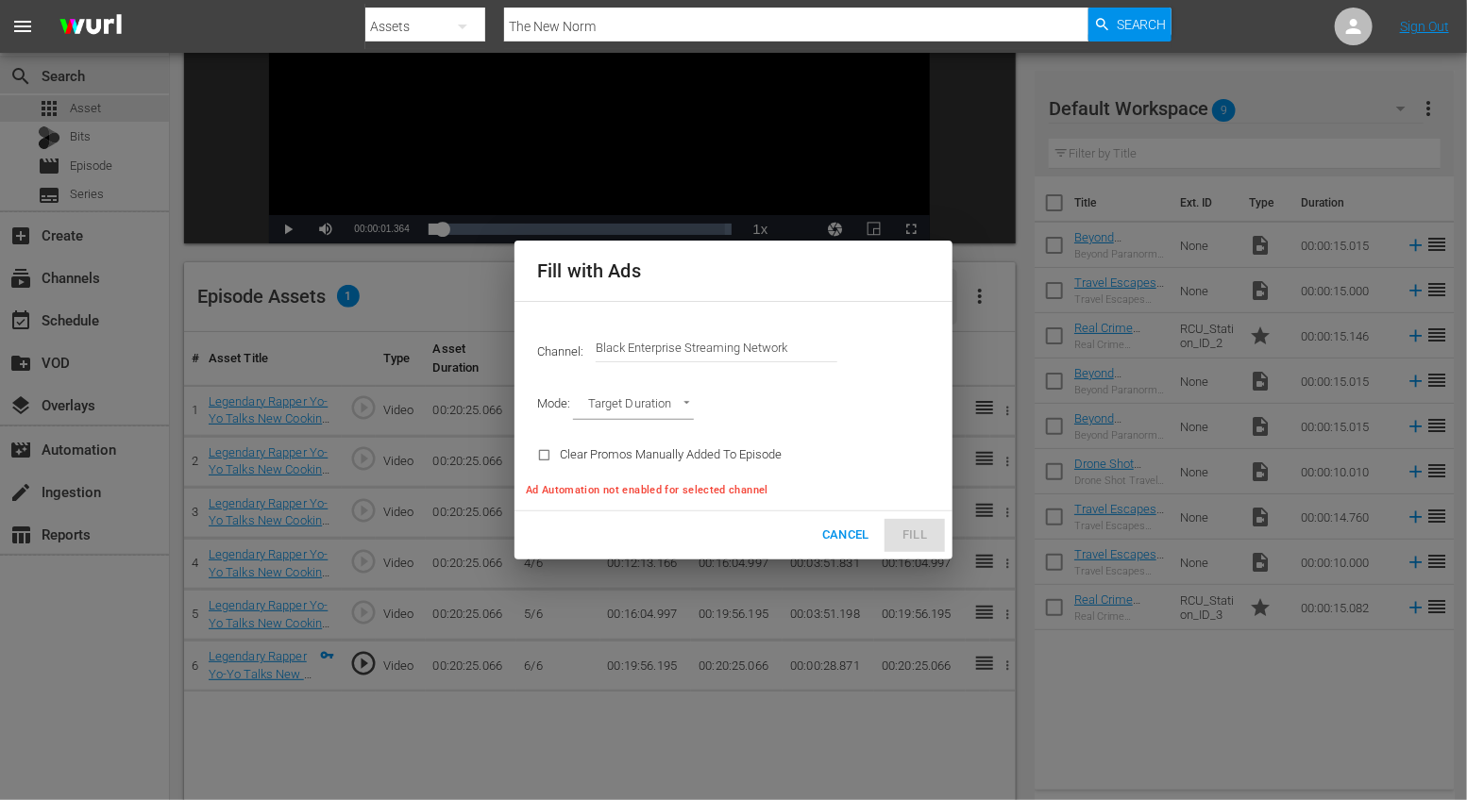
click at [917, 539] on div "Cancel Fill" at bounding box center [733, 536] width 438 height 48
click at [848, 526] on span "Cancel" at bounding box center [845, 536] width 47 height 22
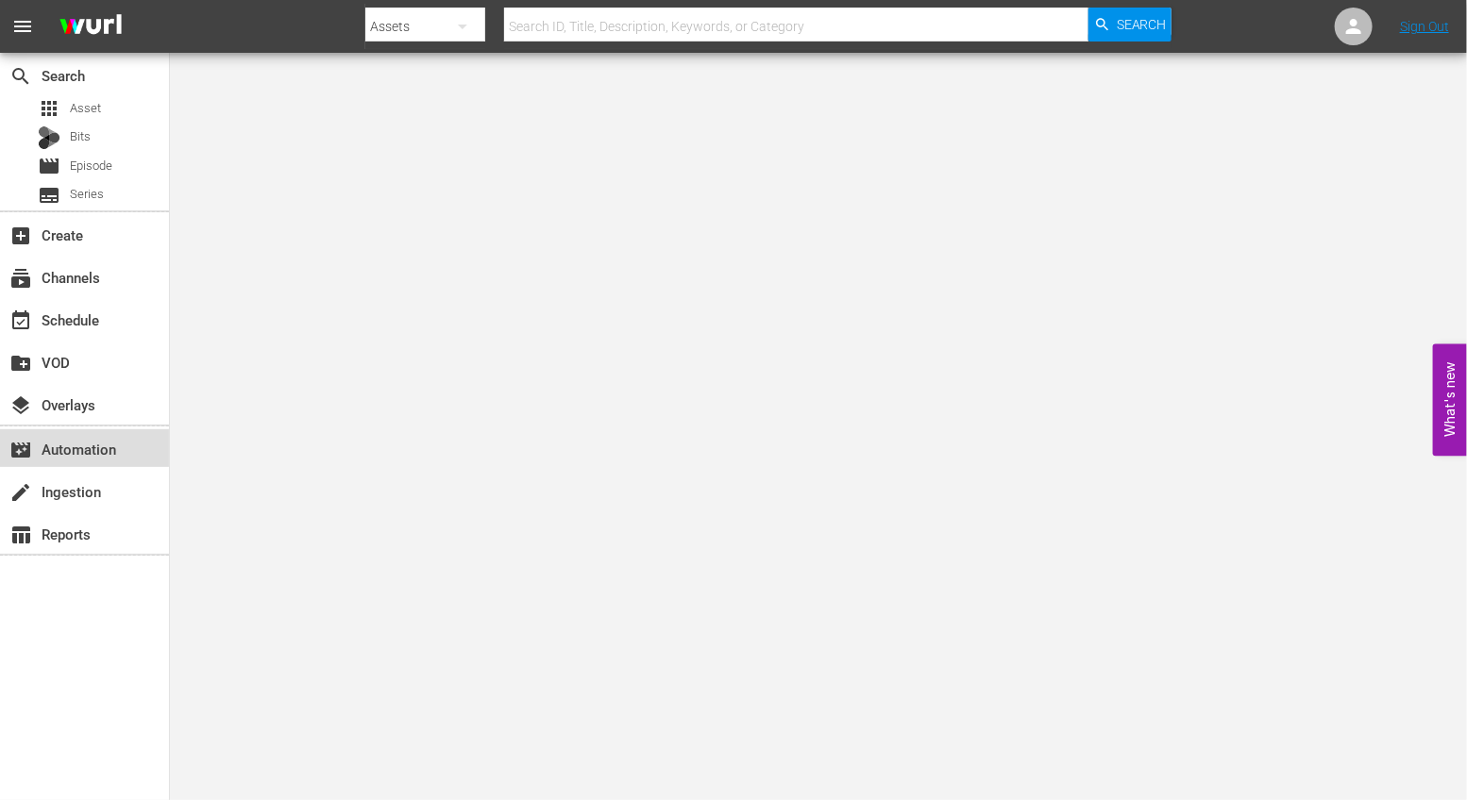
click at [79, 455] on div "movie_filter Automation" at bounding box center [53, 446] width 106 height 17
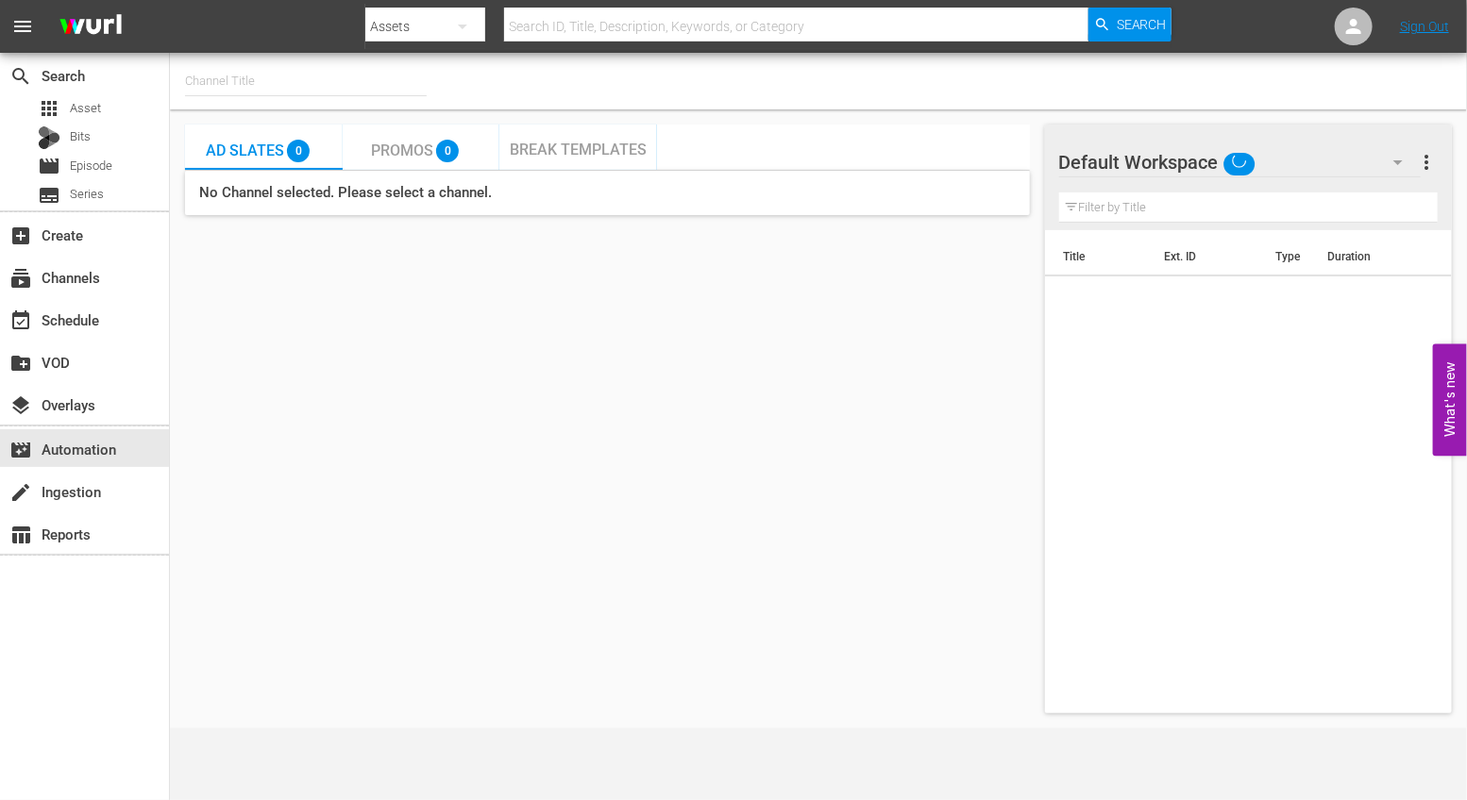
click at [341, 196] on h5 "No Channel selected. Please select a channel." at bounding box center [607, 193] width 845 height 44
click at [381, 81] on input "text" at bounding box center [306, 81] width 242 height 45
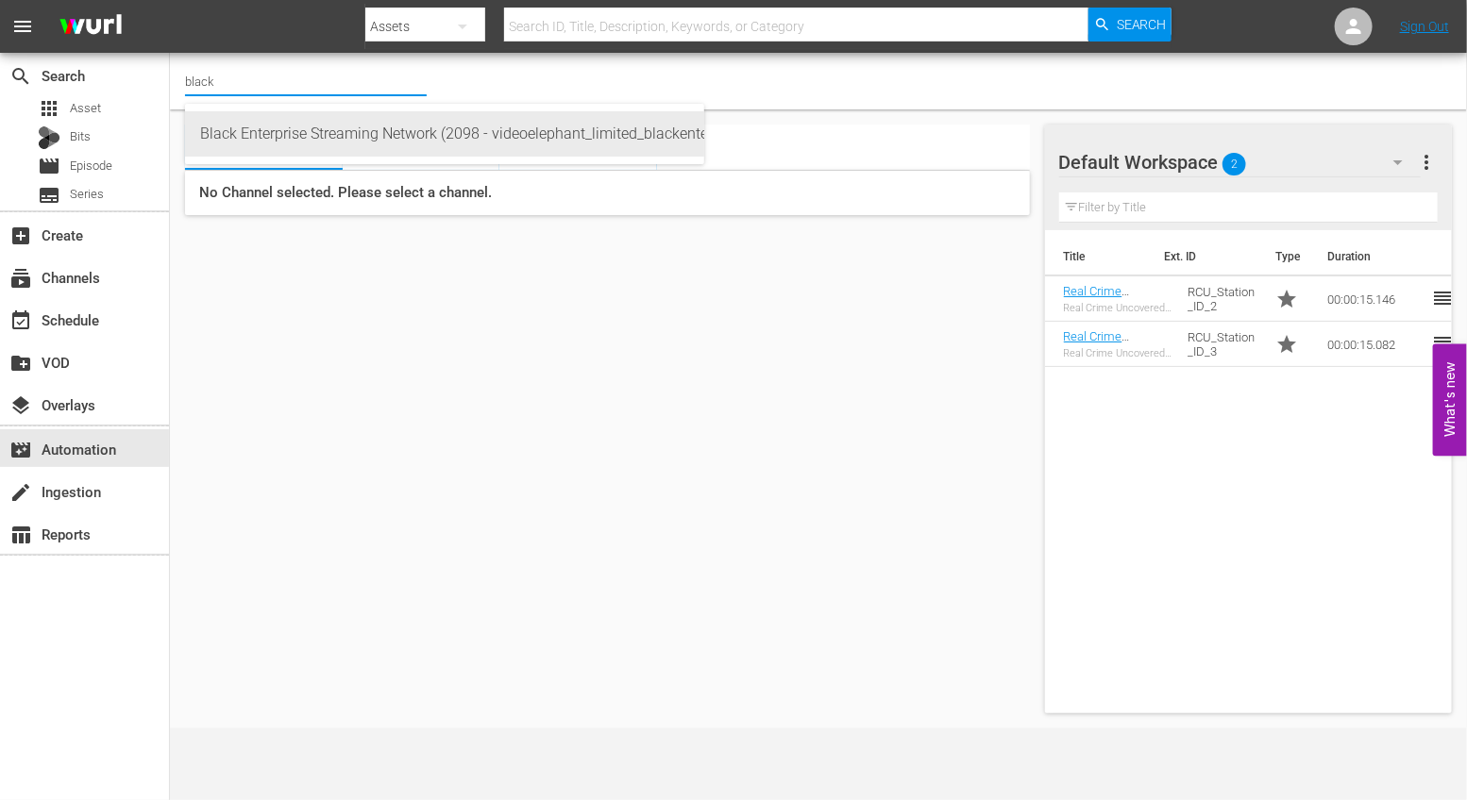
click at [421, 142] on div "Black Enterprise Streaming Network (2098 - videoelephant_limited_blackenterpris…" at bounding box center [444, 133] width 489 height 45
type input "Black Enterprise Streaming Network (2098 - videoelephant_limited_blackenterpris…"
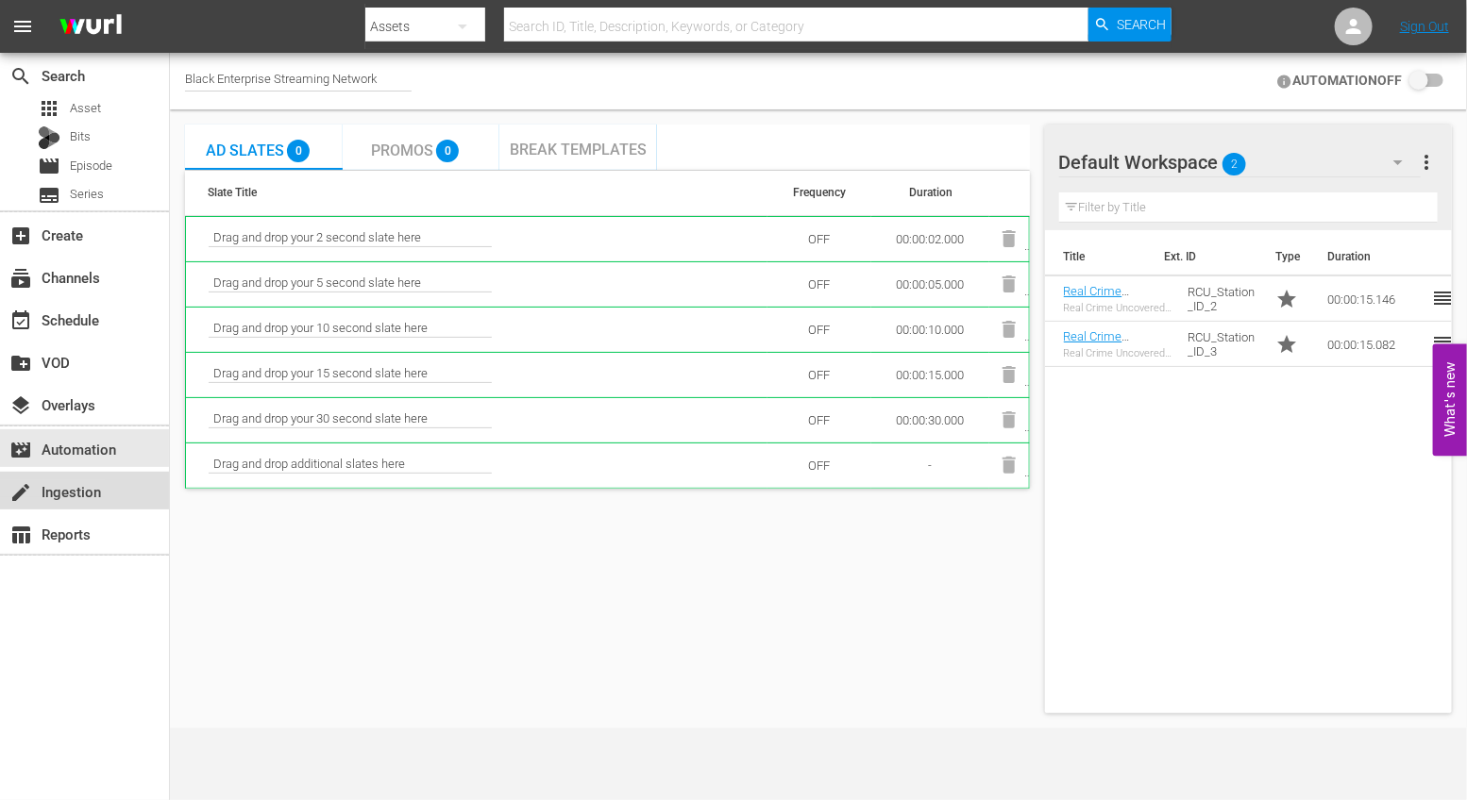
click at [94, 497] on div "create Ingestion" at bounding box center [53, 488] width 106 height 17
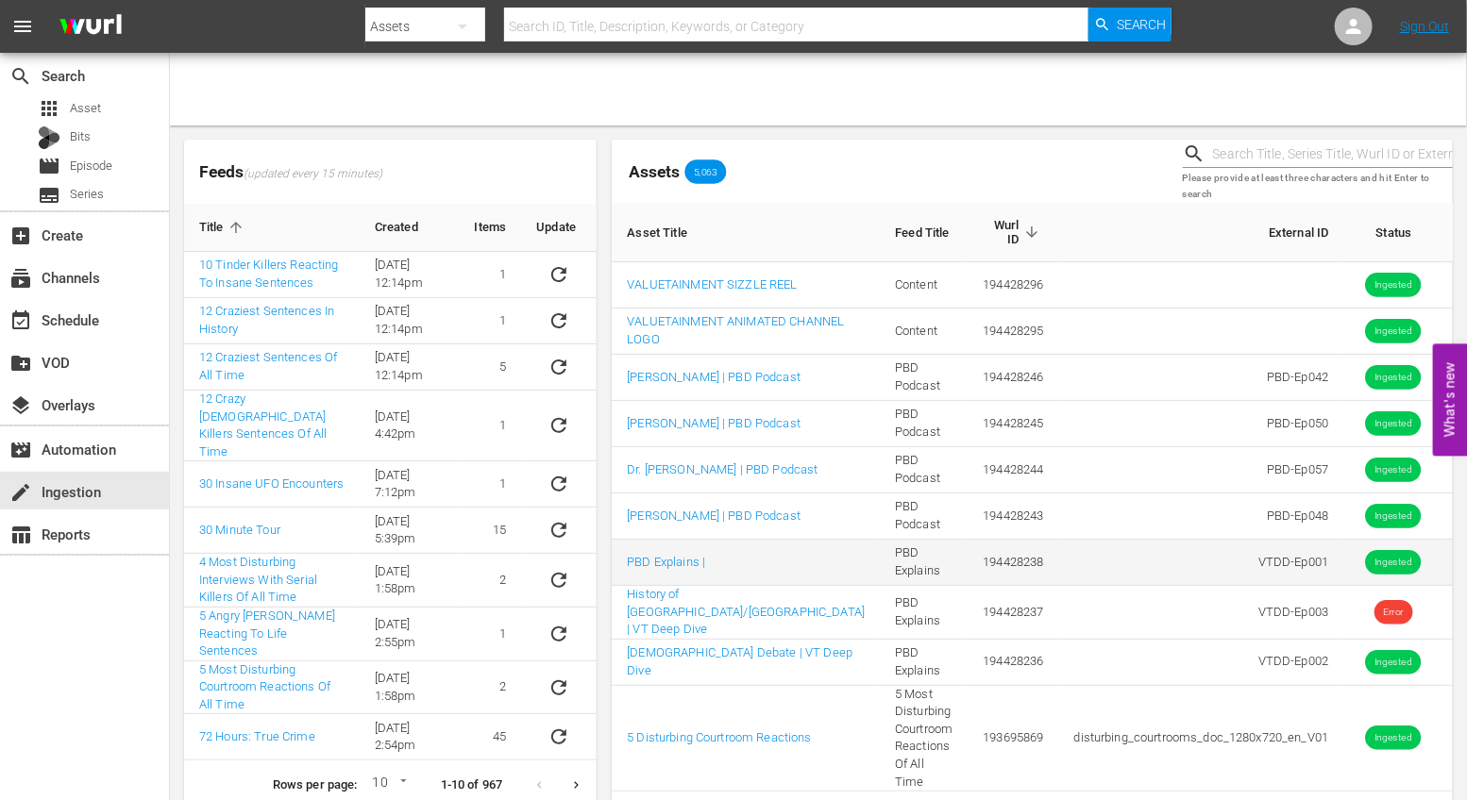
scroll to position [41, 0]
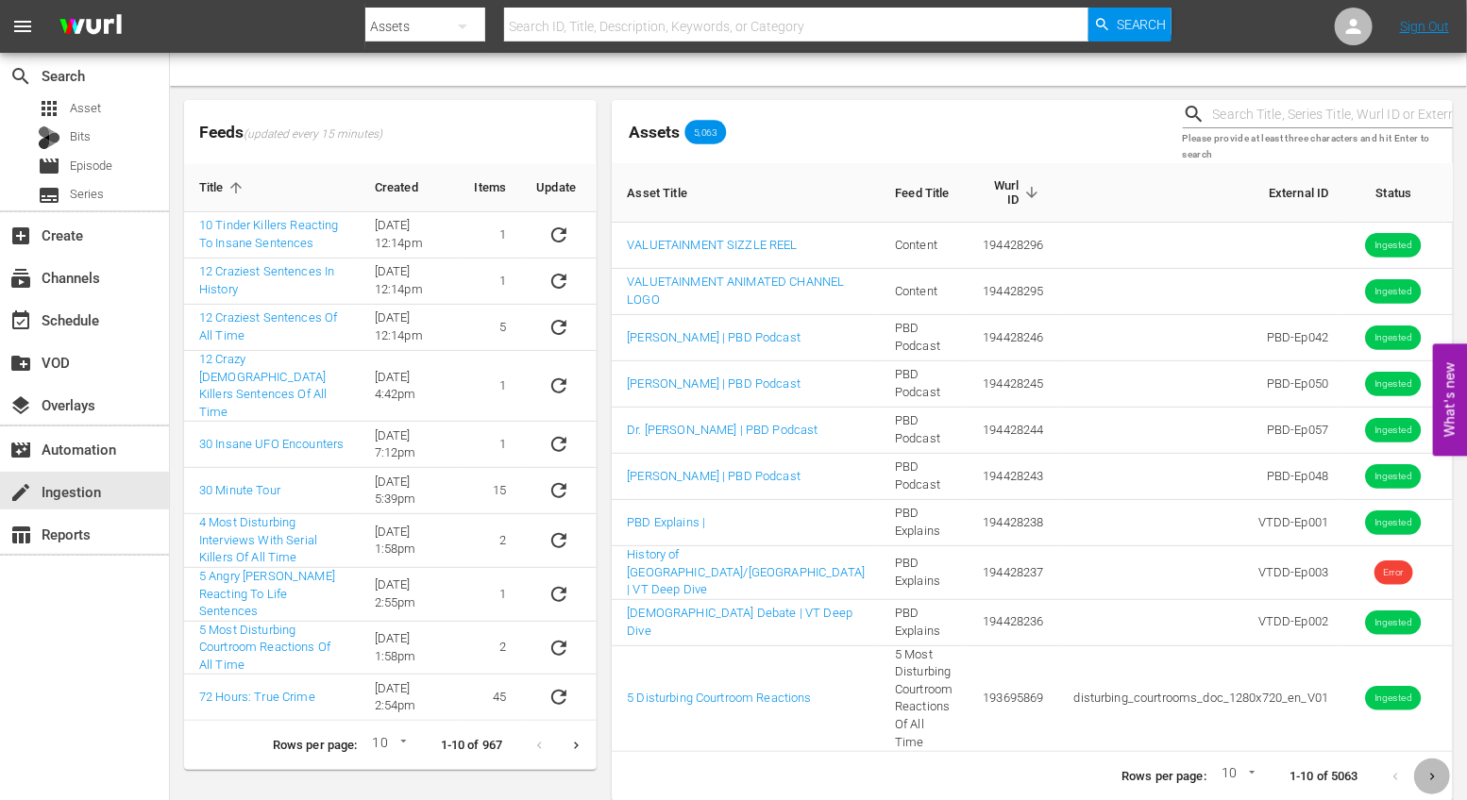
click at [1439, 770] on icon "Next page" at bounding box center [1432, 777] width 14 height 14
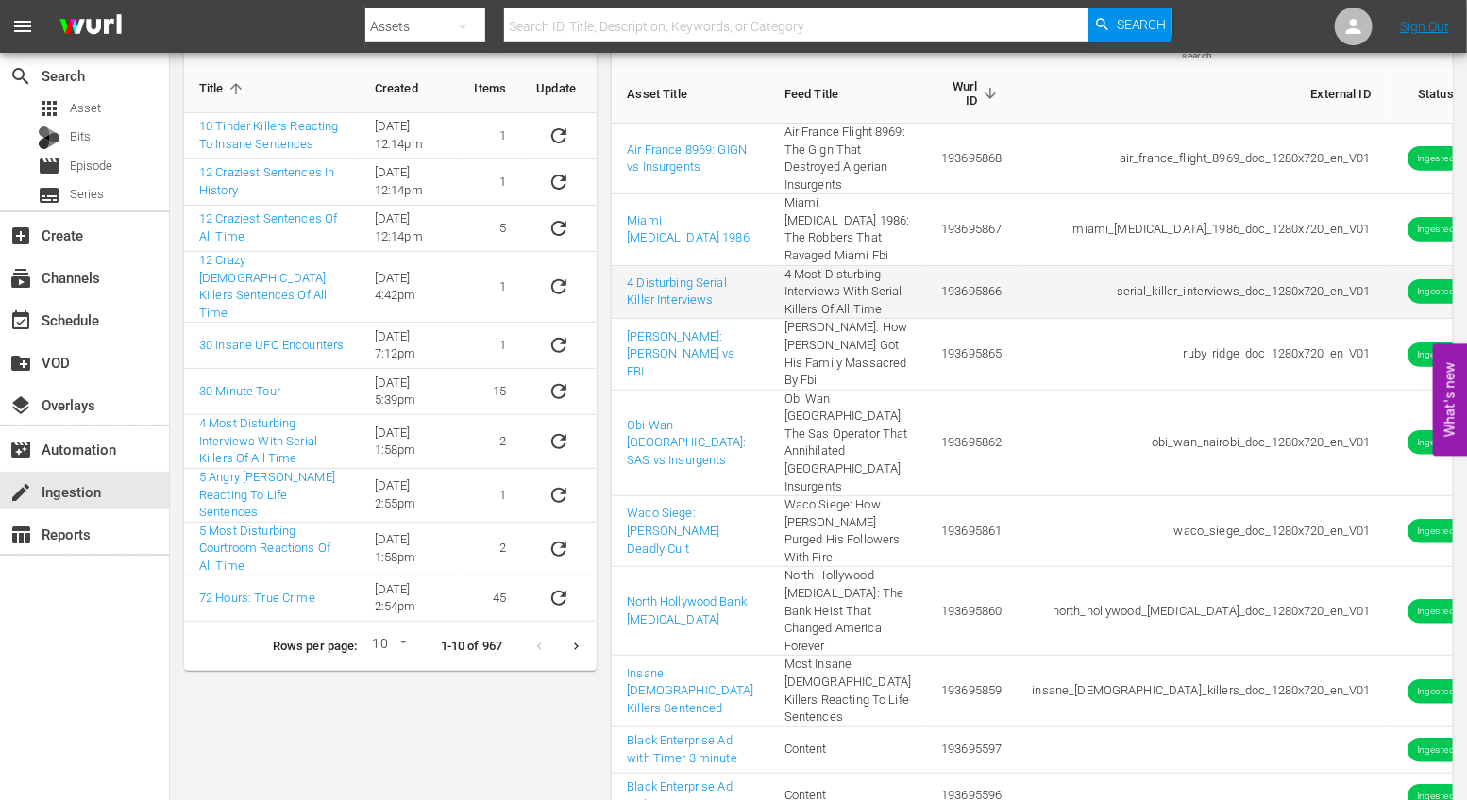
scroll to position [215, 0]
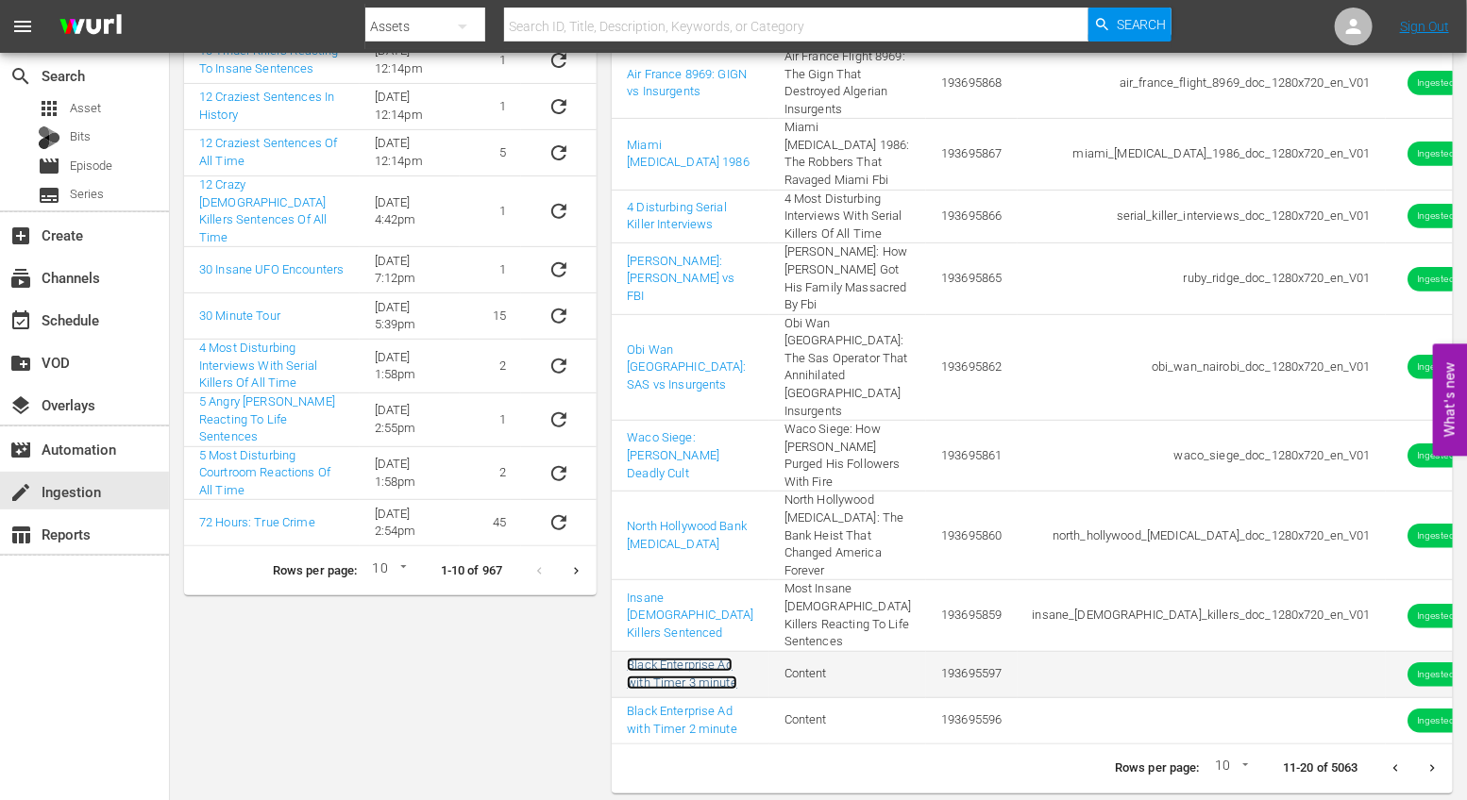
click at [638, 658] on link "Black Enterprise Ad with Timer 3 minute" at bounding box center [682, 674] width 110 height 32
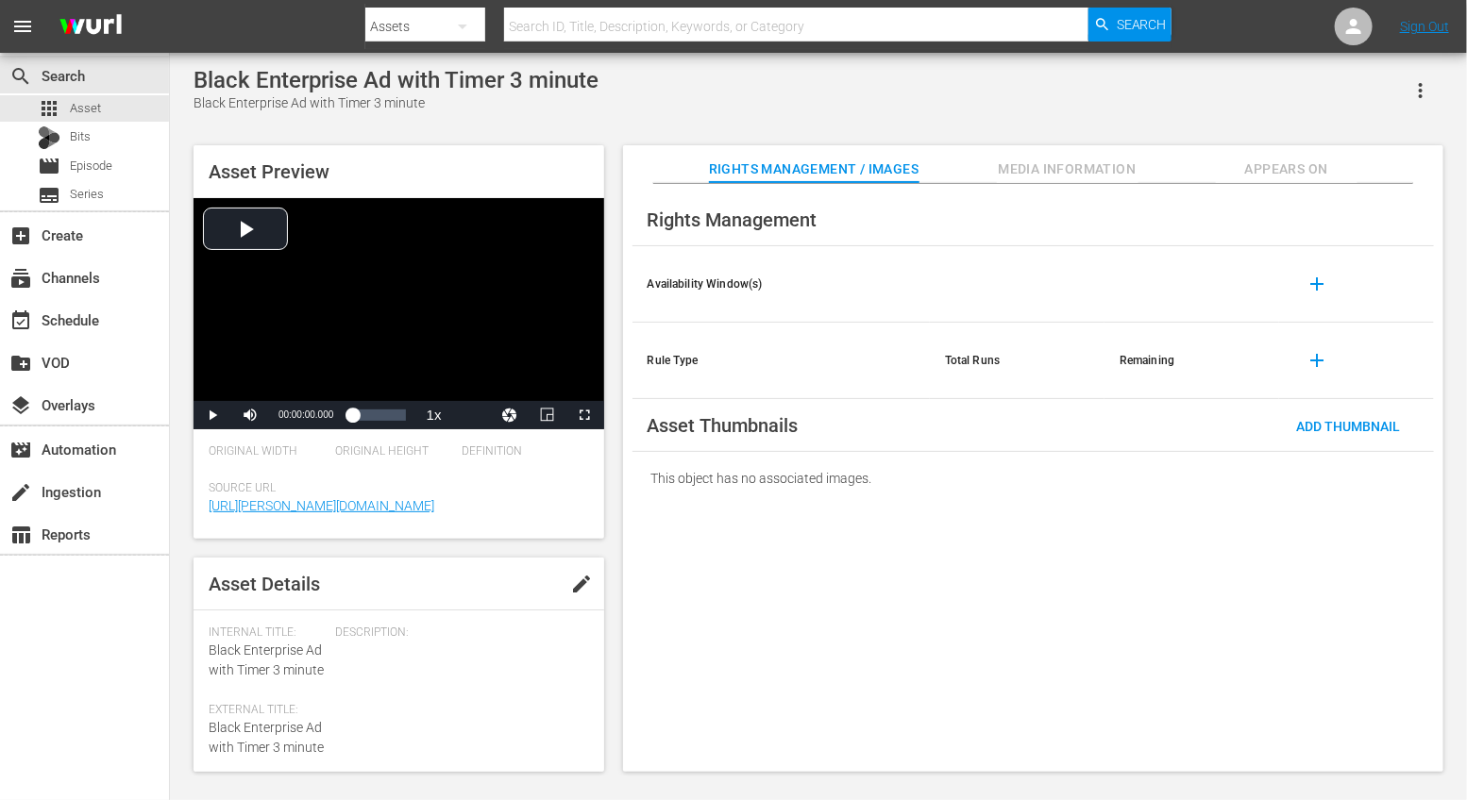
click at [1427, 98] on icon "button" at bounding box center [1420, 90] width 23 height 23
click at [1403, 100] on div "Add To Workspace" at bounding box center [1364, 98] width 128 height 45
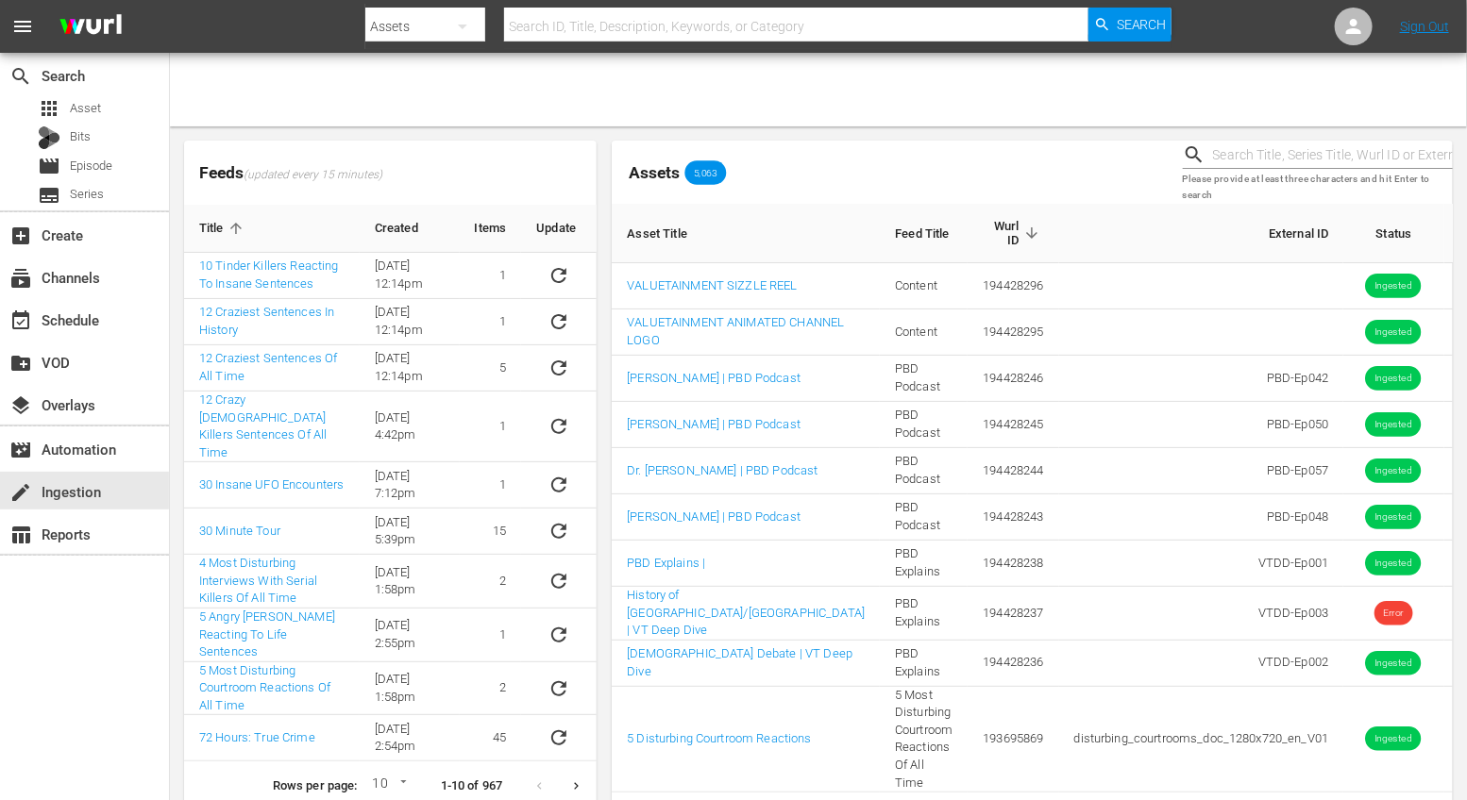
scroll to position [41, 0]
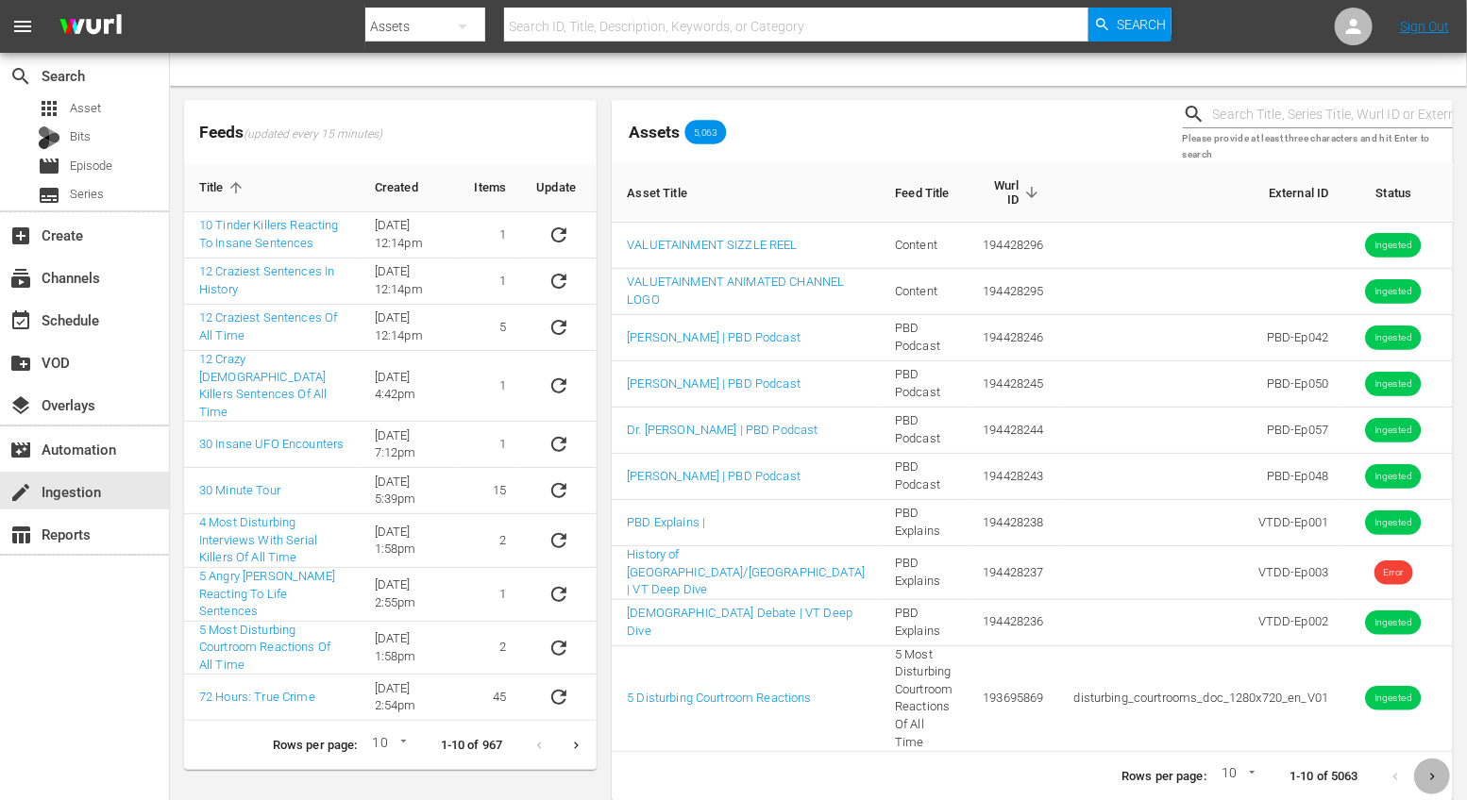
click at [1438, 773] on button "Next page" at bounding box center [1432, 777] width 37 height 37
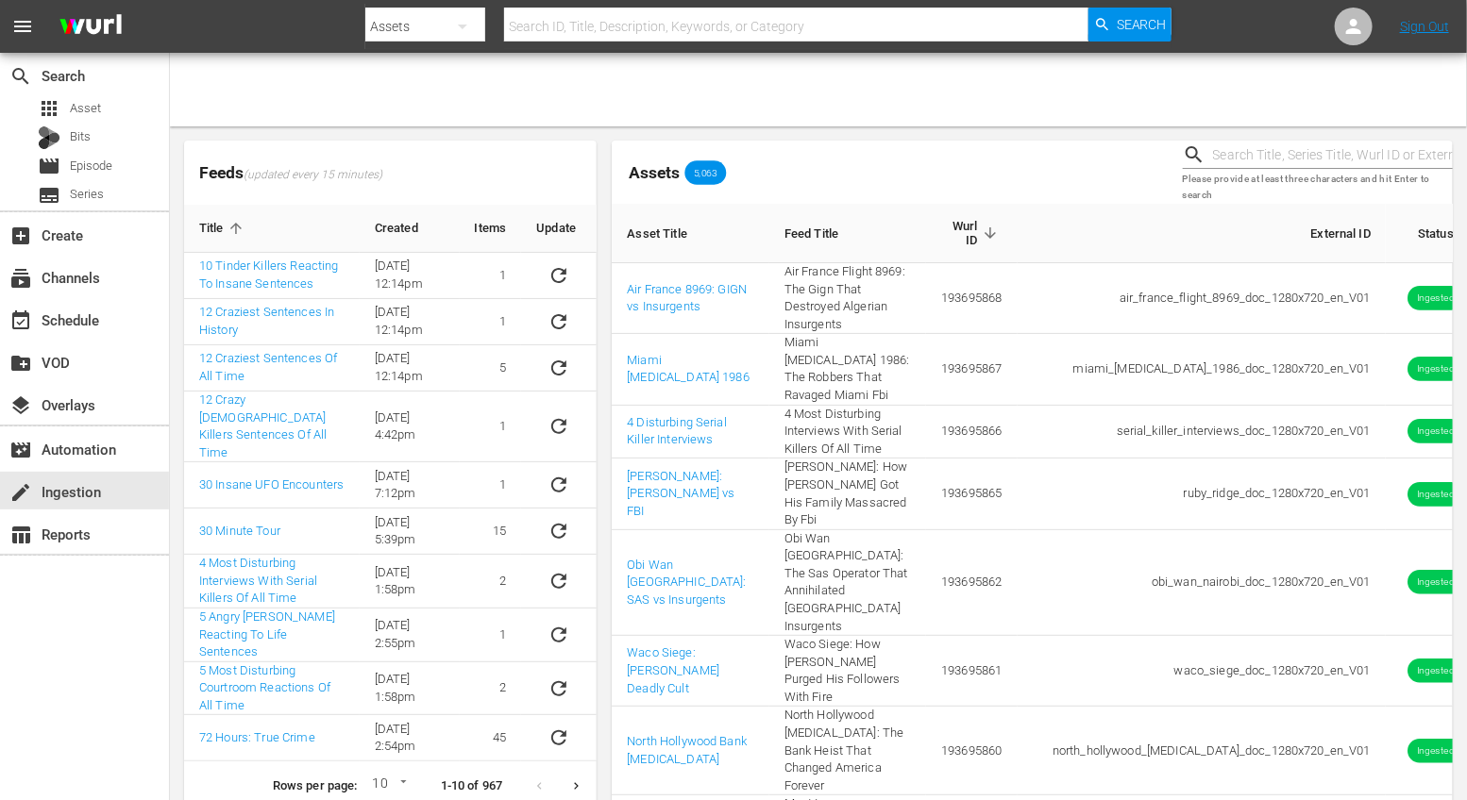
scroll to position [215, 0]
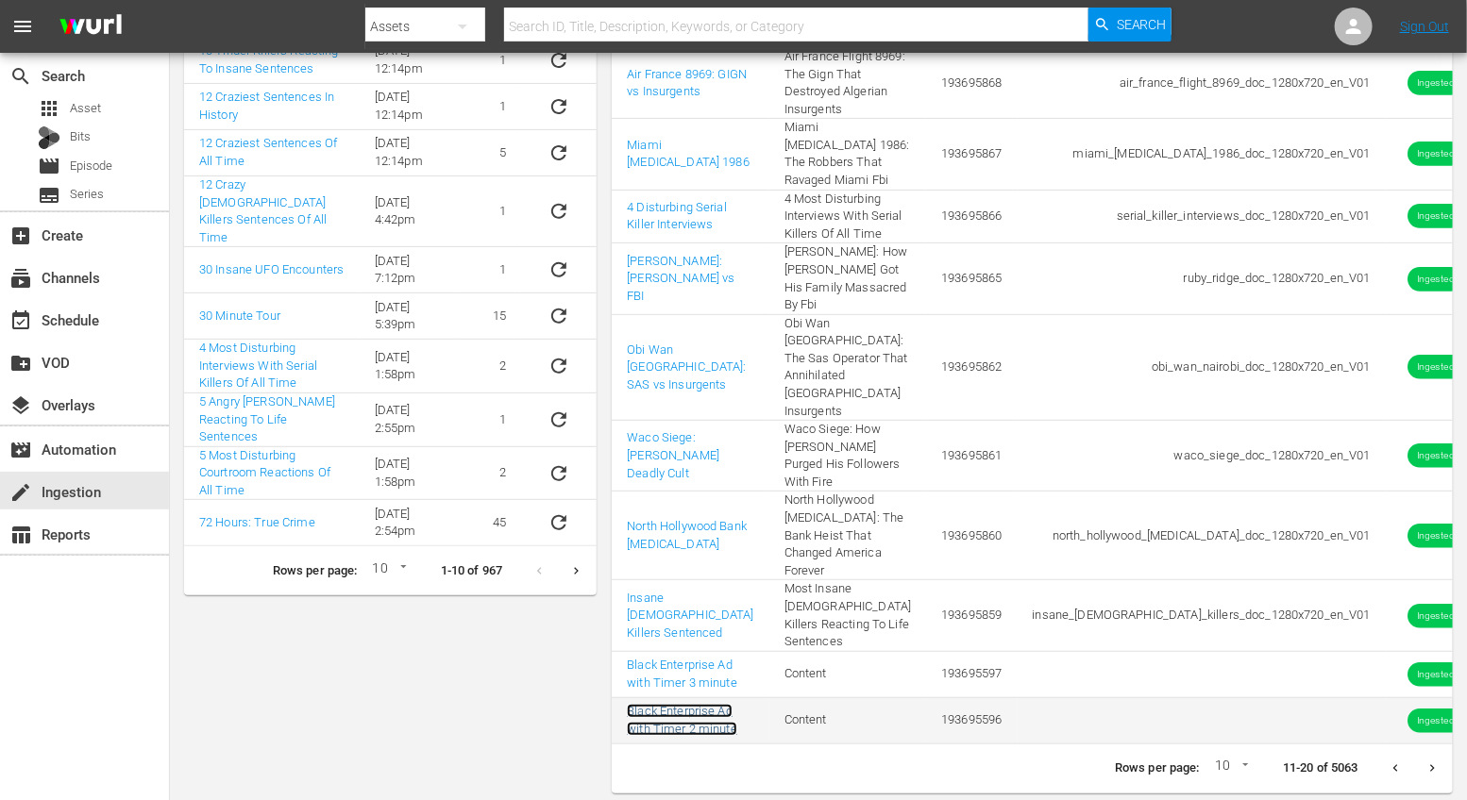
click at [680, 704] on link "Black Enterprise Ad with Timer 2 minute" at bounding box center [682, 720] width 110 height 32
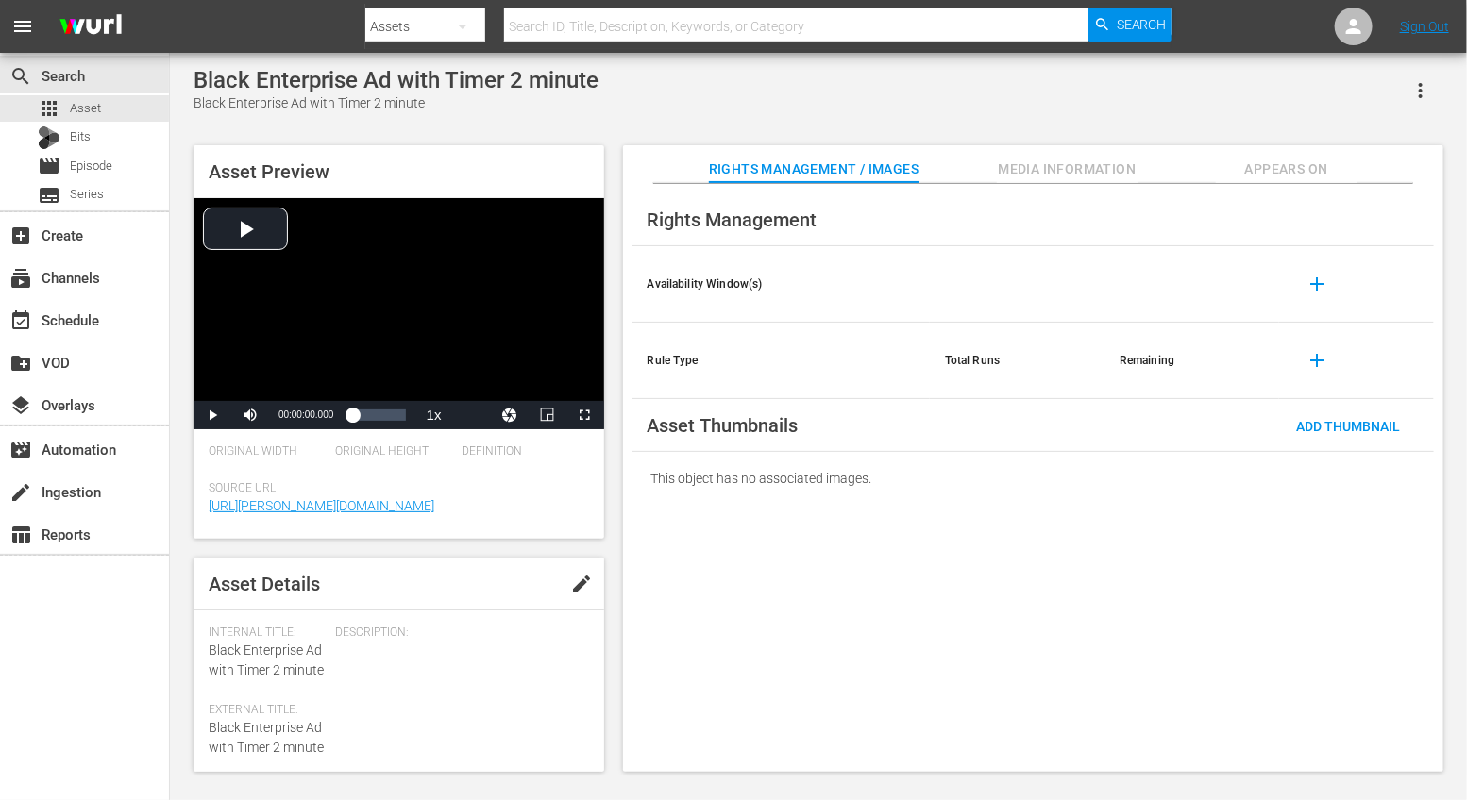
click at [1419, 93] on icon "button" at bounding box center [1420, 90] width 23 height 23
click at [1377, 108] on div "Add To Workspace" at bounding box center [1364, 98] width 128 height 45
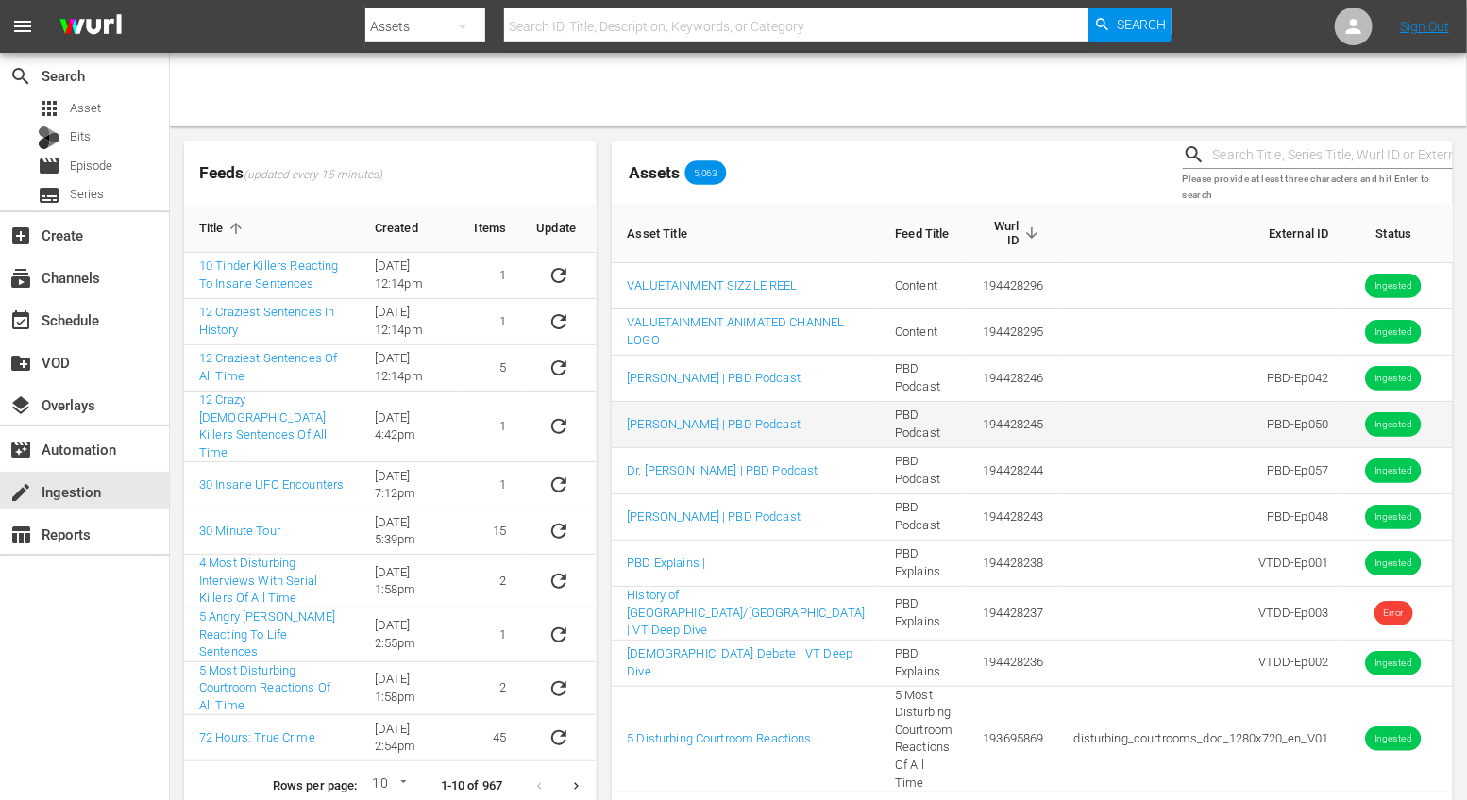
scroll to position [41, 0]
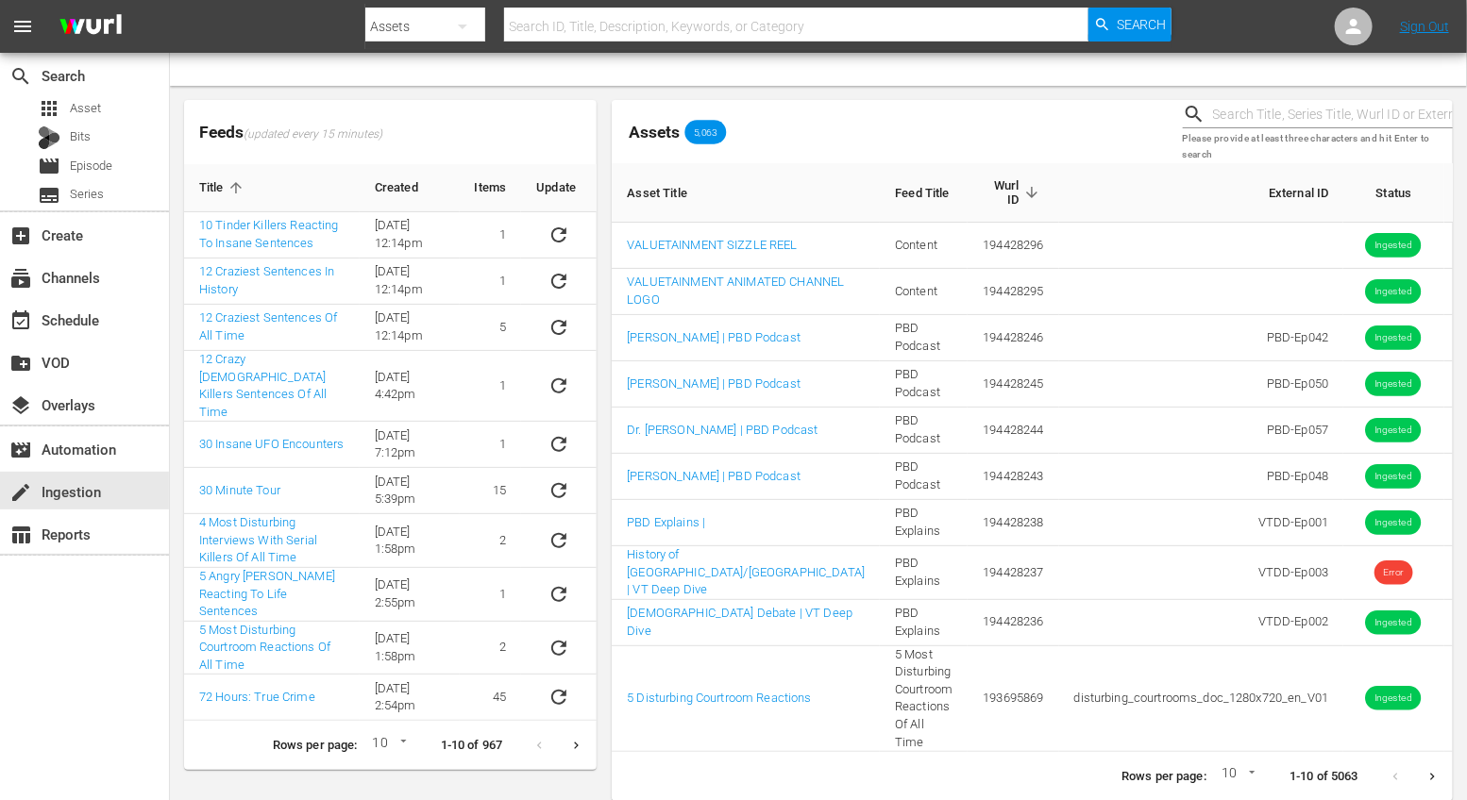
click at [1430, 770] on icon "Next page" at bounding box center [1432, 777] width 14 height 14
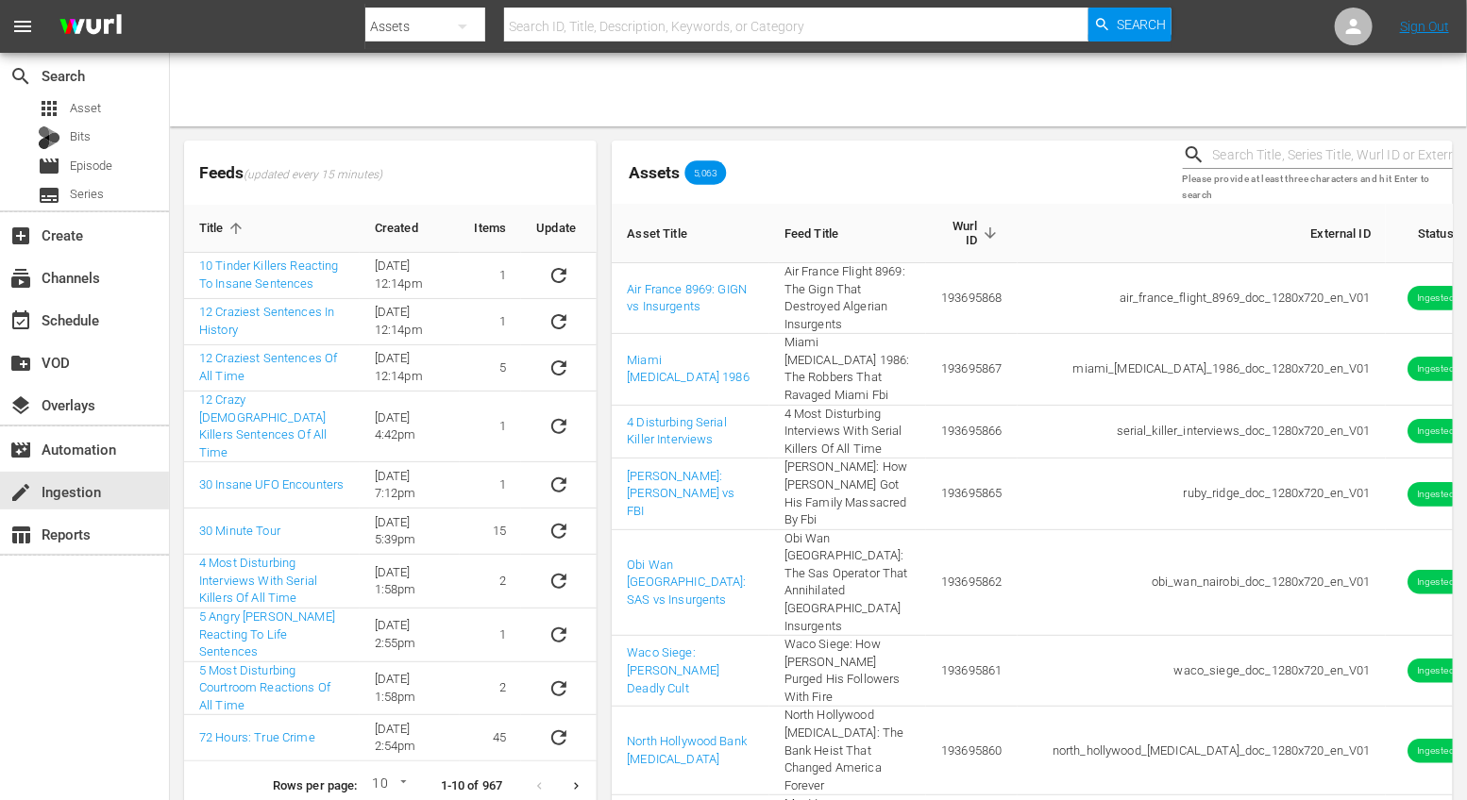
scroll to position [215, 0]
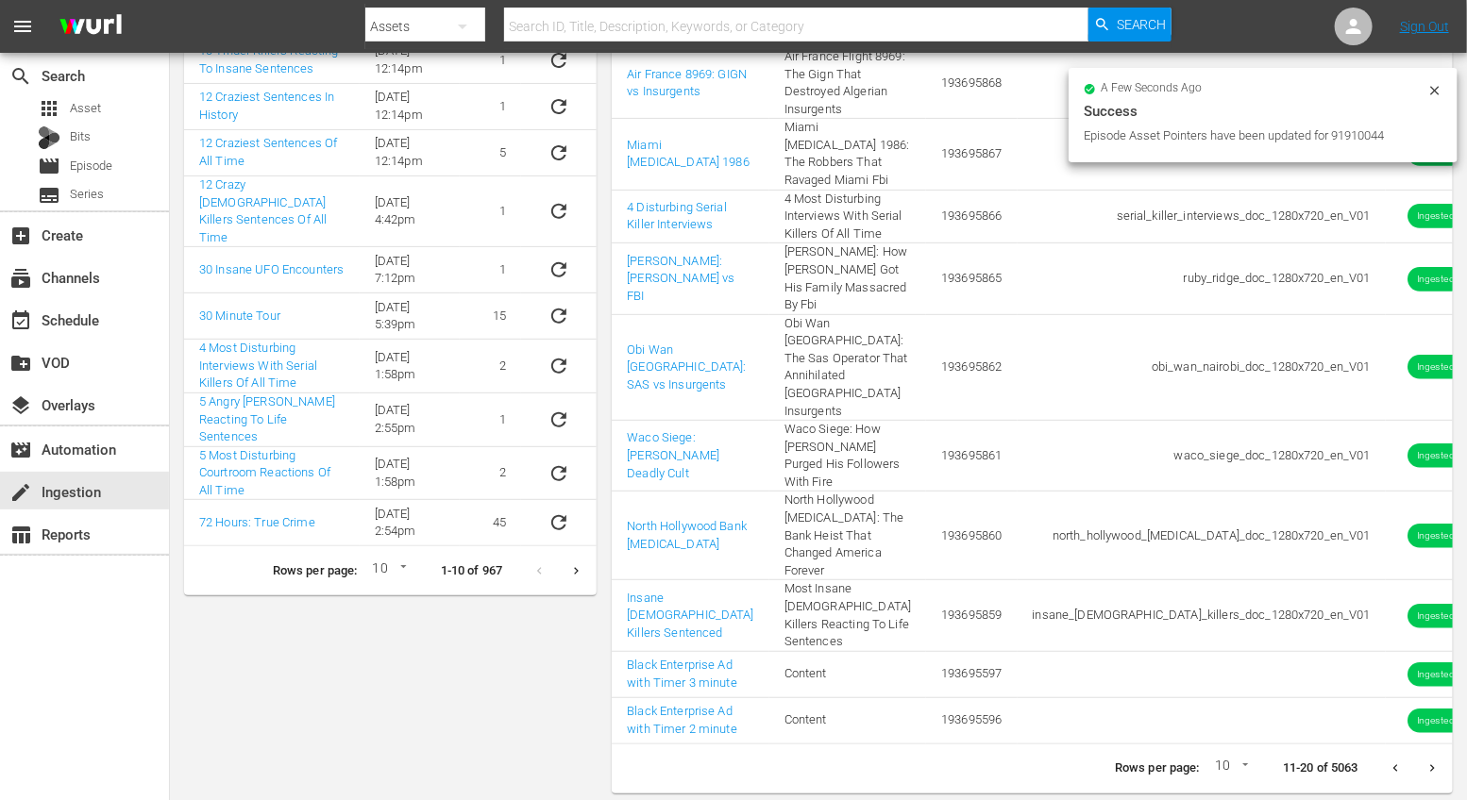
click at [1432, 762] on icon "Next page" at bounding box center [1432, 769] width 14 height 14
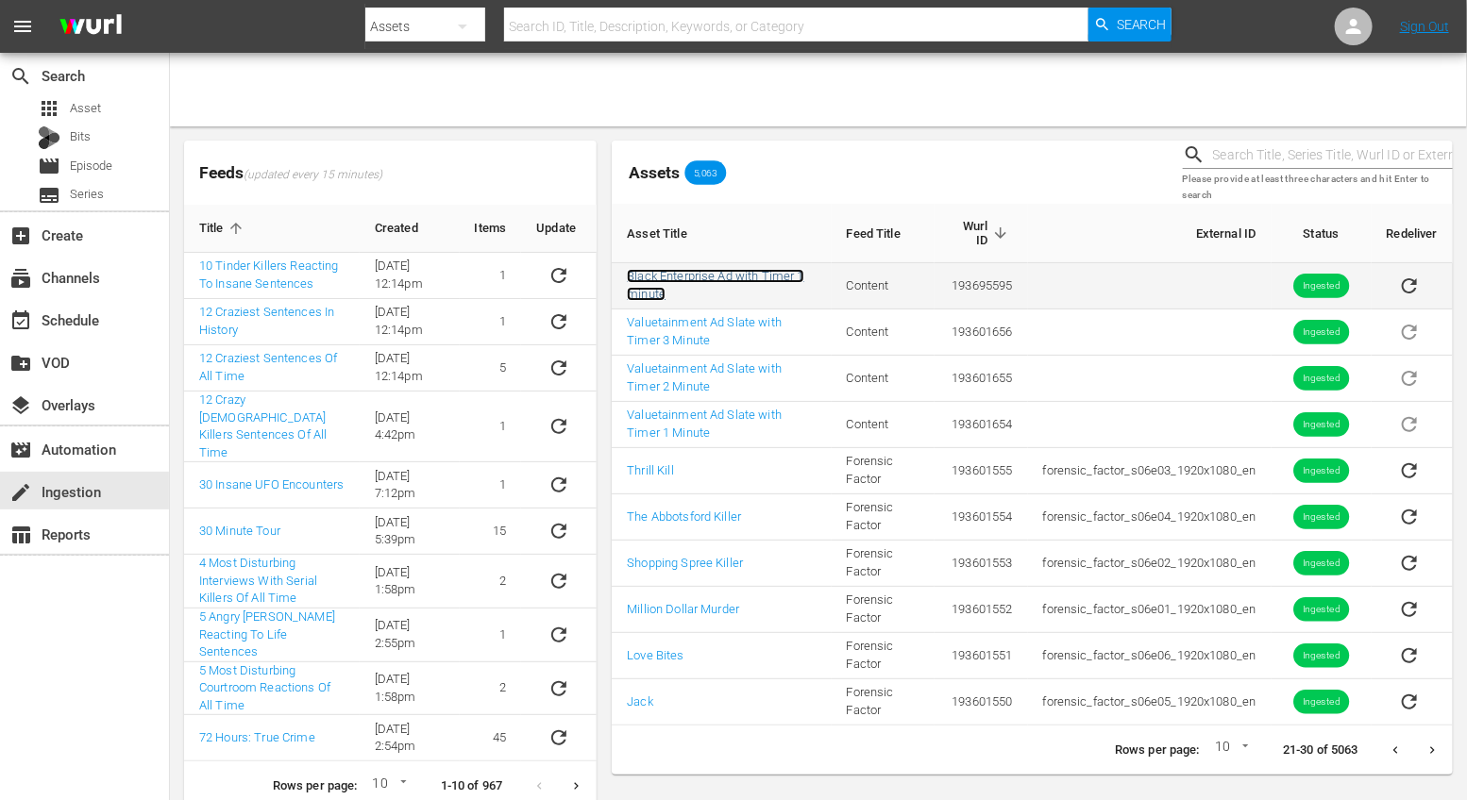
click at [715, 275] on link "Black Enterprise Ad with Timer 1 minute" at bounding box center [715, 285] width 176 height 32
click at [718, 272] on link "Black Enterprise Ad with Timer 1 minute" at bounding box center [715, 285] width 176 height 32
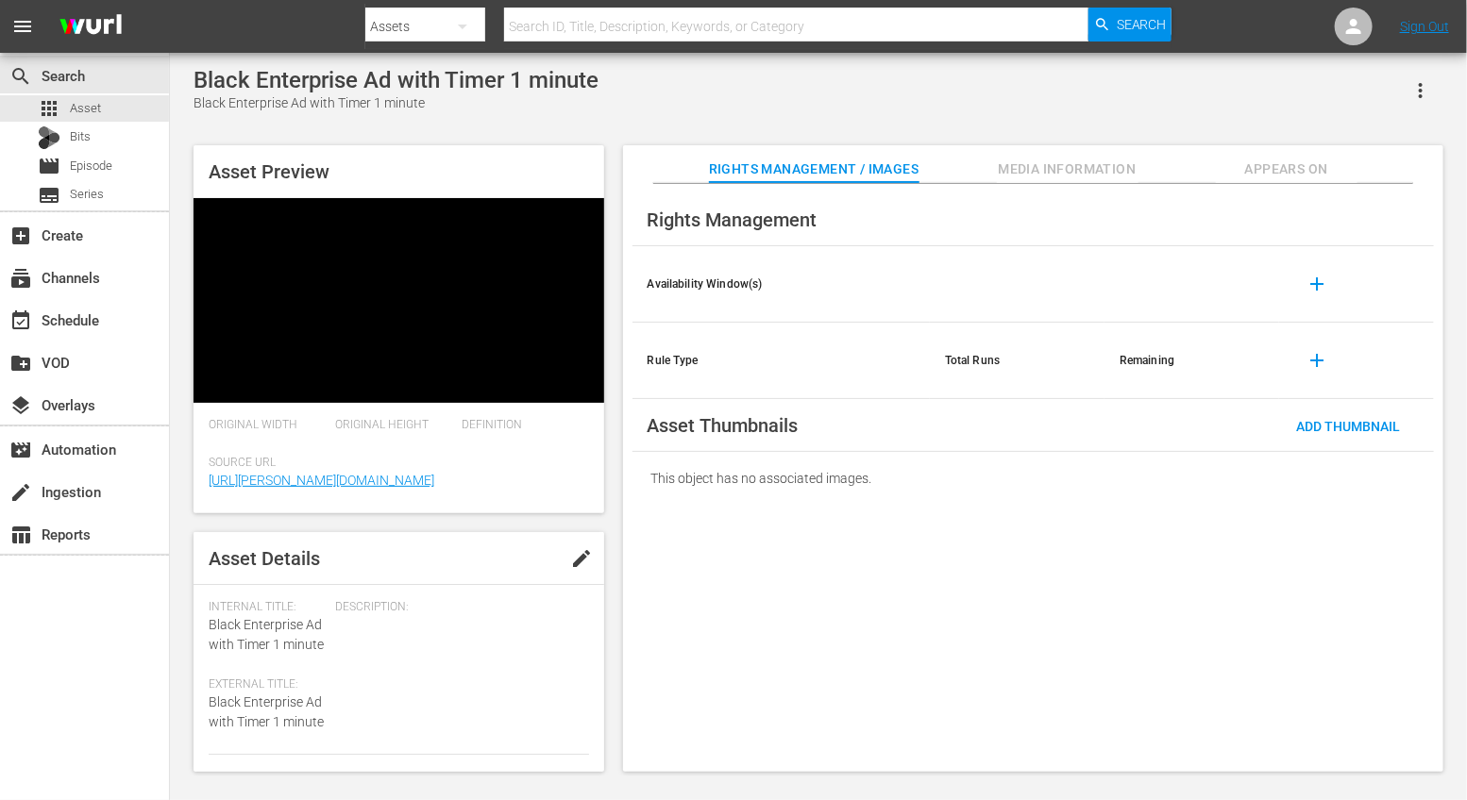
click at [1413, 92] on icon "button" at bounding box center [1420, 90] width 23 height 23
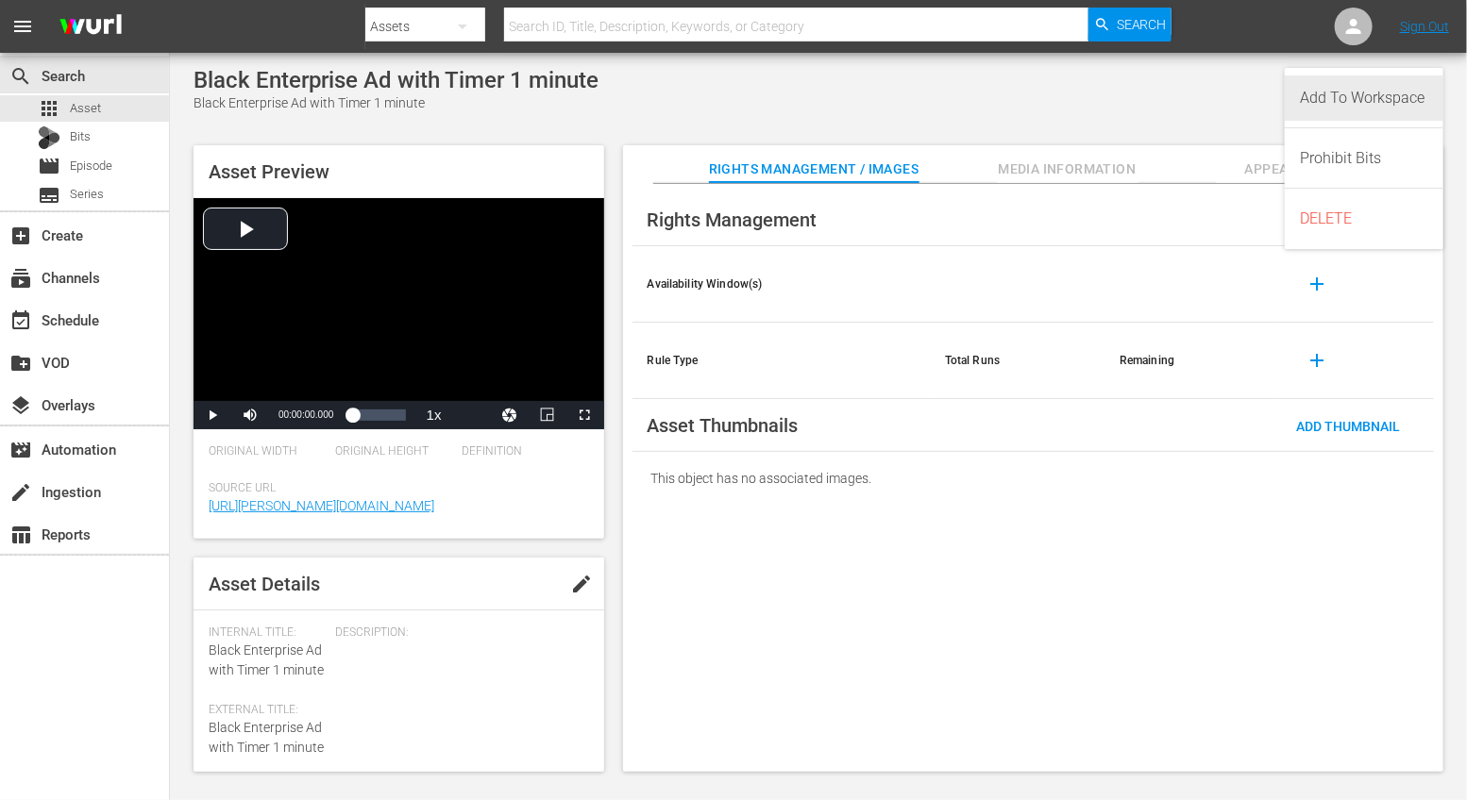
click at [1369, 113] on div "Add To Workspace" at bounding box center [1364, 98] width 128 height 45
click at [80, 449] on div "movie_filter Automation" at bounding box center [53, 446] width 106 height 17
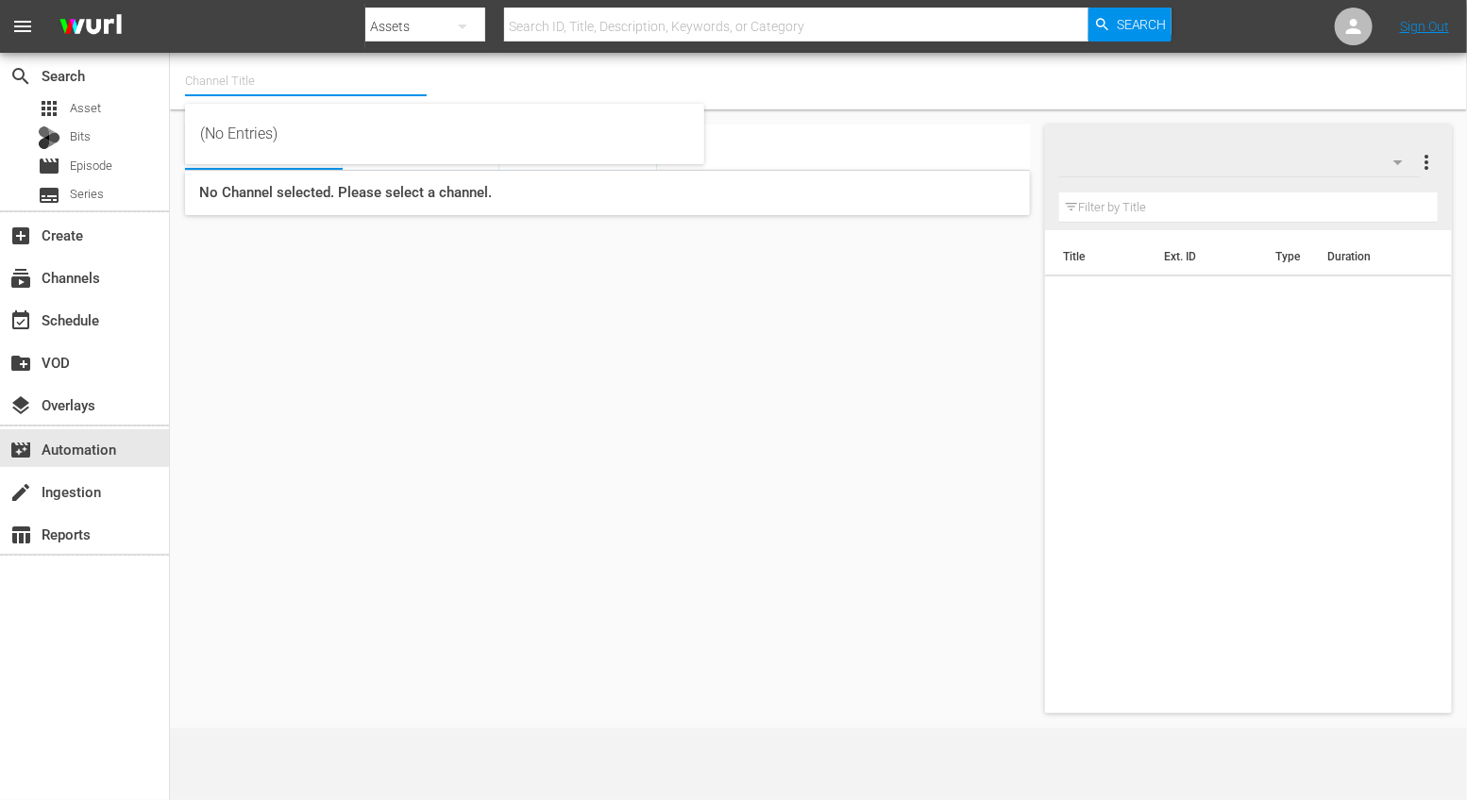
click at [320, 73] on input "text" at bounding box center [306, 81] width 242 height 45
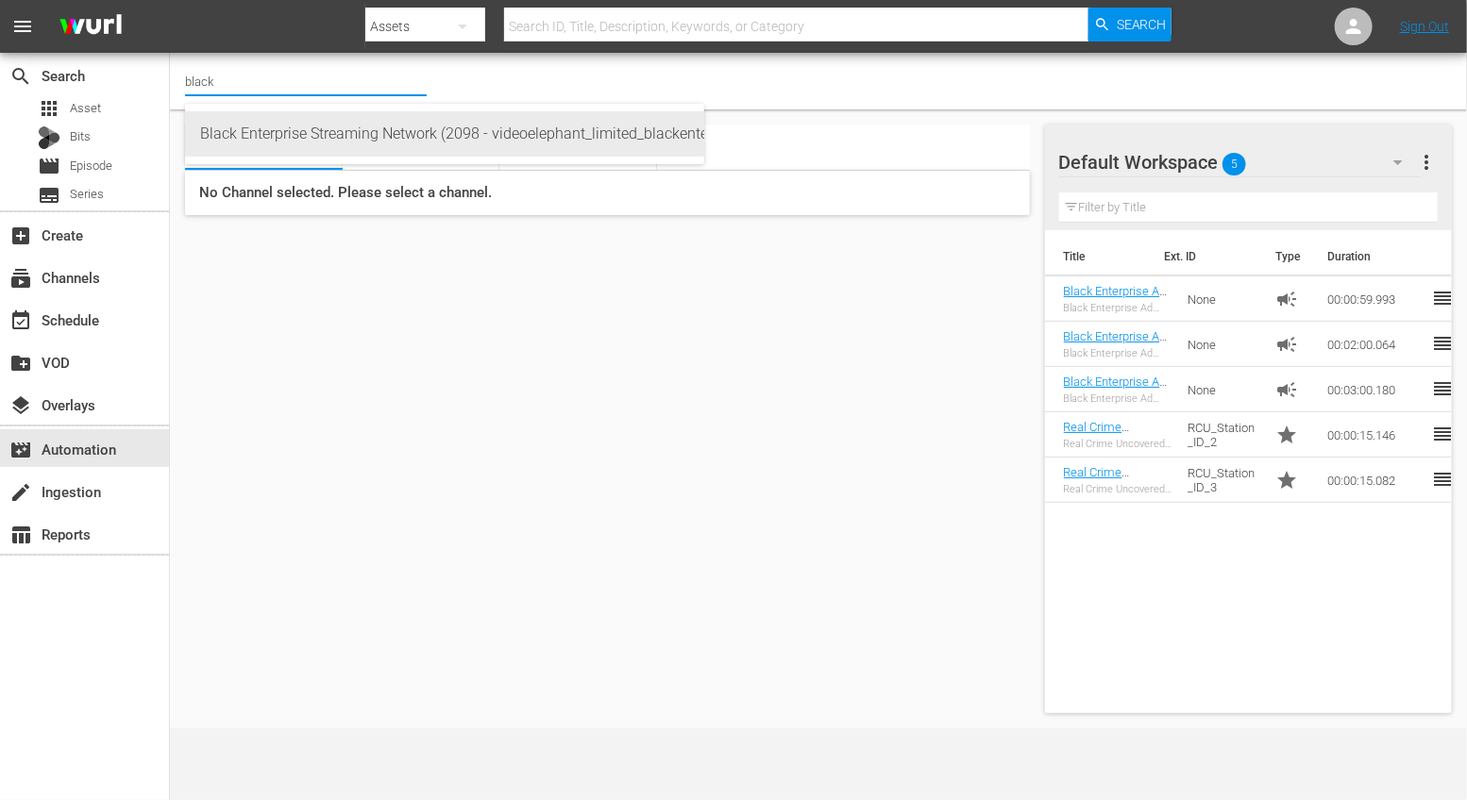
click at [410, 141] on div "Black Enterprise Streaming Network (2098 - videoelephant_limited_blackenterpris…" at bounding box center [444, 133] width 489 height 45
type input "Black Enterprise Streaming Network (2098 - videoelephant_limited_blackenterpris…"
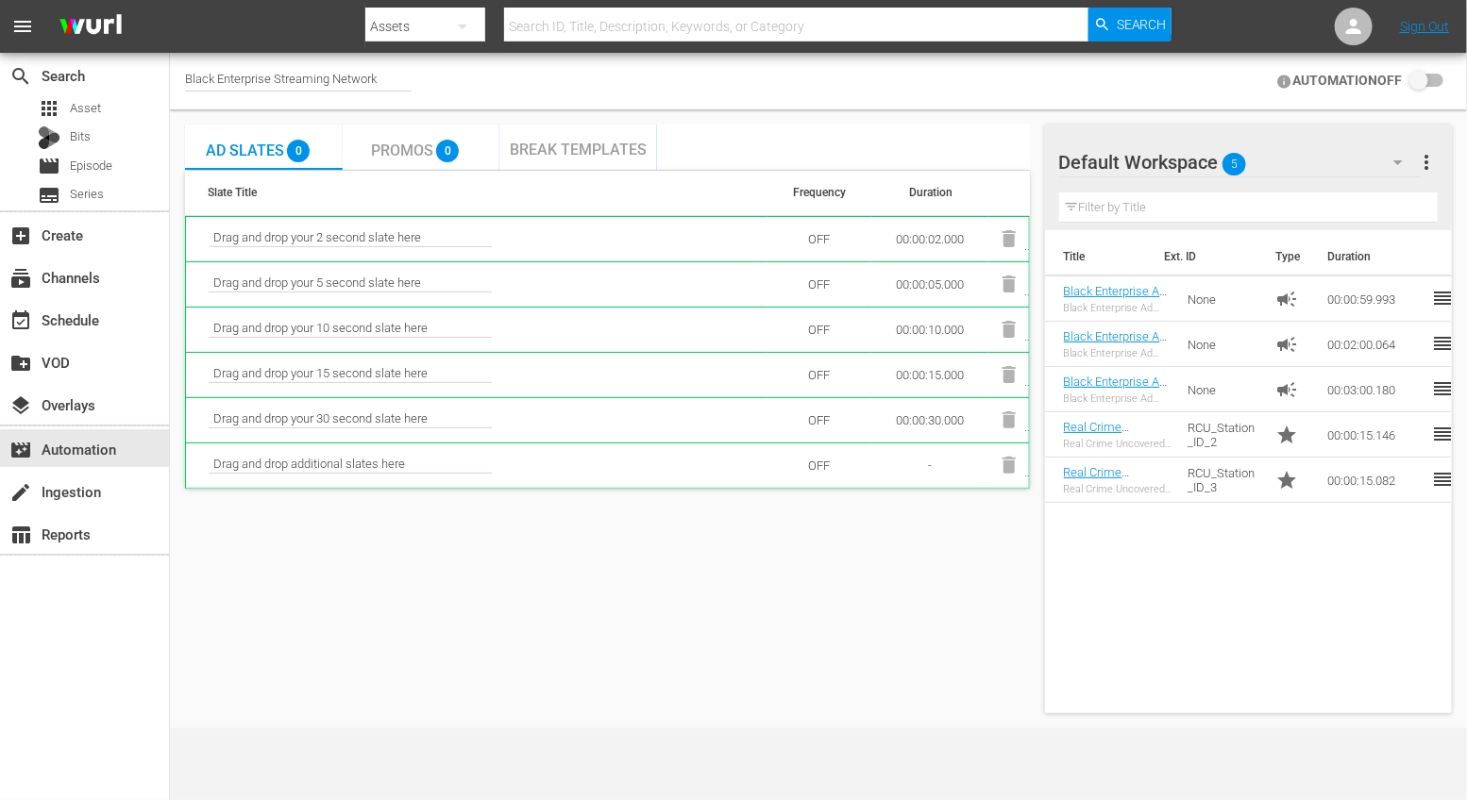
click at [395, 81] on div "Black Enterprise Streaming Network" at bounding box center [298, 82] width 227 height 20
click at [395, 81] on input "Black Enterprise Streaming Network" at bounding box center [306, 81] width 242 height 45
type input "trave"
click at [371, 143] on span "Promos" at bounding box center [402, 151] width 62 height 18
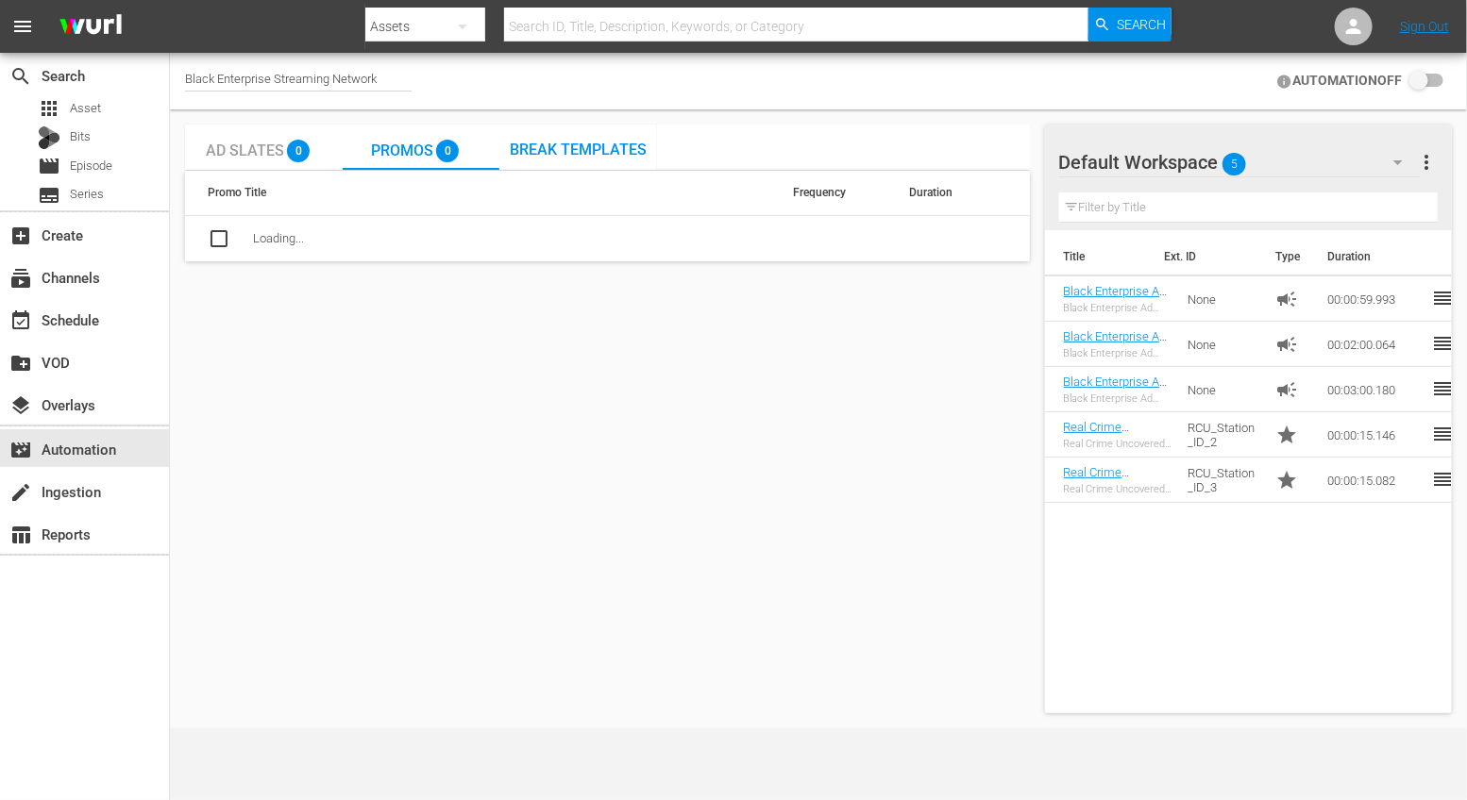
click at [399, 85] on div "Black Enterprise Streaming Network" at bounding box center [298, 82] width 227 height 20
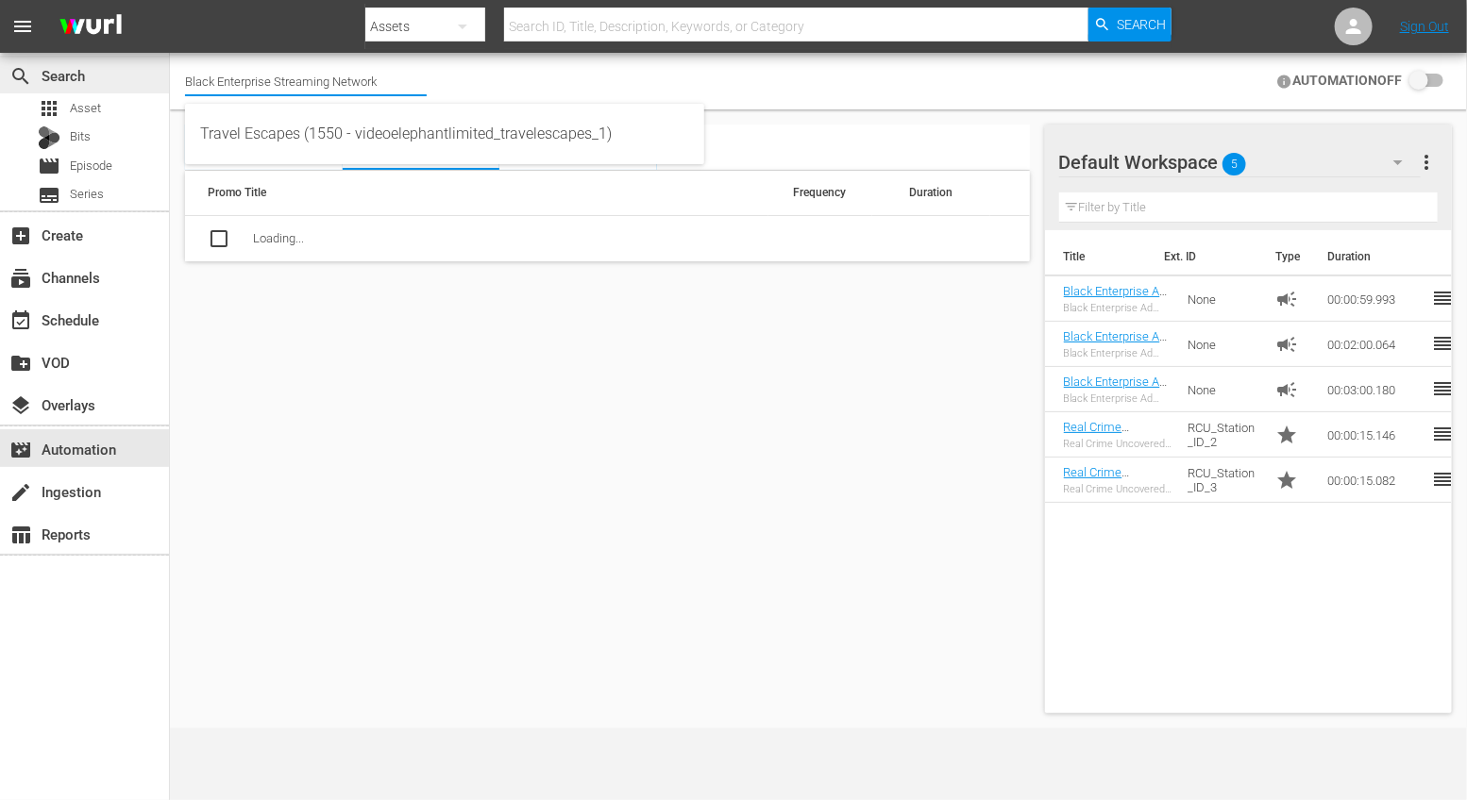
drag, startPoint x: 396, startPoint y: 82, endPoint x: 107, endPoint y: 82, distance: 289.7
click at [170, 0] on div "search Search apps Asset Bits movie Episode subtitles Series add_box Create sub…" at bounding box center [818, 0] width 1297 height 0
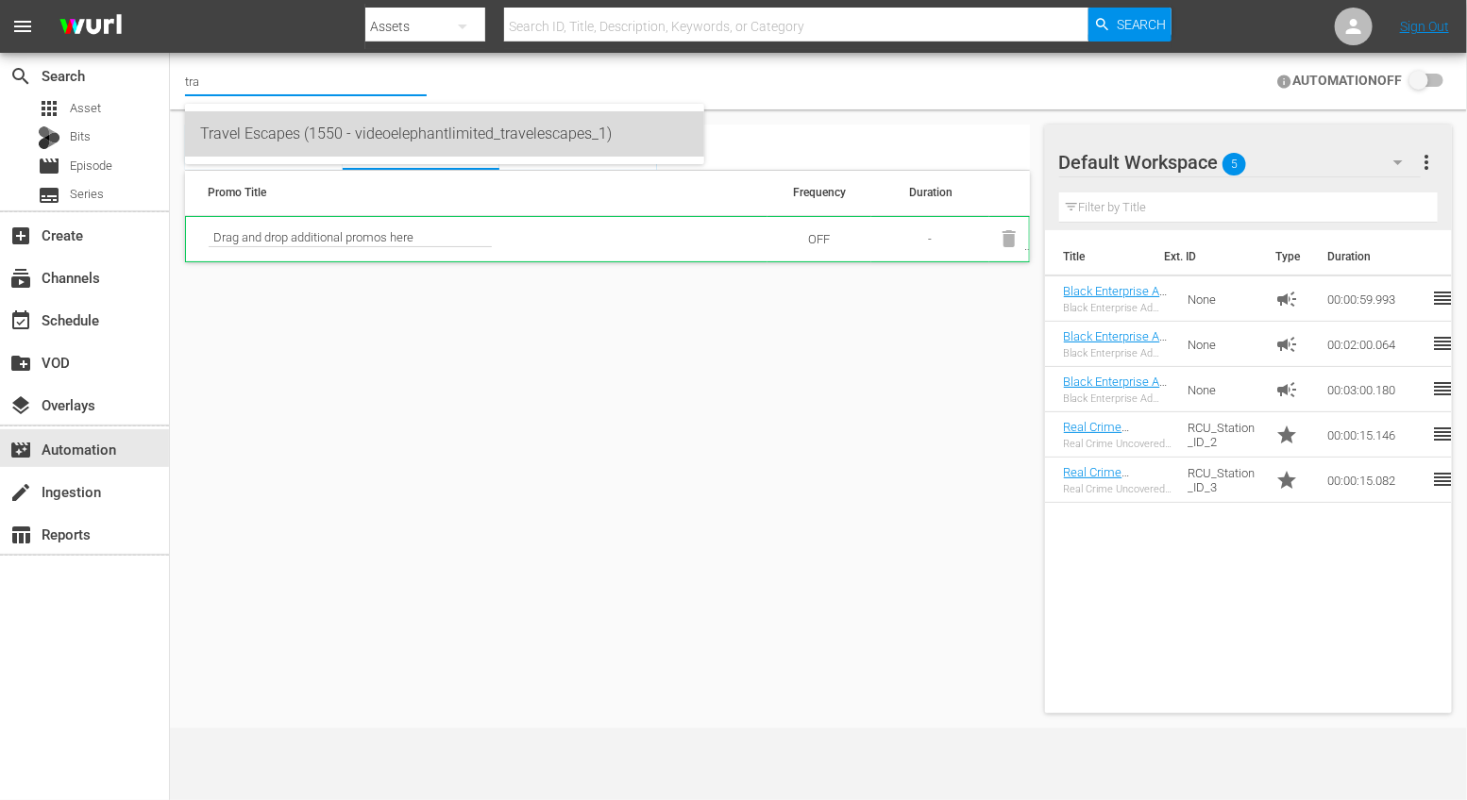
click at [250, 118] on div "Travel Escapes (1550 - videoelephantlimited_travelescapes_1)" at bounding box center [444, 133] width 489 height 45
type input "Travel Escapes (1550 - videoelephantlimited_travelescapes_1)"
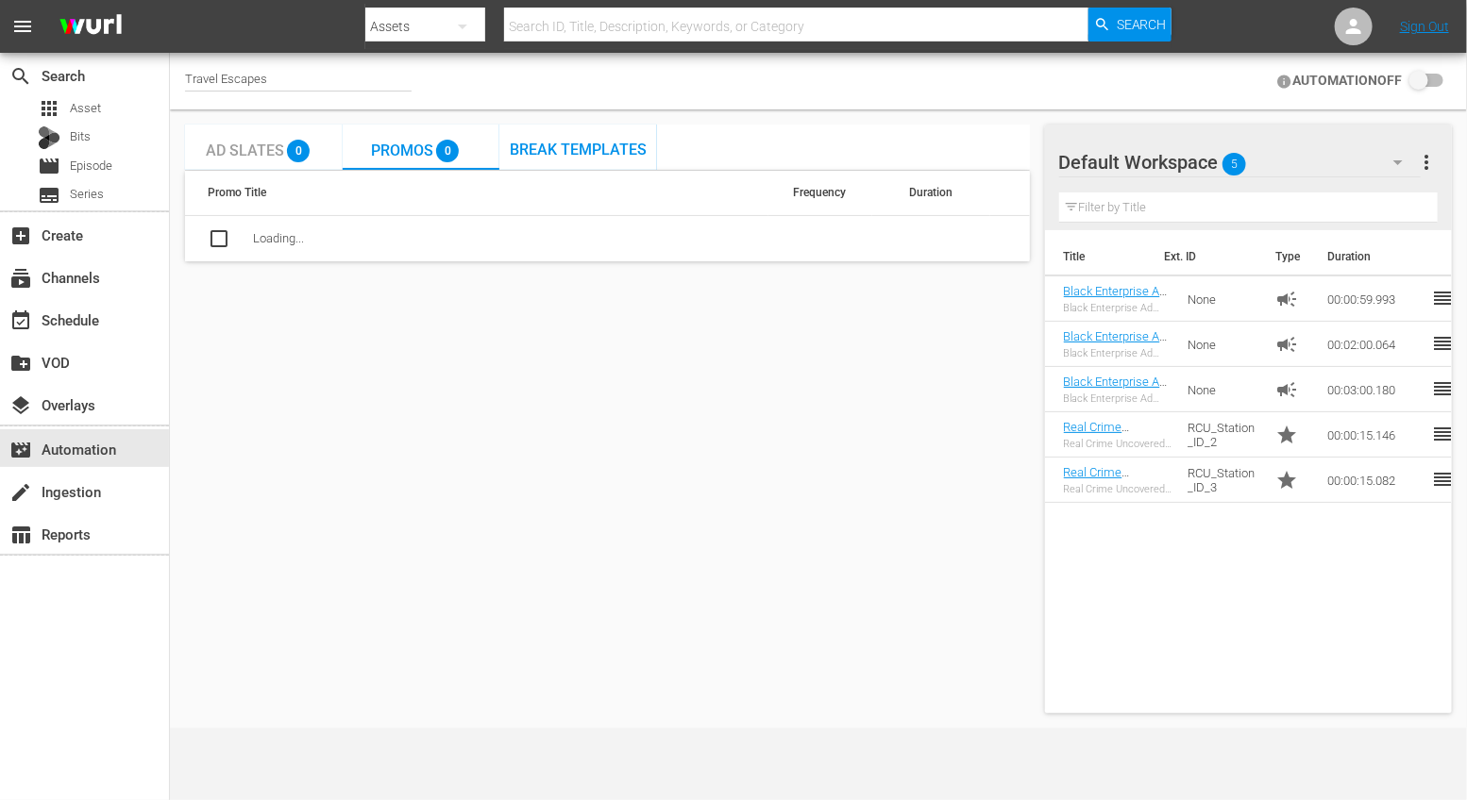
click at [551, 157] on span "Break Templates" at bounding box center [578, 150] width 137 height 18
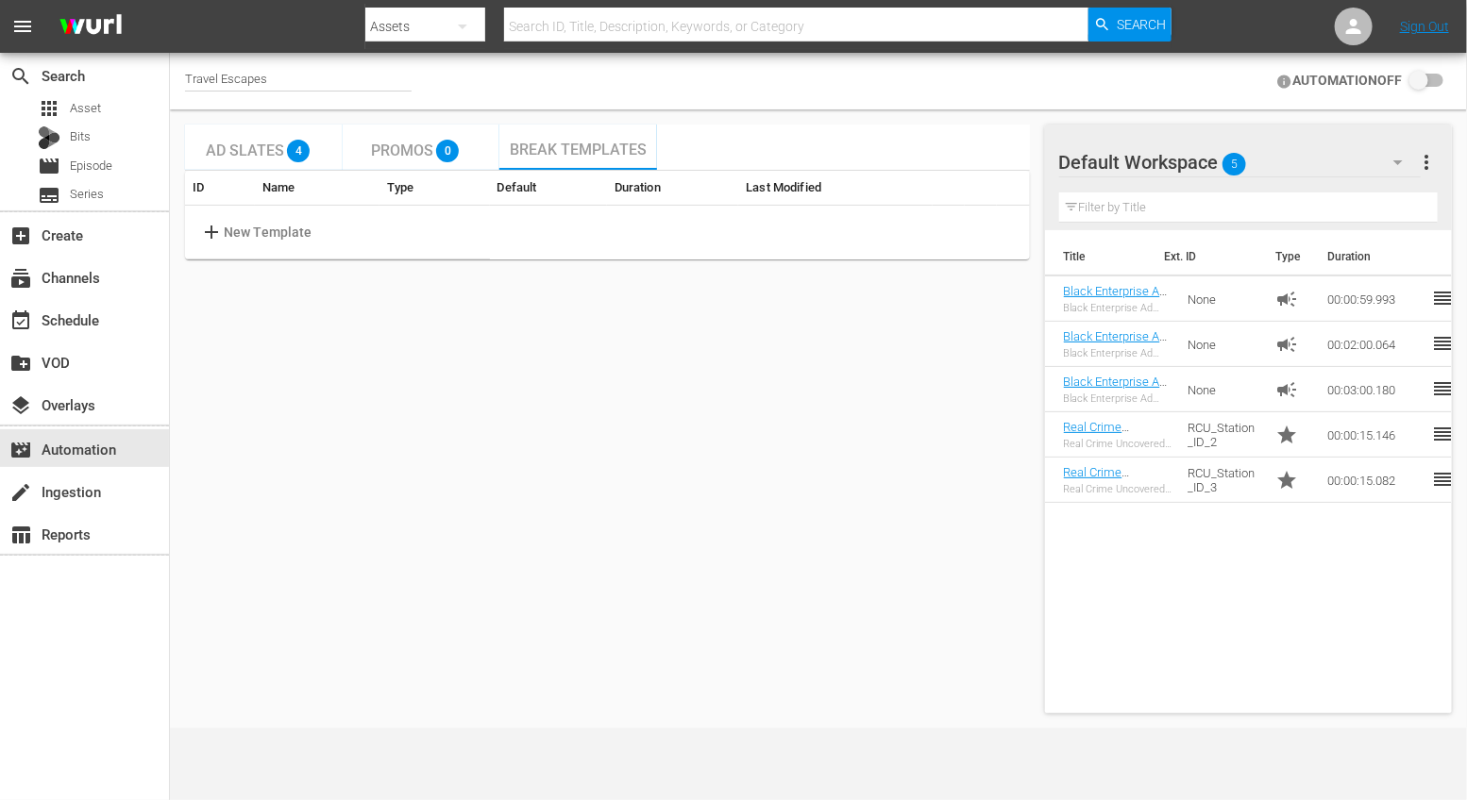
checkbox input "true"
click at [257, 159] on span "Ad Slates" at bounding box center [245, 151] width 78 height 18
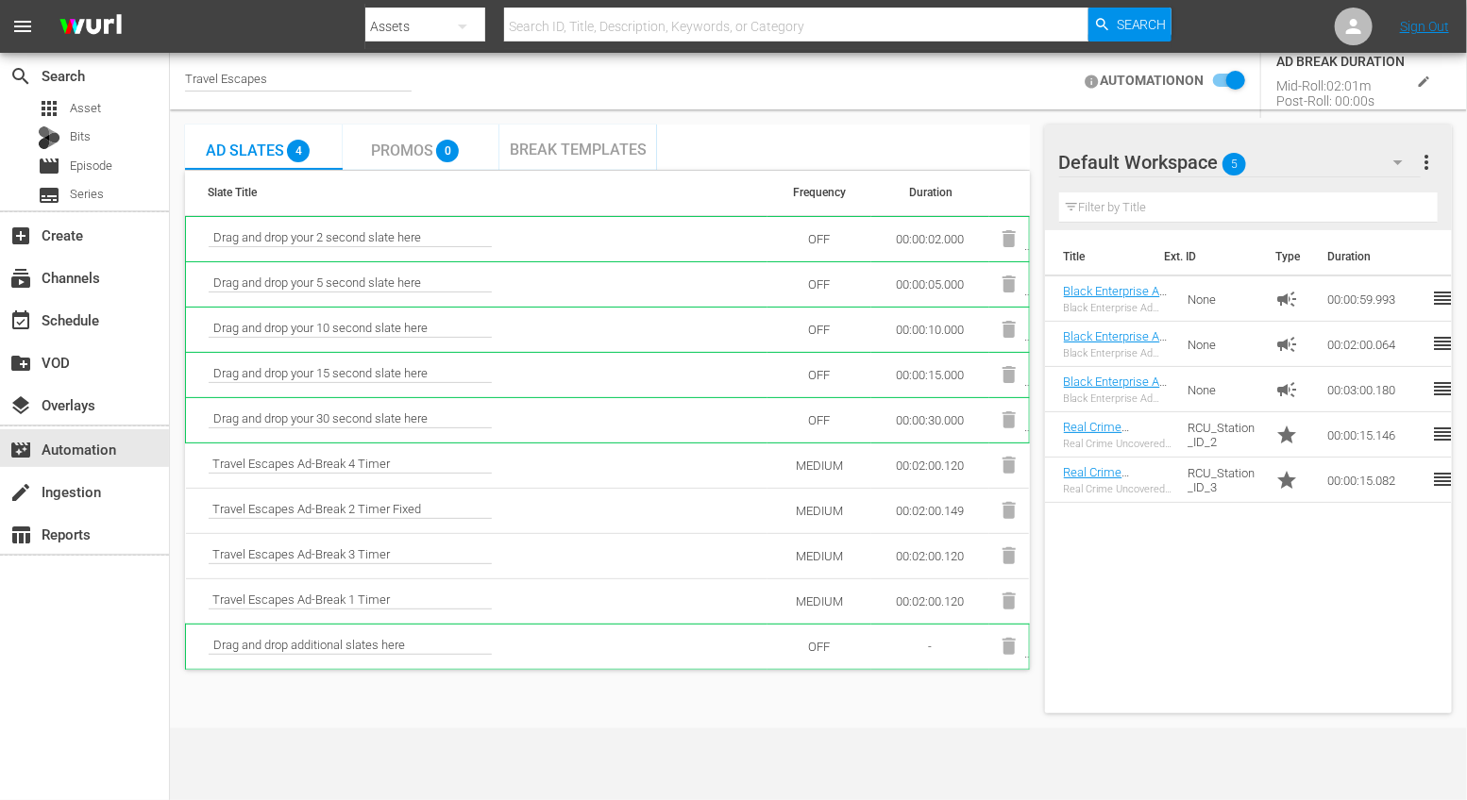
click at [319, 79] on div "Travel Escapes" at bounding box center [298, 82] width 227 height 20
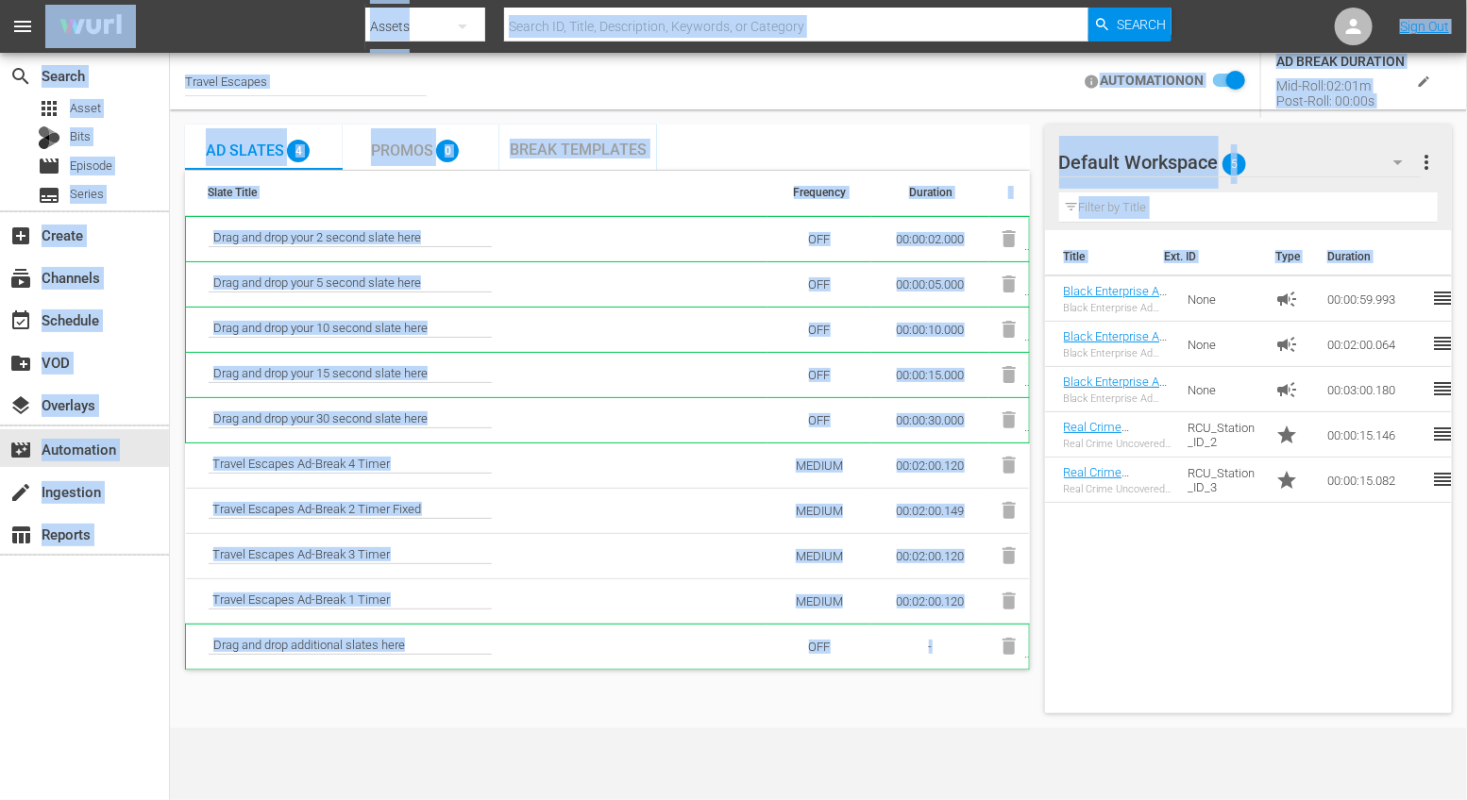
click at [319, 79] on input "Travel Escapes" at bounding box center [306, 81] width 242 height 45
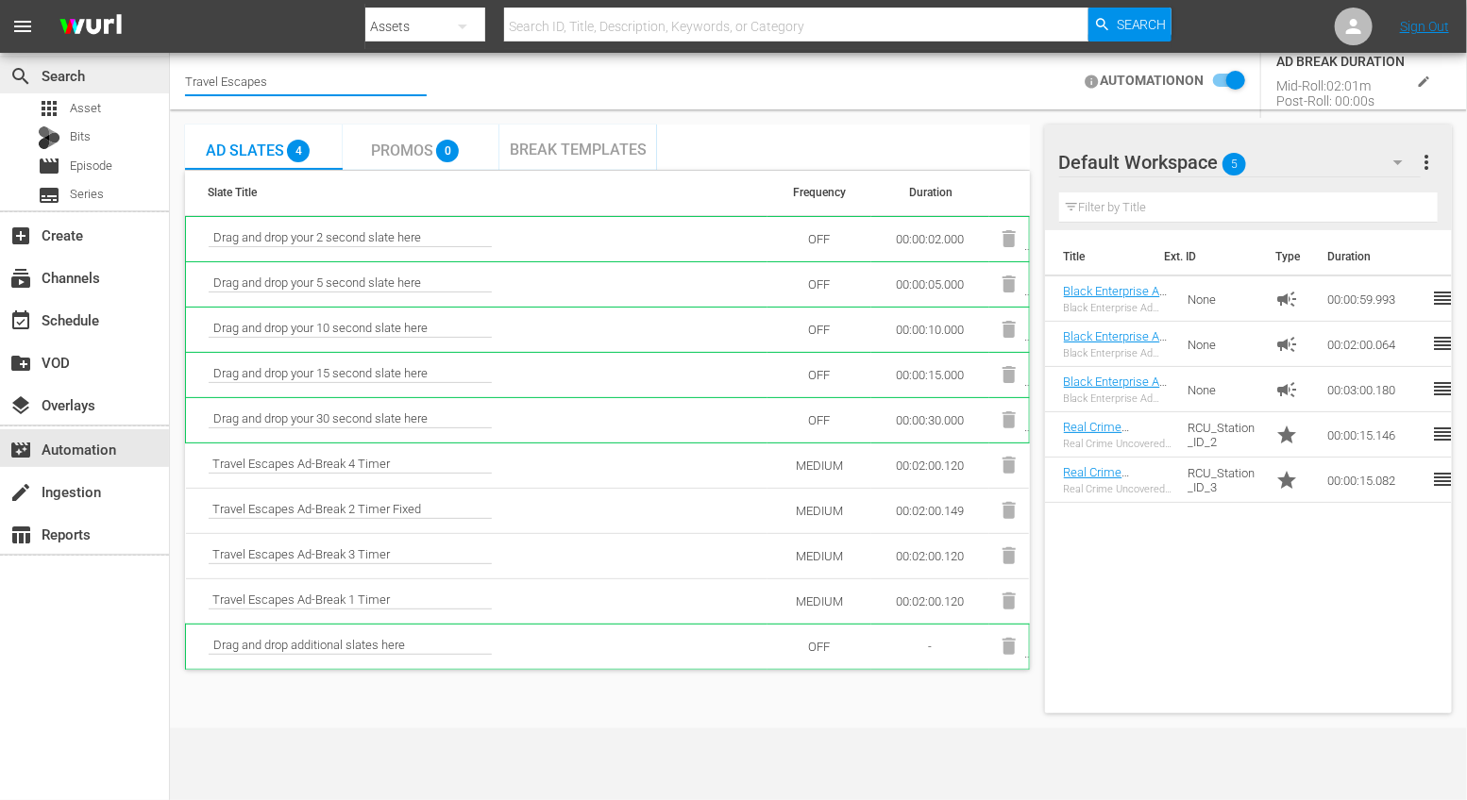
drag, startPoint x: 319, startPoint y: 79, endPoint x: 116, endPoint y: 73, distance: 203.0
click at [170, 0] on div "search Search apps Asset Bits movie Episode subtitles Series add_box Create sub…" at bounding box center [818, 0] width 1297 height 0
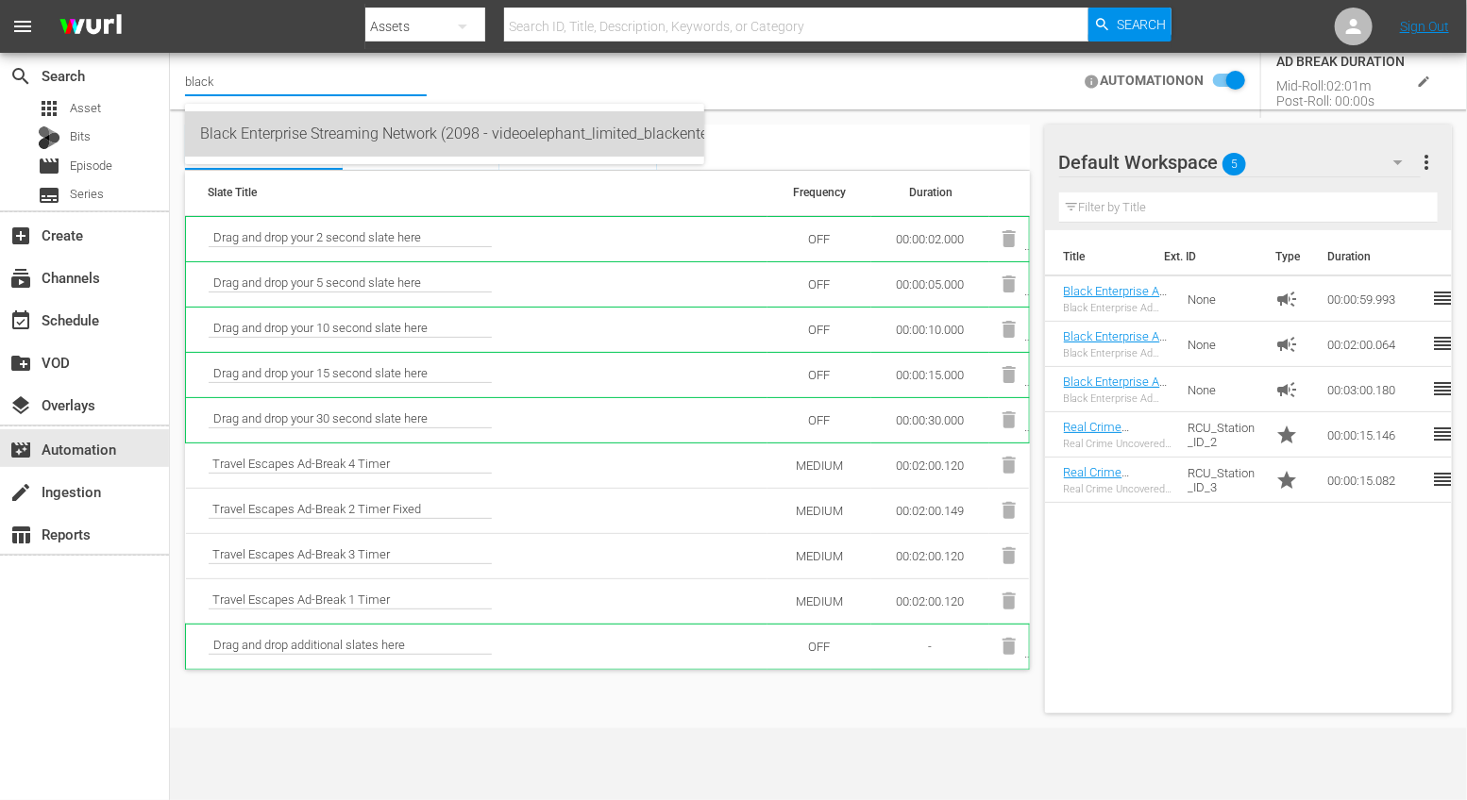
click at [303, 146] on div "Black Enterprise Streaming Network (2098 - videoelephant_limited_blackenterpris…" at bounding box center [444, 133] width 489 height 45
type input "Black Enterprise Streaming Network (2098 - videoelephant_limited_blackenterpris…"
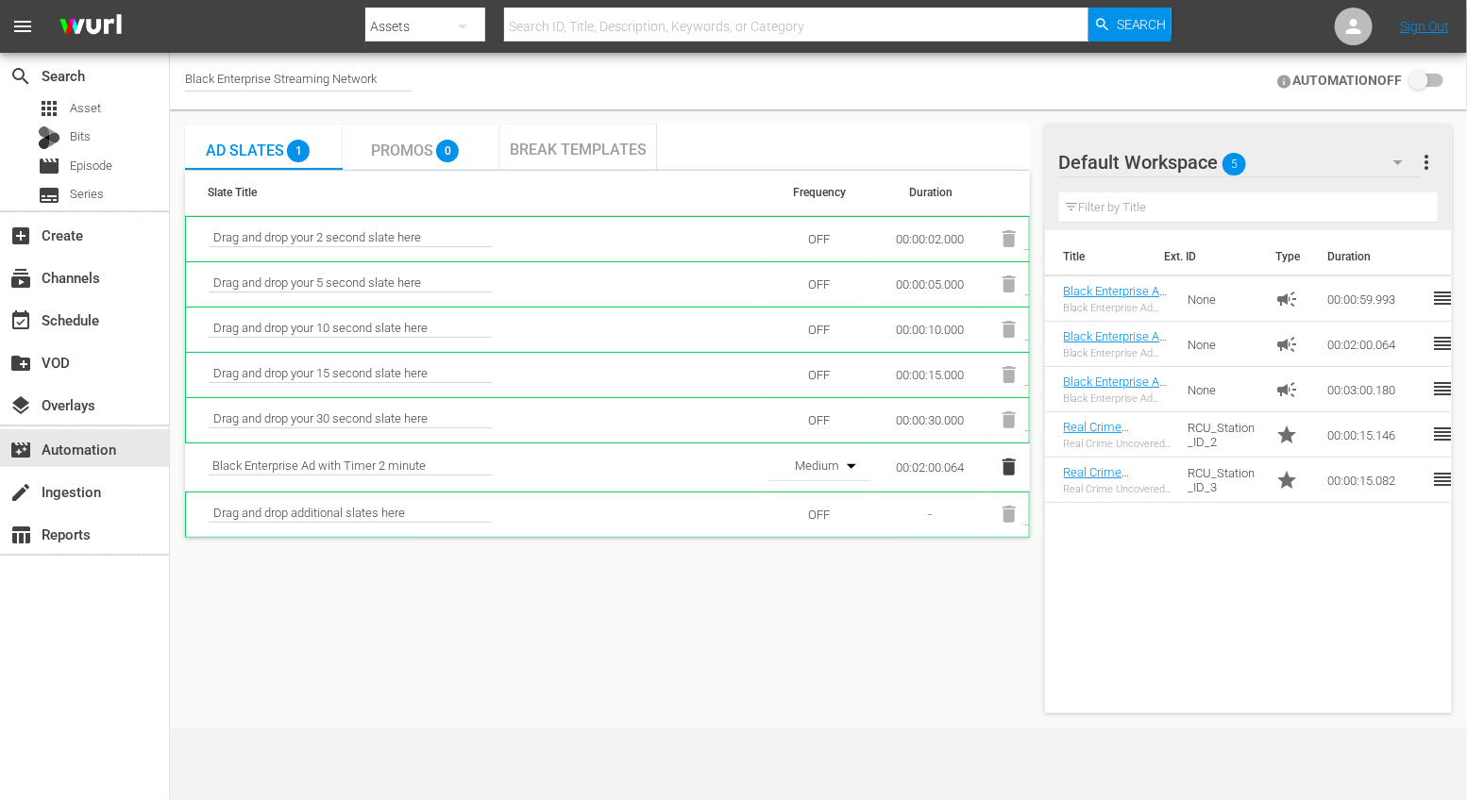
drag, startPoint x: 1206, startPoint y: 344, endPoint x: 484, endPoint y: 25, distance: 789.7
click at [1422, 76] on input "checkbox" at bounding box center [1423, 81] width 42 height 23
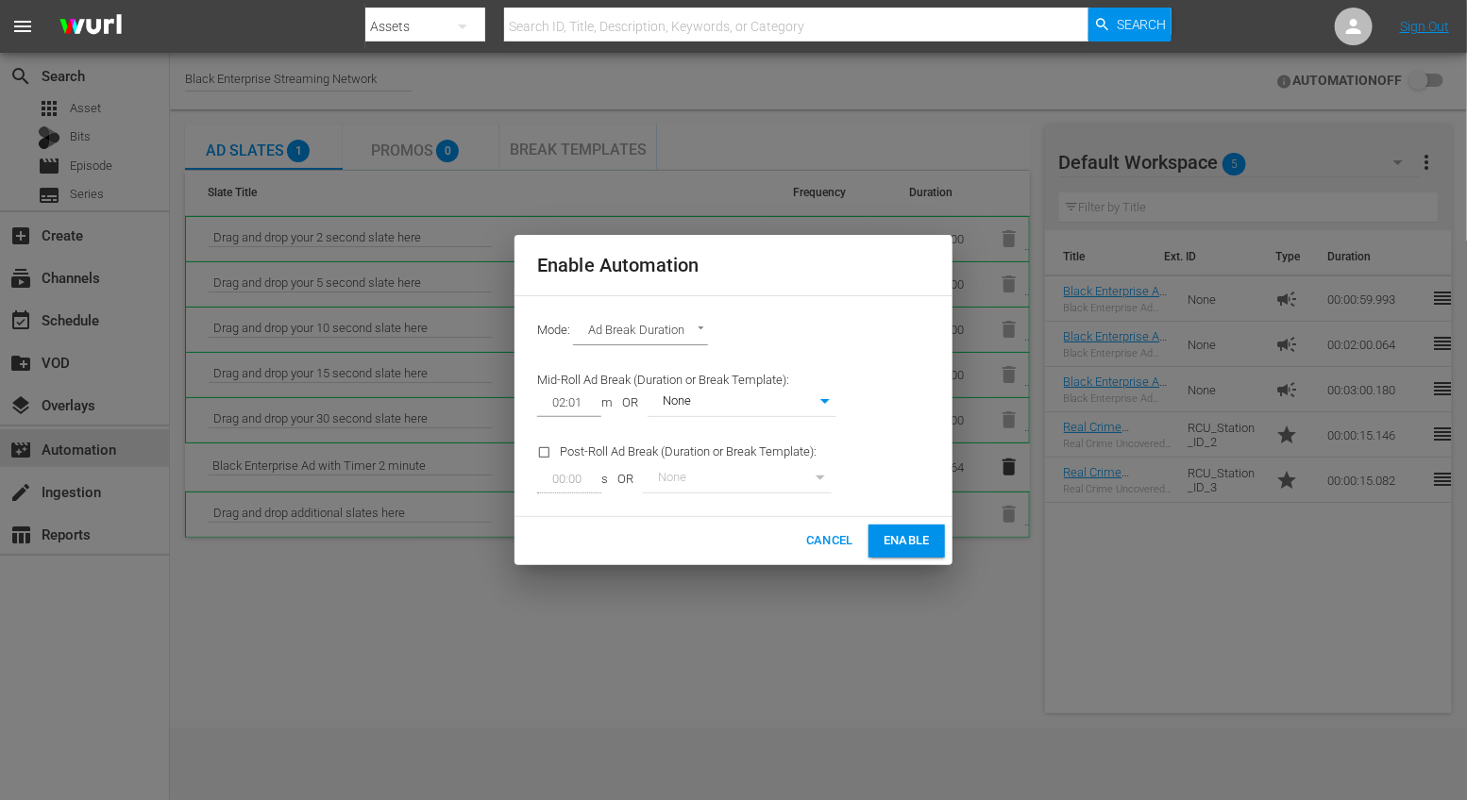
click at [757, 415] on body "menu Search By Assets Search ID, Title, Description, Keywords, or Category Sear…" at bounding box center [733, 400] width 1467 height 800
click at [757, 415] on li "None" at bounding box center [741, 403] width 189 height 31
click at [886, 537] on span "Enable" at bounding box center [906, 541] width 46 height 22
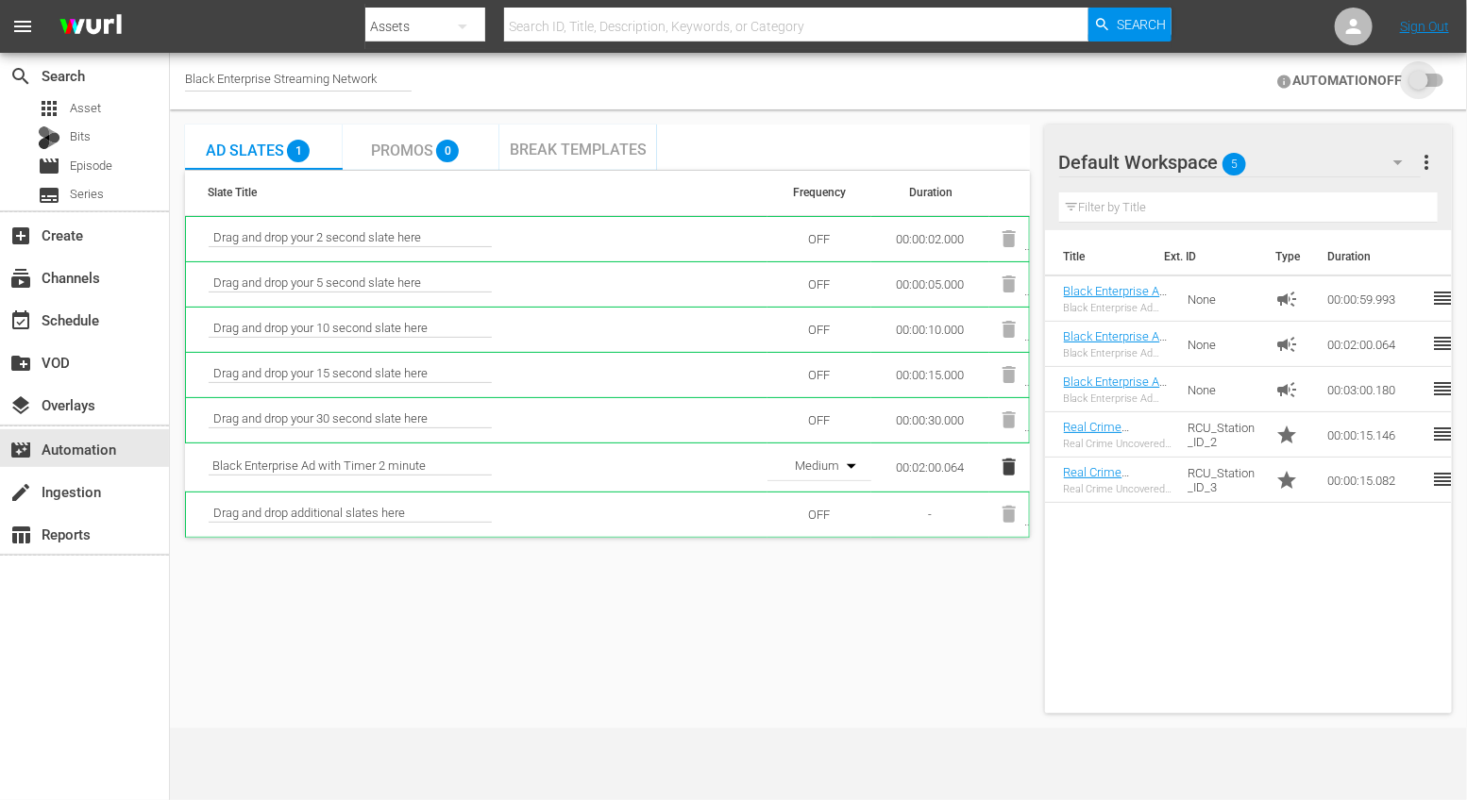
click at [1418, 82] on input "checkbox" at bounding box center [1423, 81] width 42 height 23
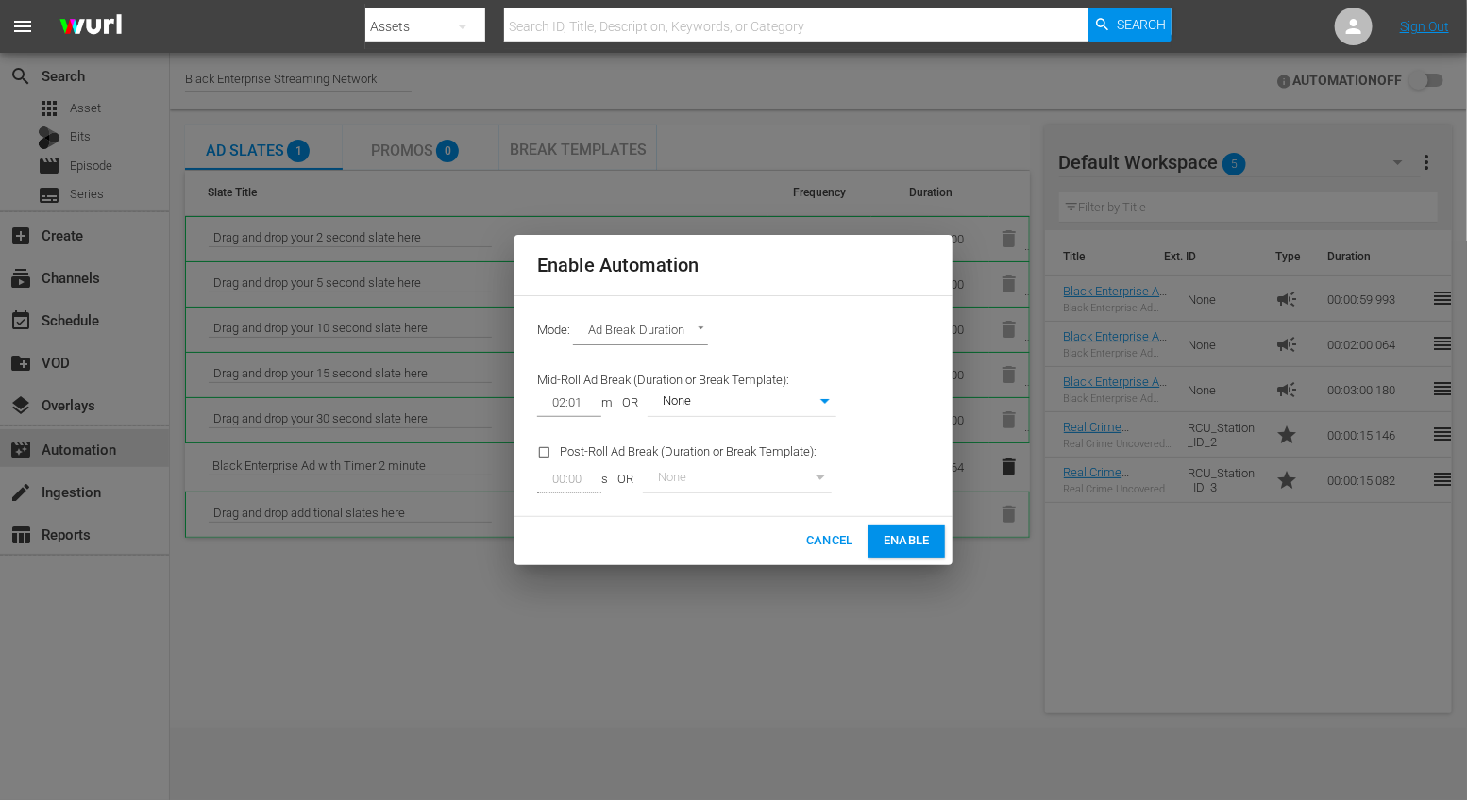
click at [910, 534] on span "Enable" at bounding box center [906, 541] width 46 height 22
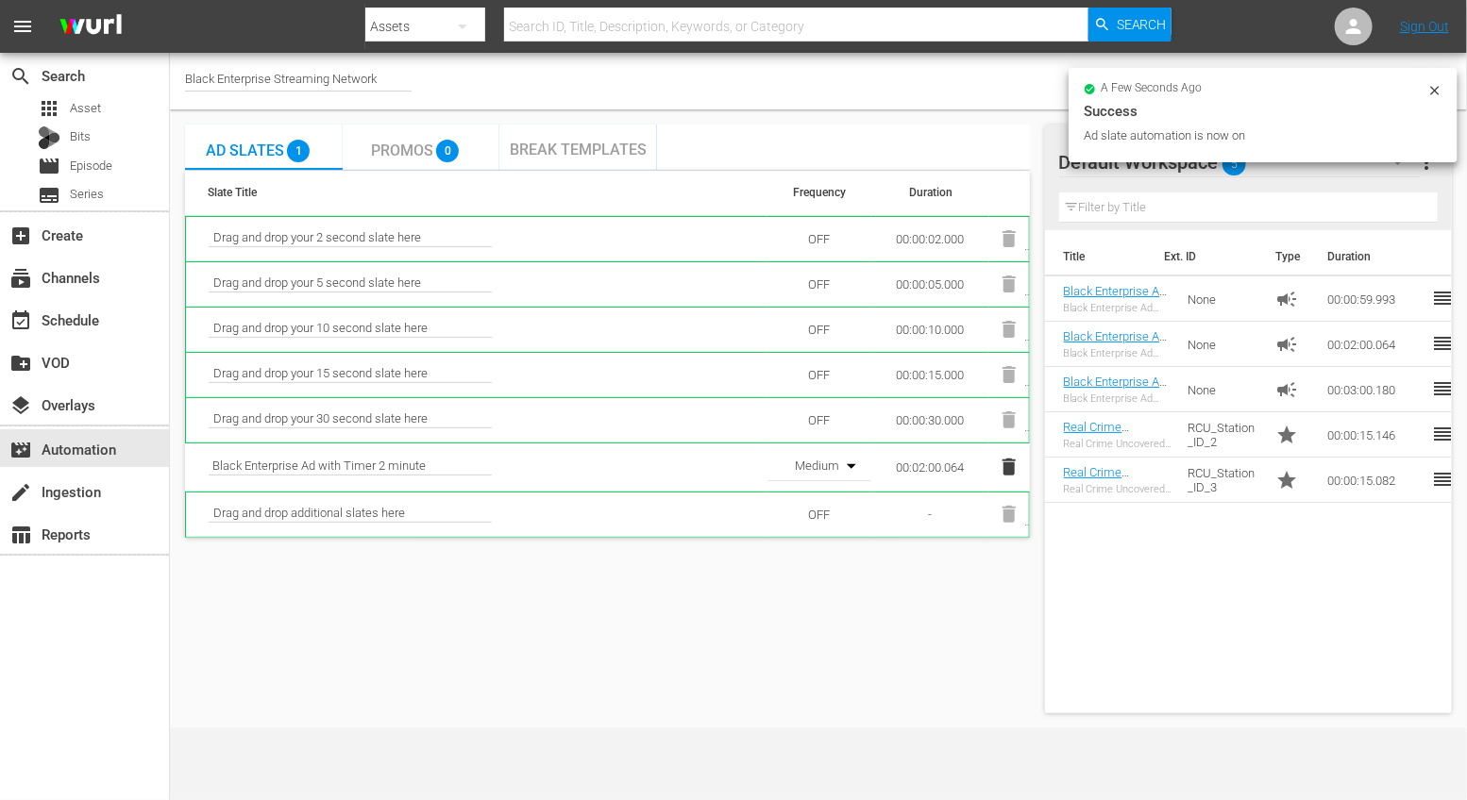
click at [847, 586] on div "Ad Slates 1 Promos 0 Break Templates Slate Title Frequency Duration Drag and dr…" at bounding box center [607, 419] width 845 height 589
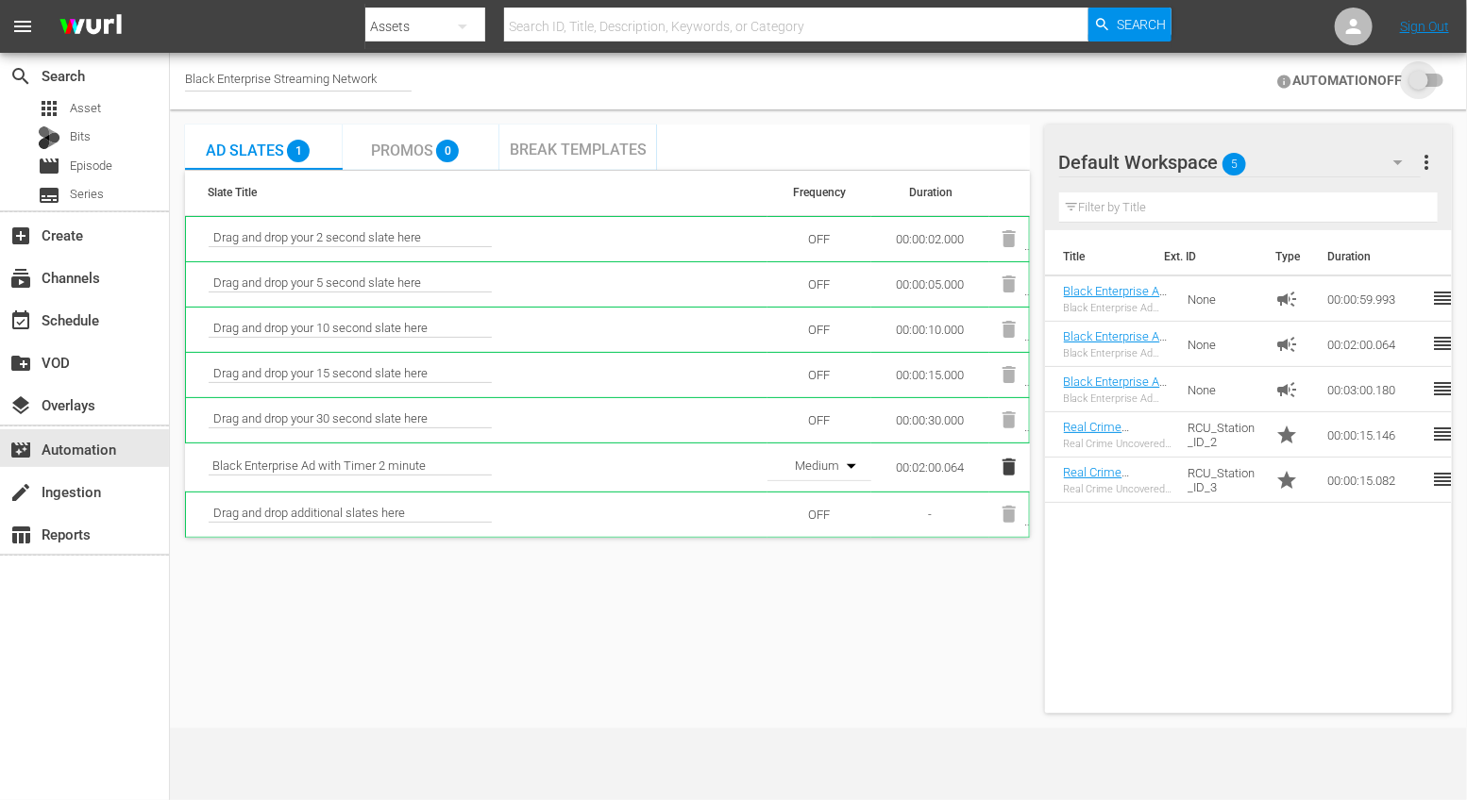
click at [1434, 82] on input "checkbox" at bounding box center [1423, 81] width 42 height 23
checkbox input "false"
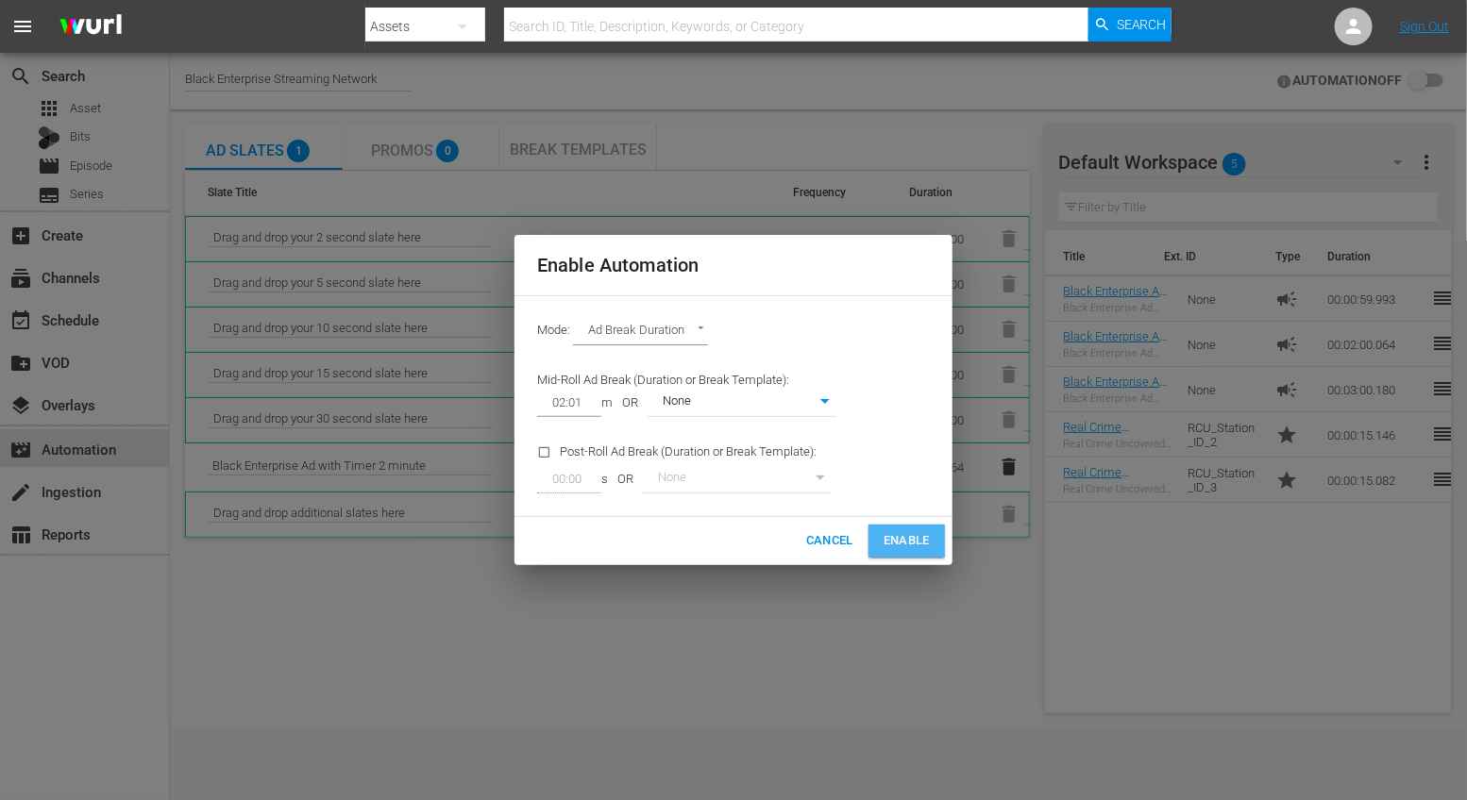
click at [894, 540] on span "Enable" at bounding box center [906, 541] width 46 height 22
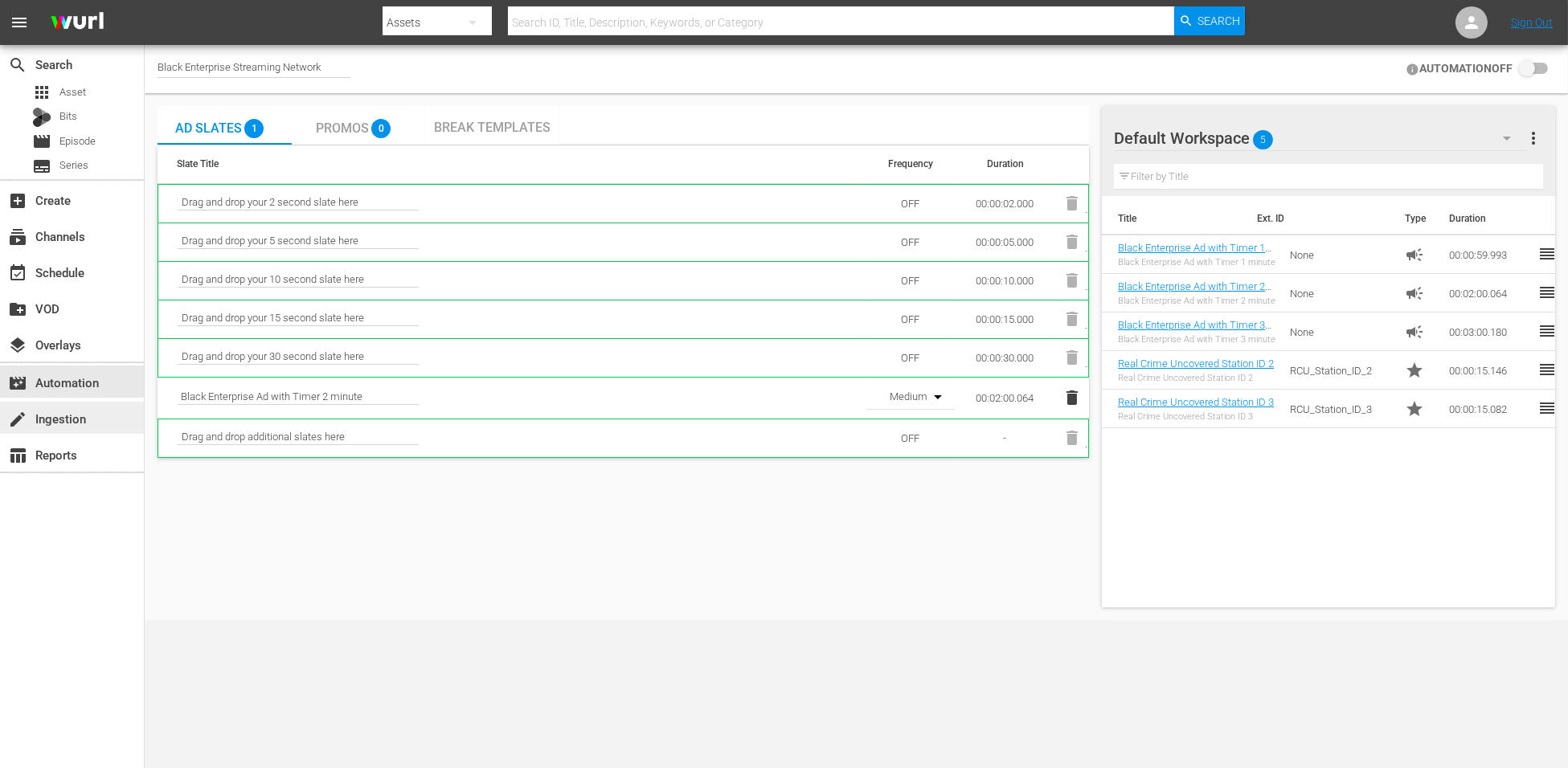
click at [66, 423] on div "create Ingestion" at bounding box center [45, 416] width 90 height 14
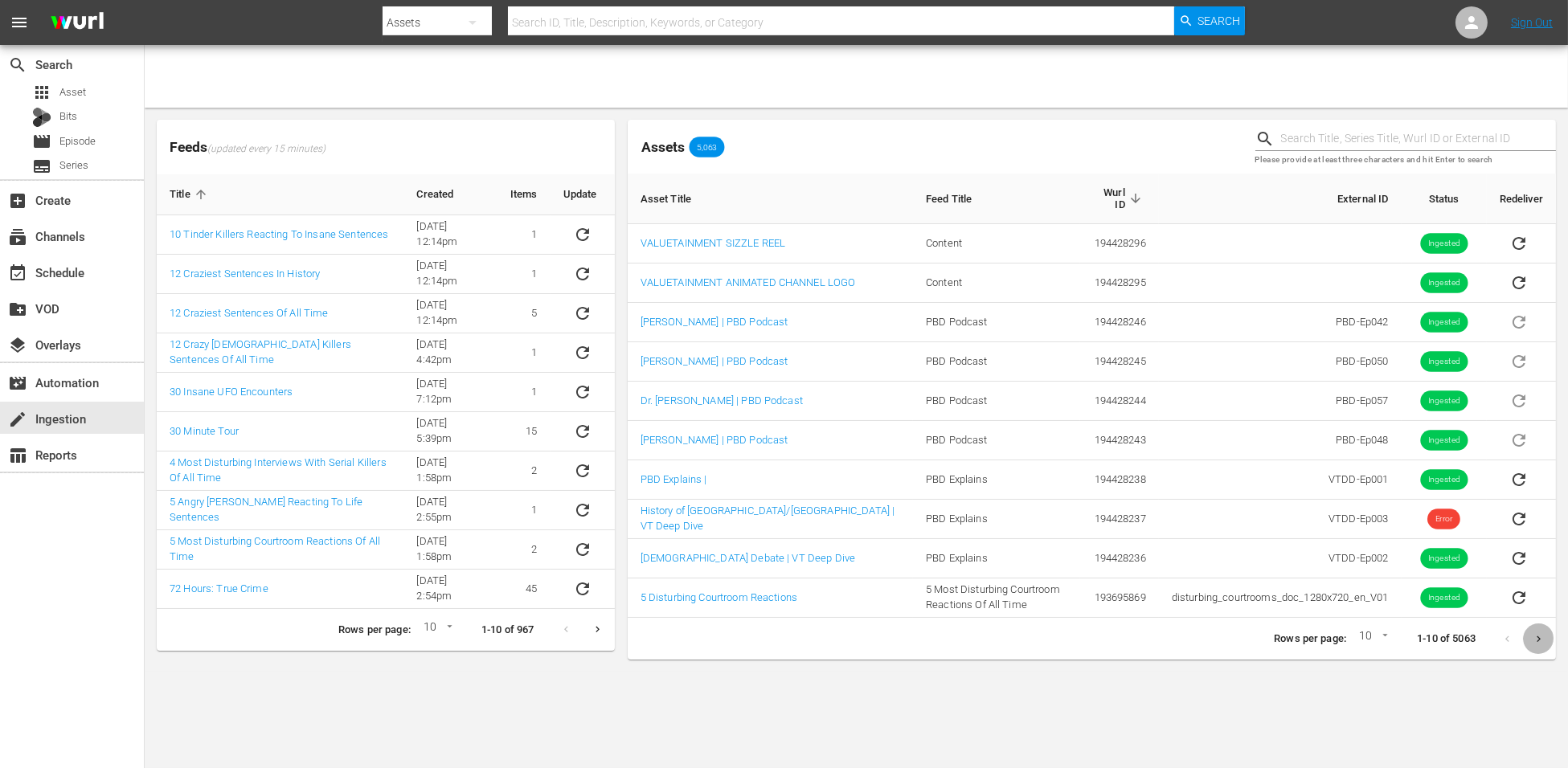
click at [1249, 639] on icon "Next page" at bounding box center [1539, 639] width 12 height 12
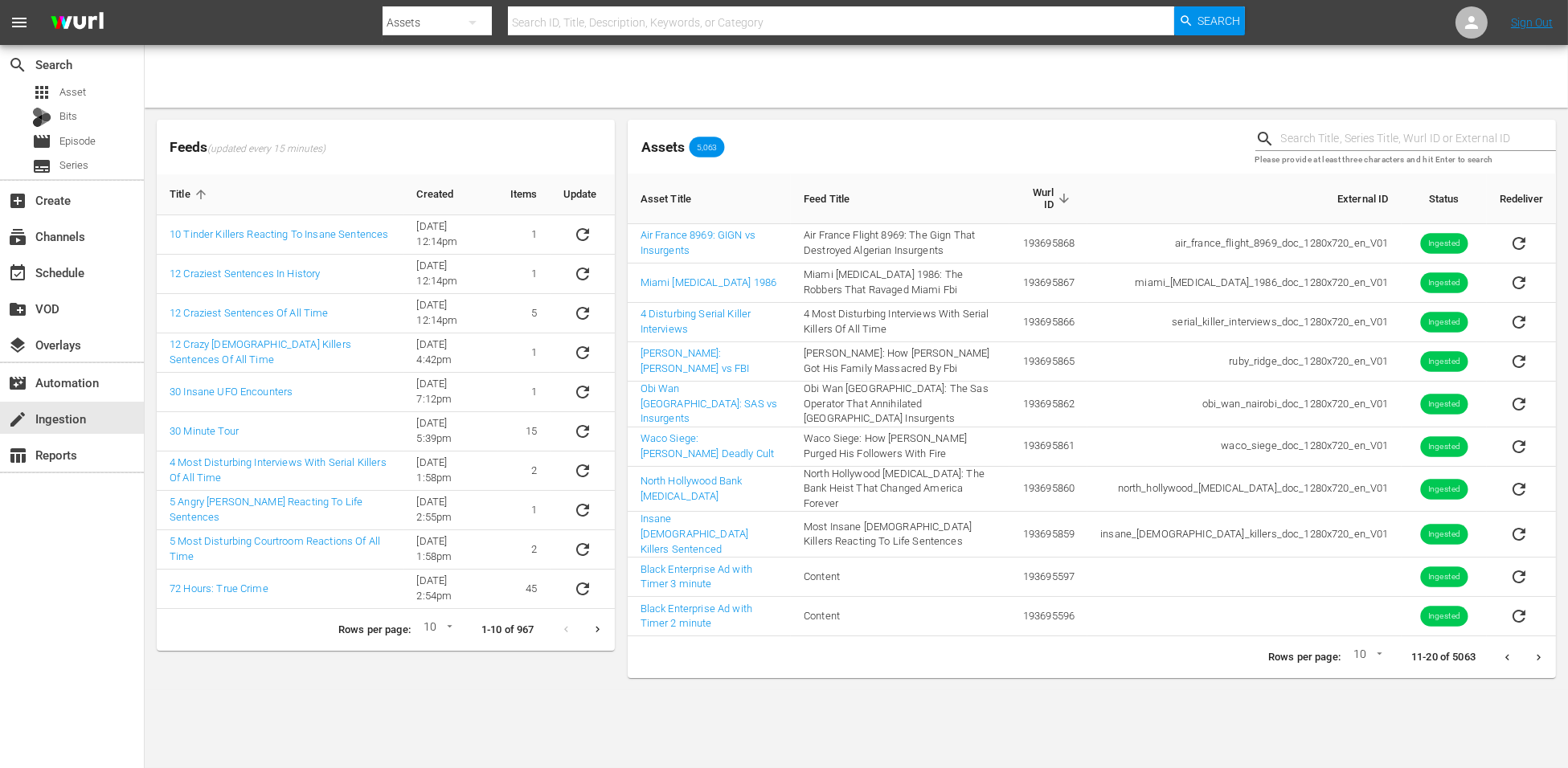
click at [1249, 651] on icon "Next page" at bounding box center [1539, 657] width 12 height 12
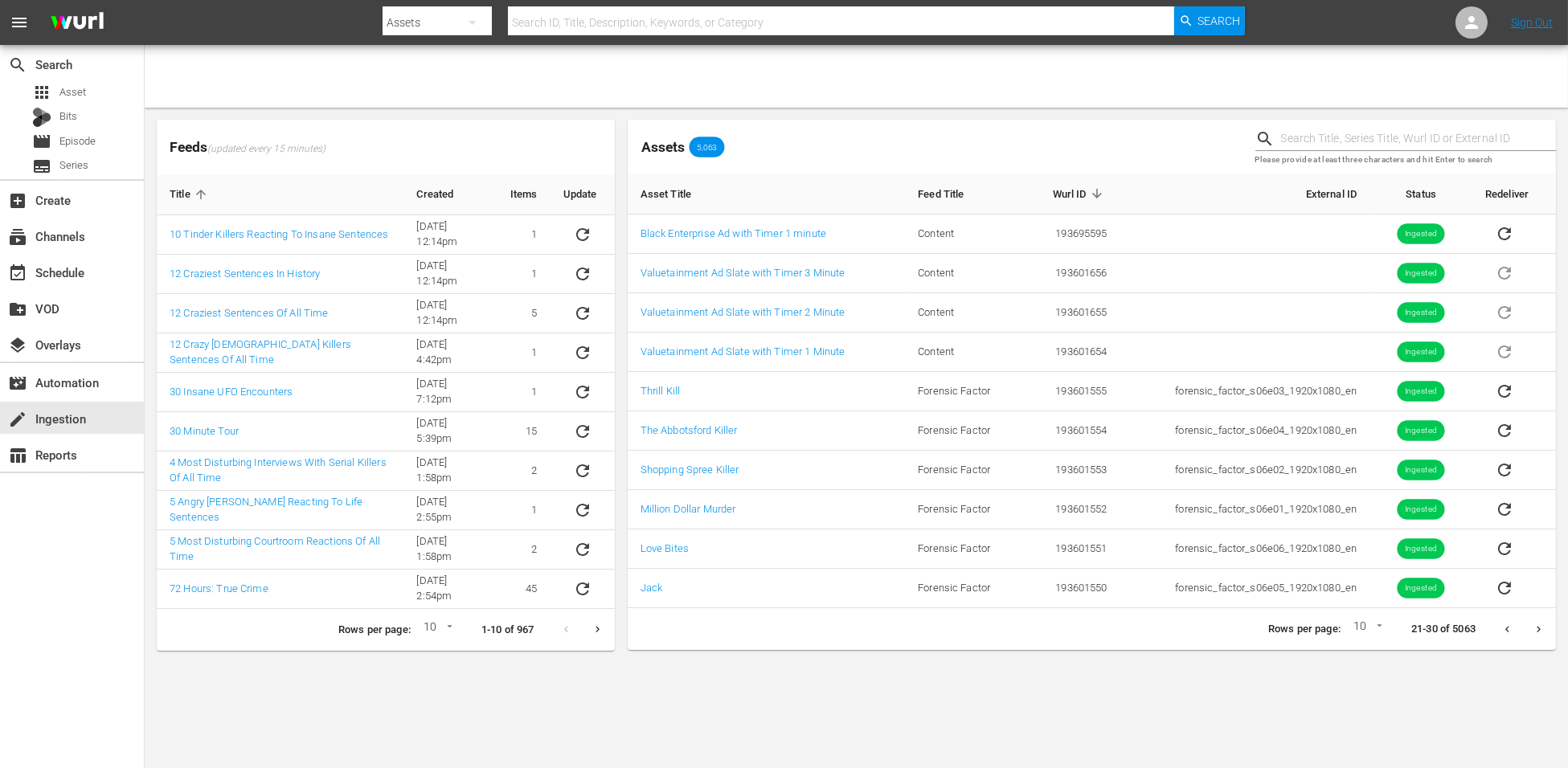
click at [1249, 633] on icon "Previous page" at bounding box center [1508, 629] width 12 height 12
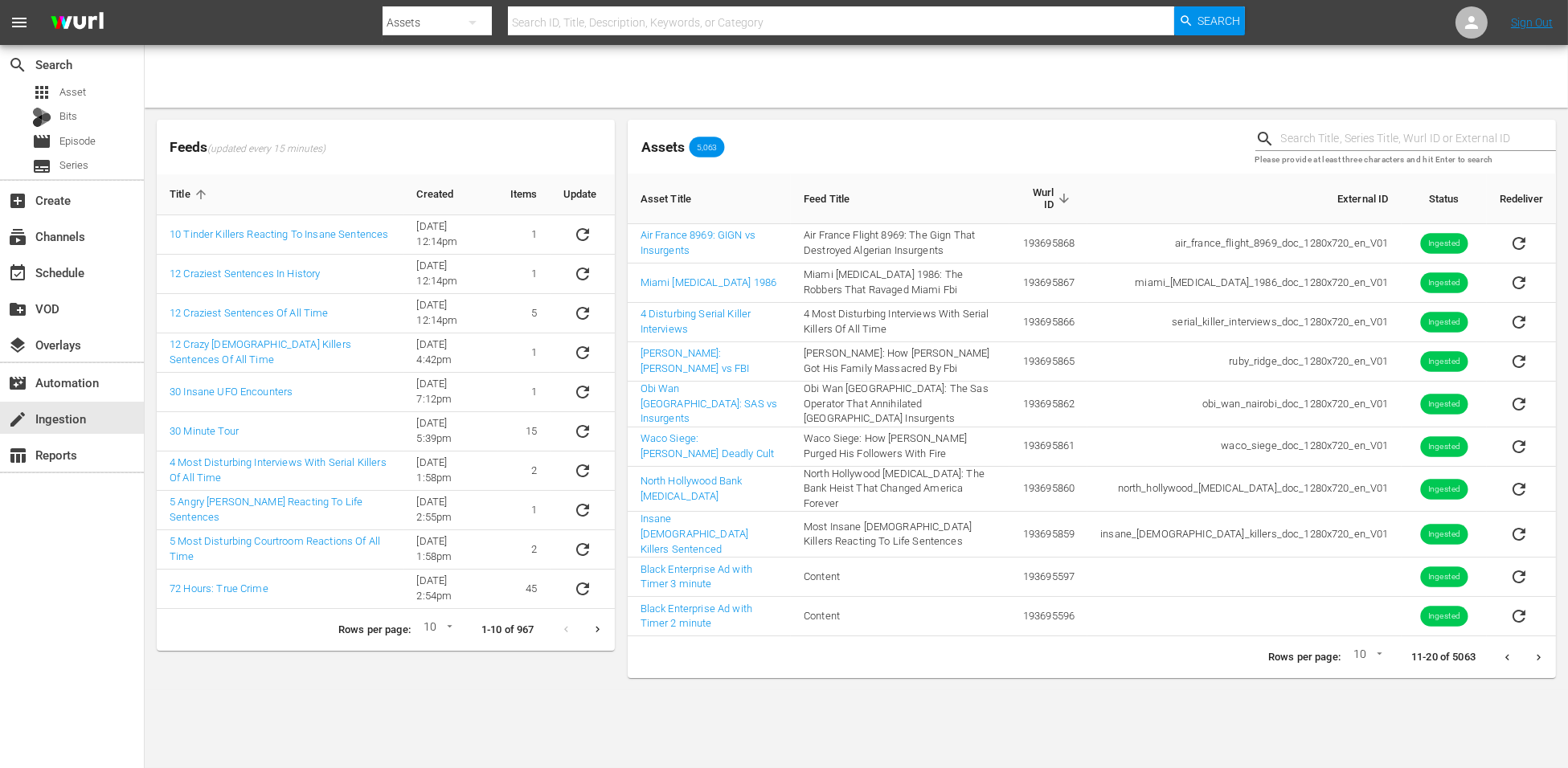
click at [1249, 651] on icon "Previous page" at bounding box center [1508, 657] width 12 height 12
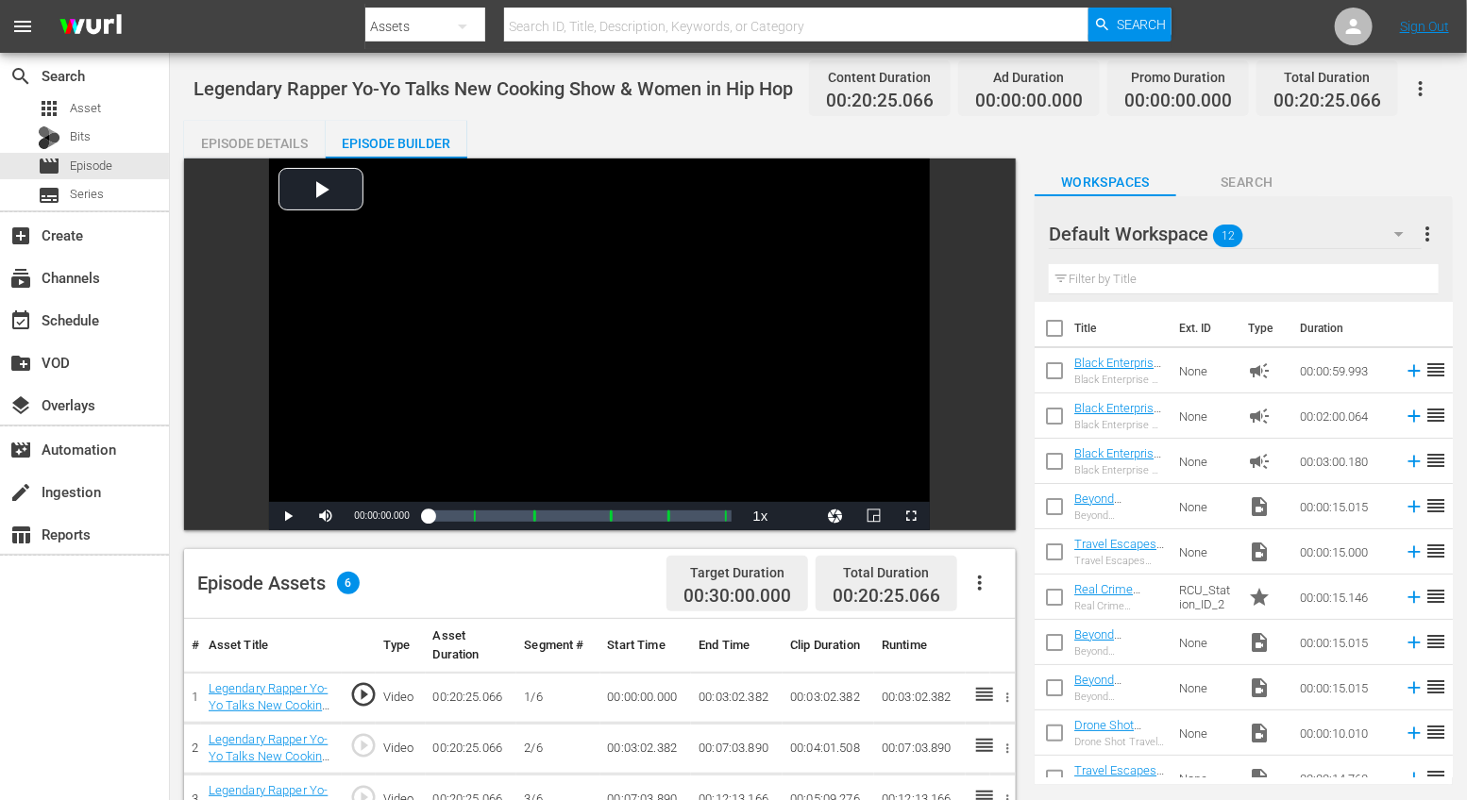
click at [981, 578] on icon "button" at bounding box center [980, 583] width 4 height 15
click at [1008, 630] on div "Fill with Ads" at bounding box center [1036, 635] width 128 height 45
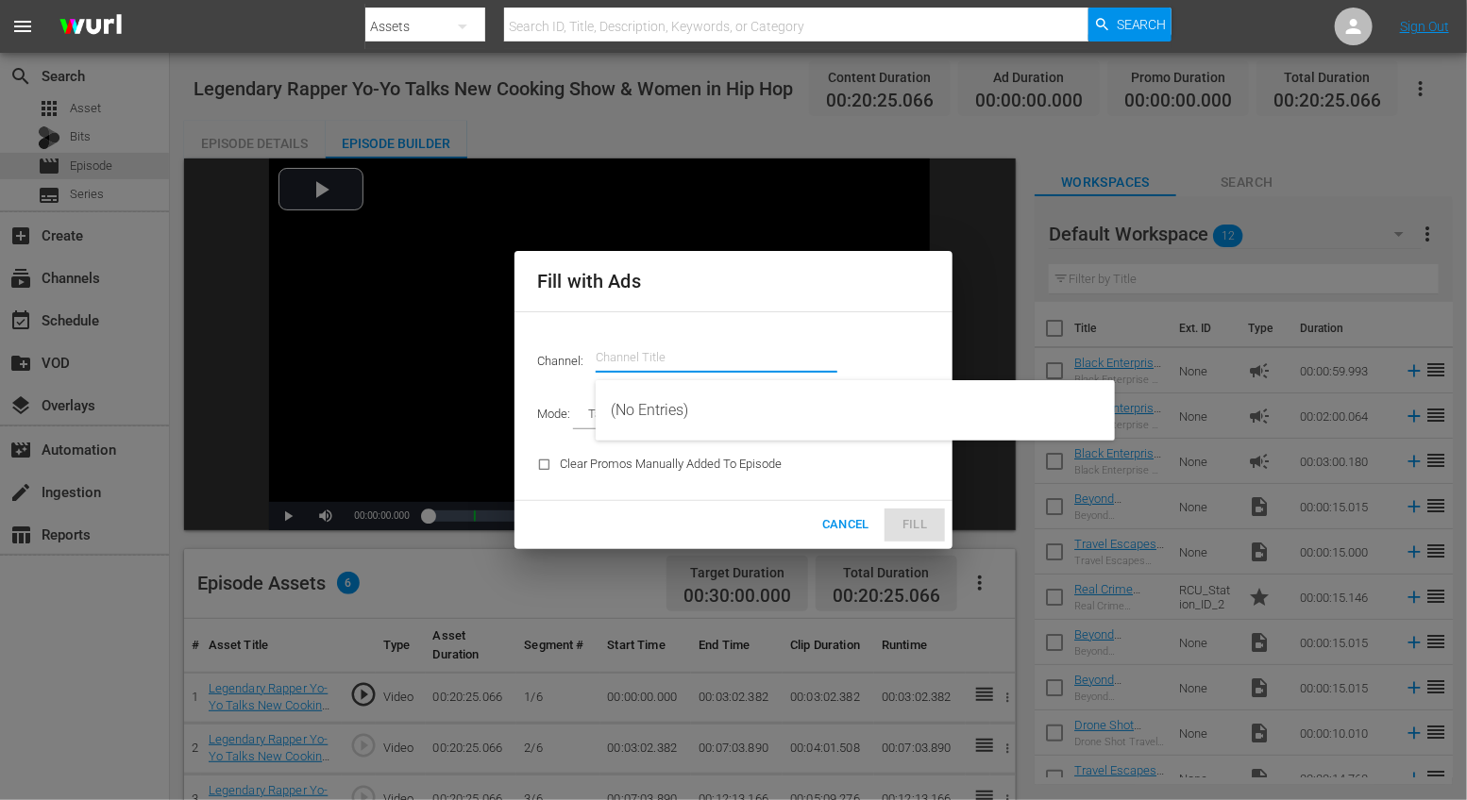
click at [650, 351] on input "text" at bounding box center [717, 357] width 242 height 45
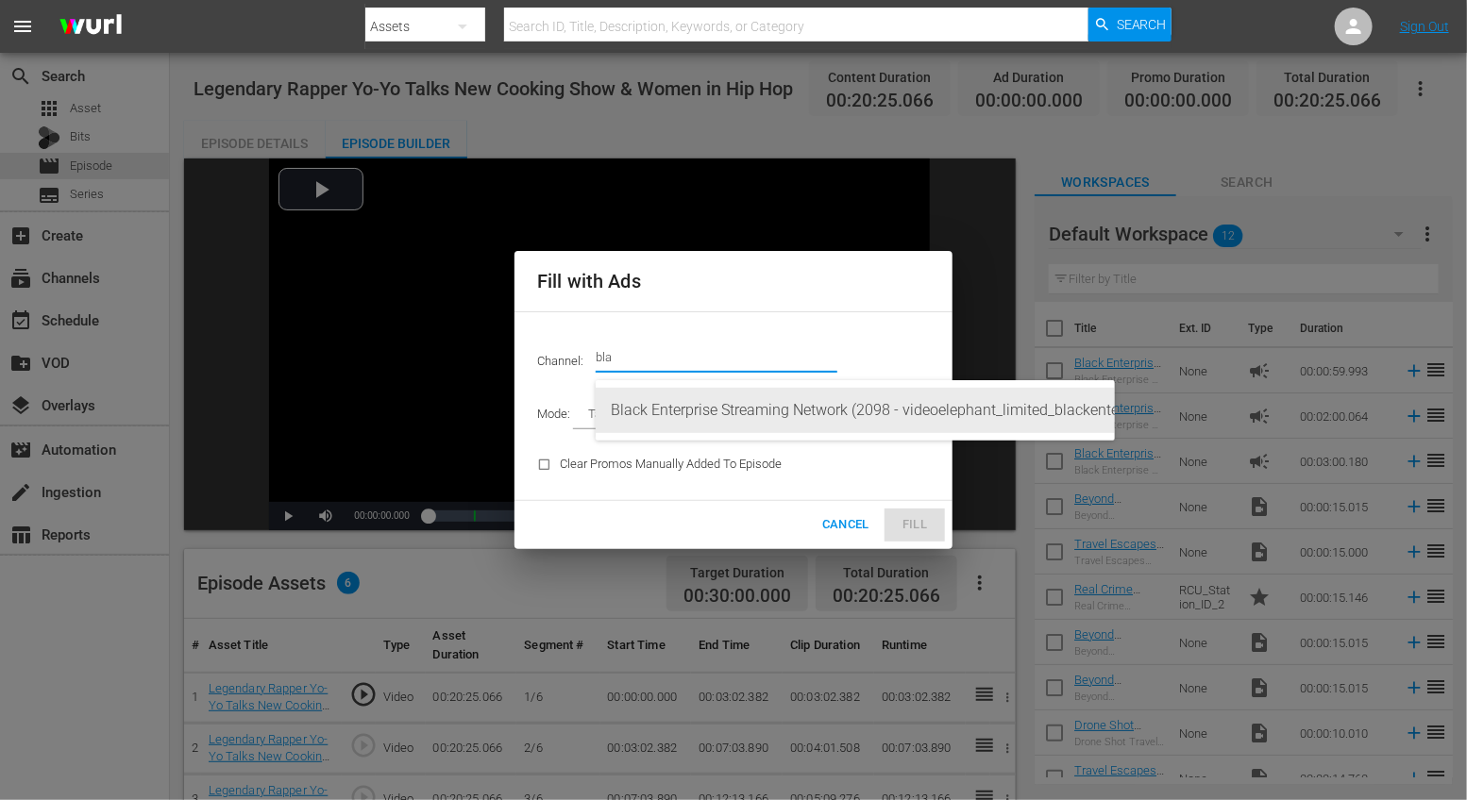
click at [672, 405] on div "Black Enterprise Streaming Network (2098 - videoelephant_limited_blackenterpris…" at bounding box center [855, 410] width 489 height 45
type input "Black Enterprise Streaming Network (2098)"
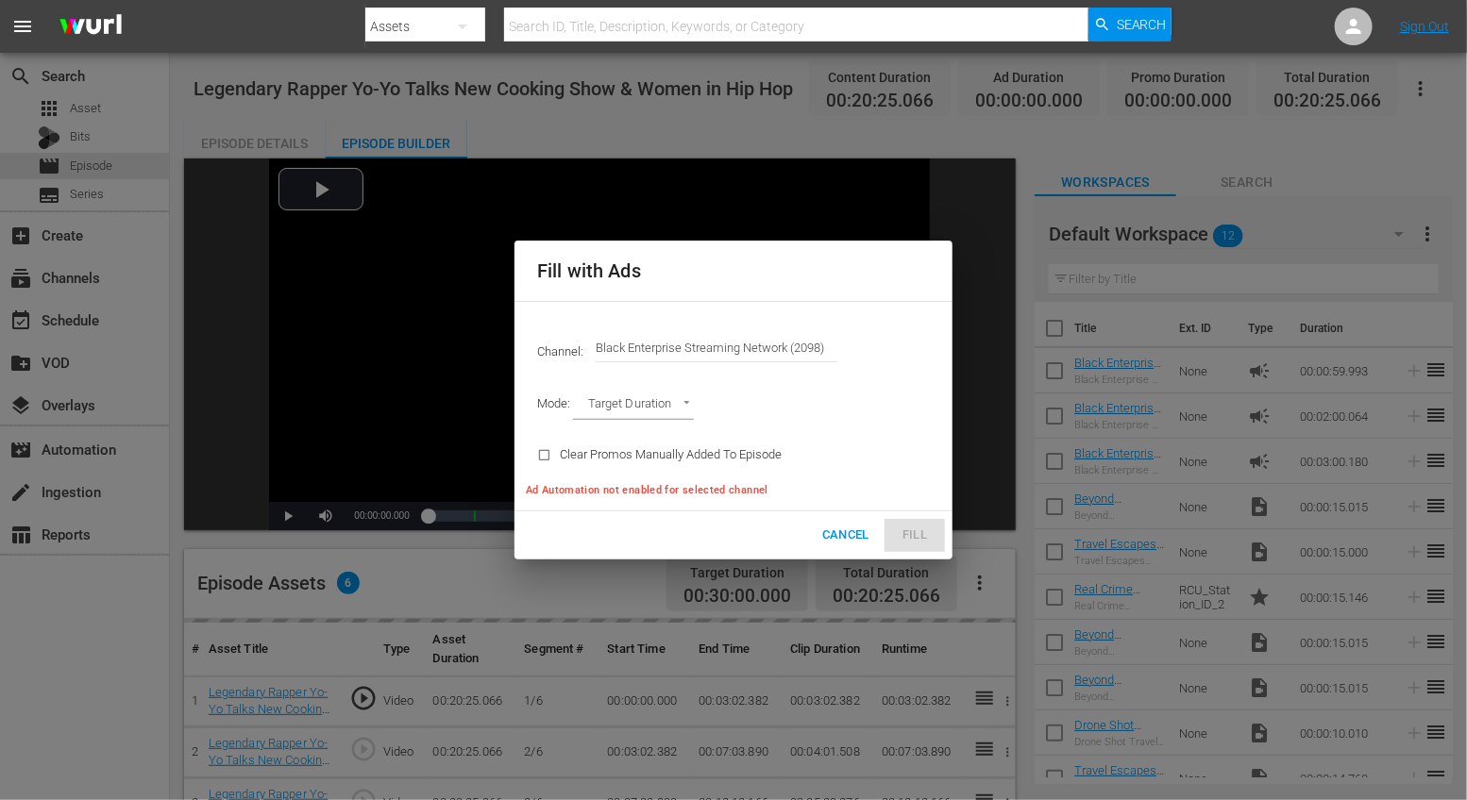
type input "AD_BREAK_DURATION"
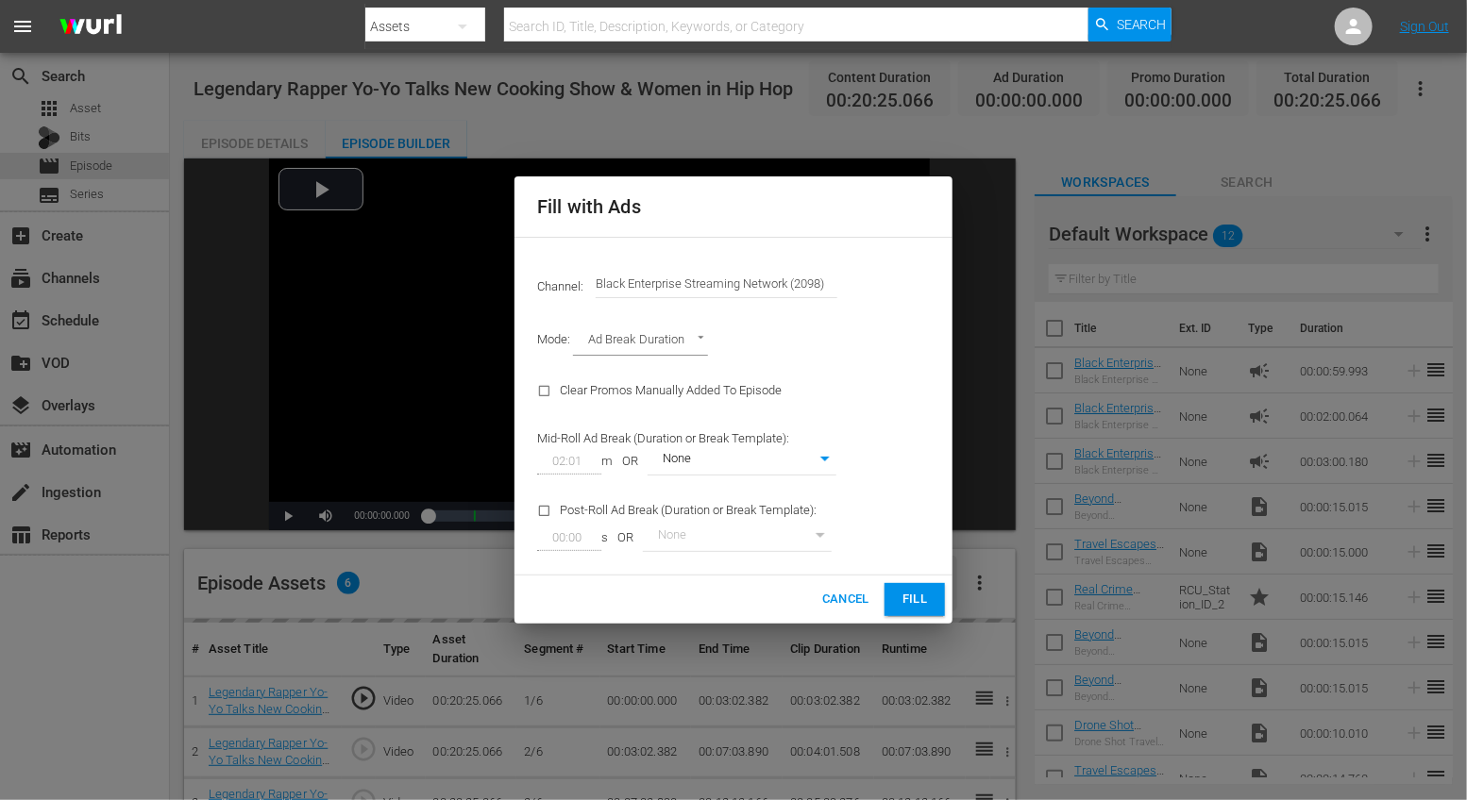
click at [900, 591] on span "Fill" at bounding box center [914, 600] width 30 height 22
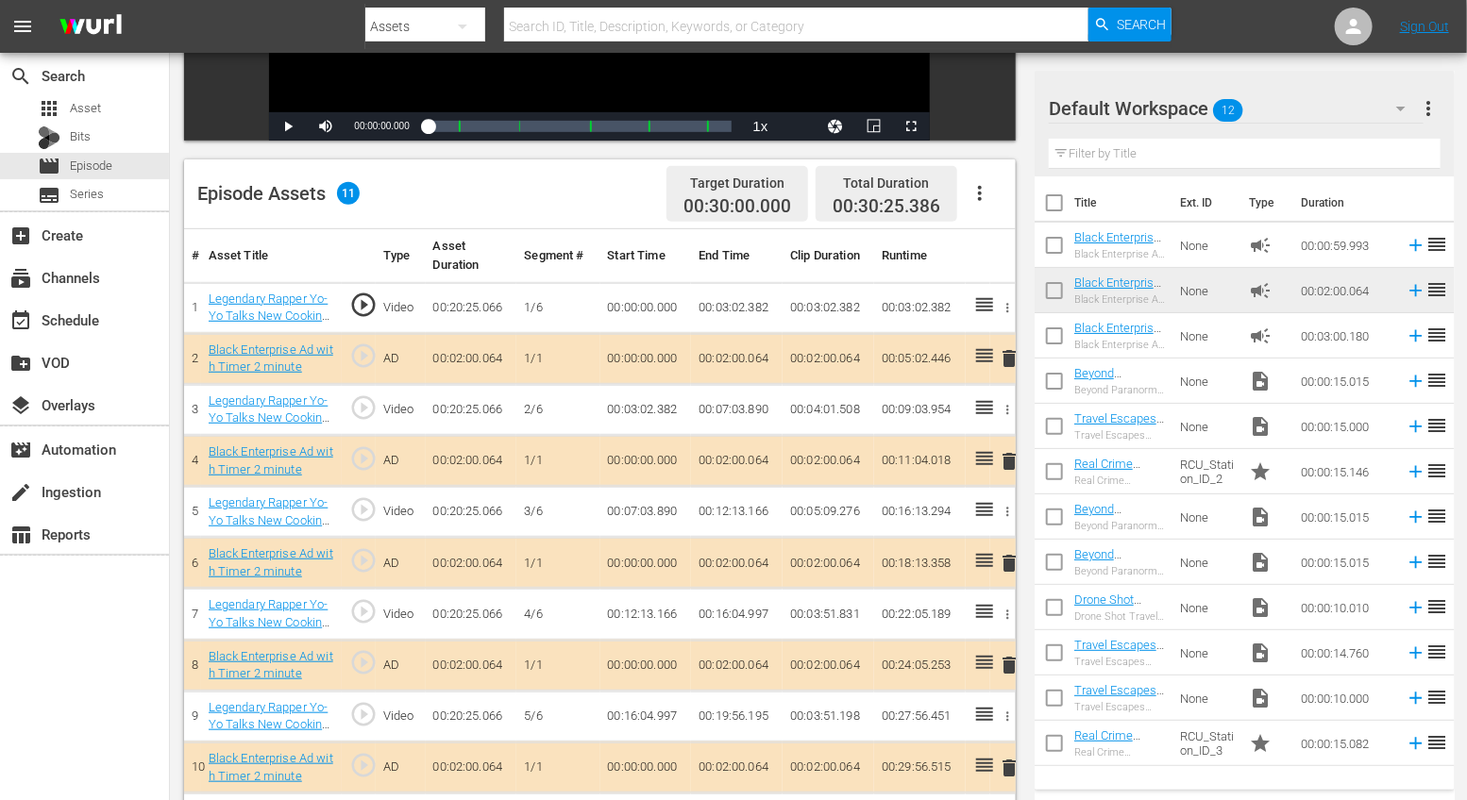
scroll to position [383, 0]
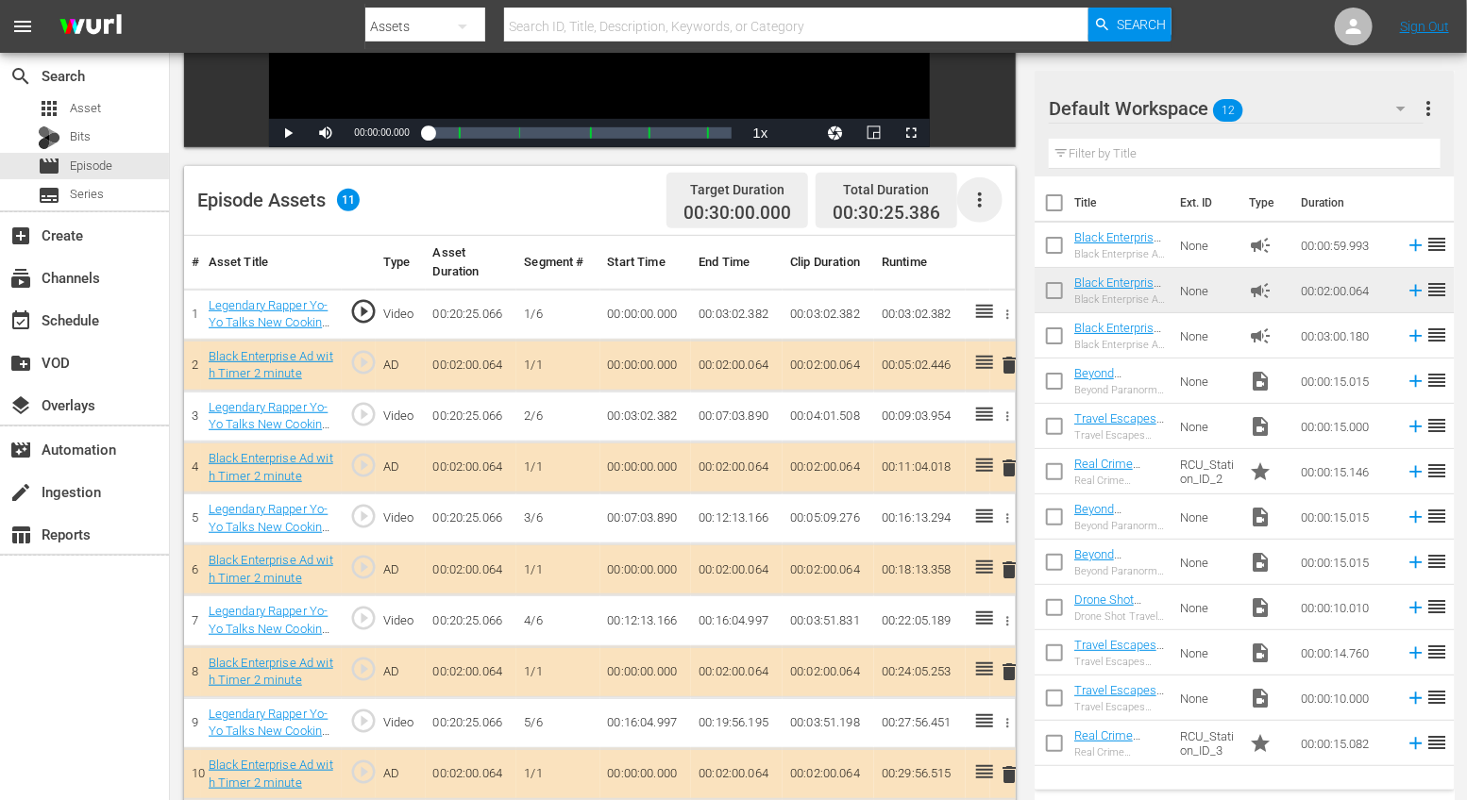
click at [982, 203] on icon "button" at bounding box center [979, 200] width 23 height 23
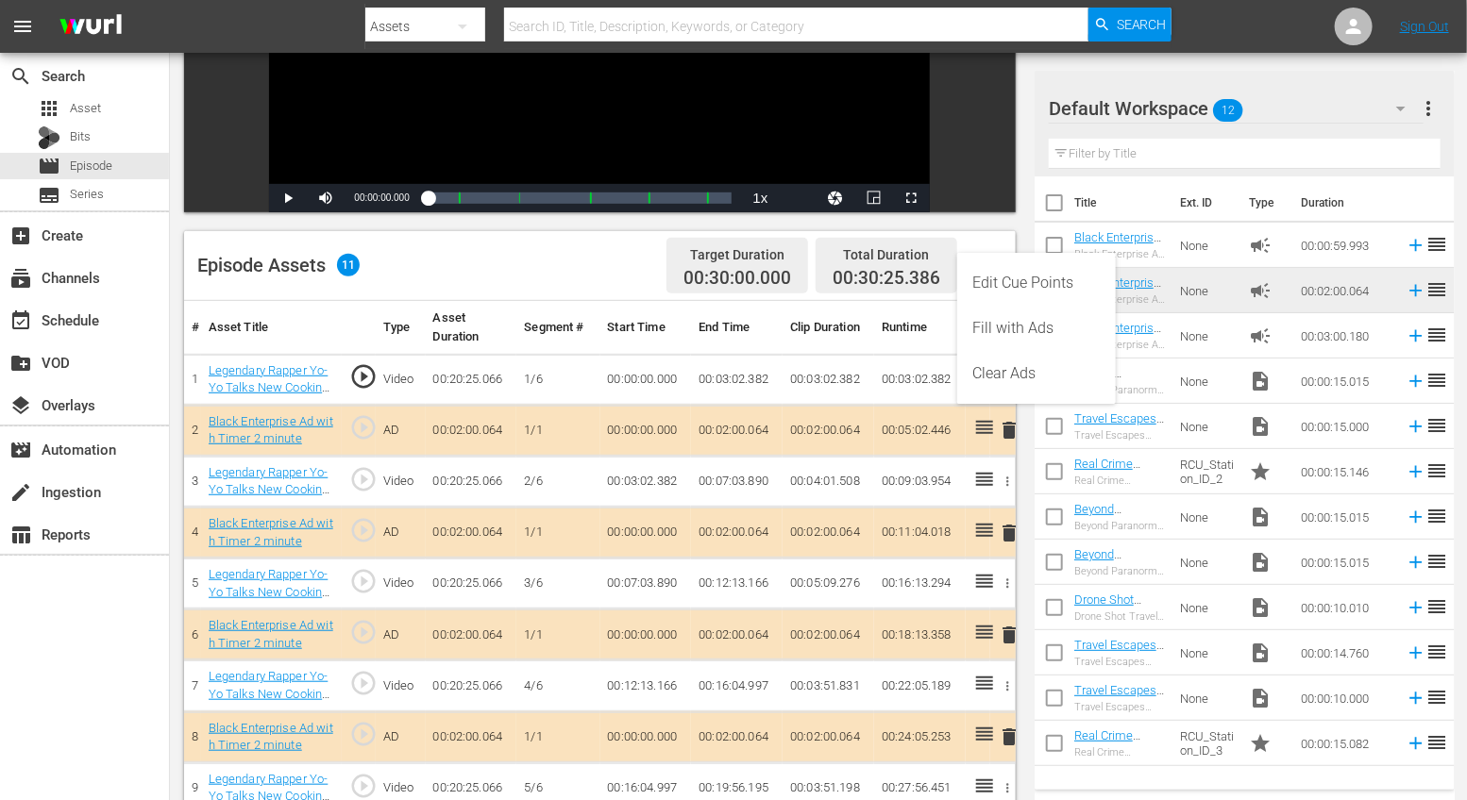
scroll to position [308, 0]
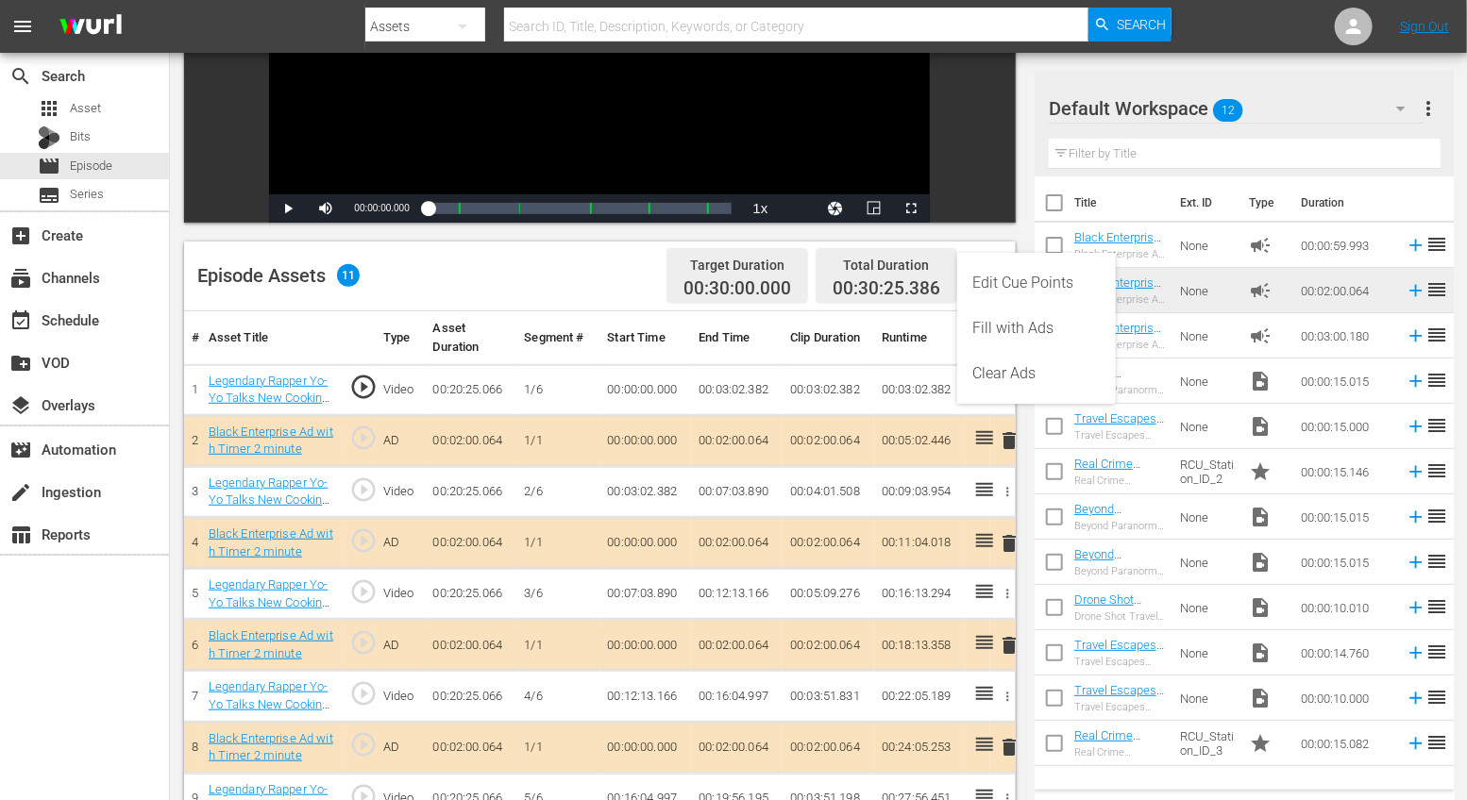
click at [462, 278] on div "Episode Assets 11 Target Duration 00:30:00.000 Total Duration 00:30:25.386" at bounding box center [599, 277] width 831 height 70
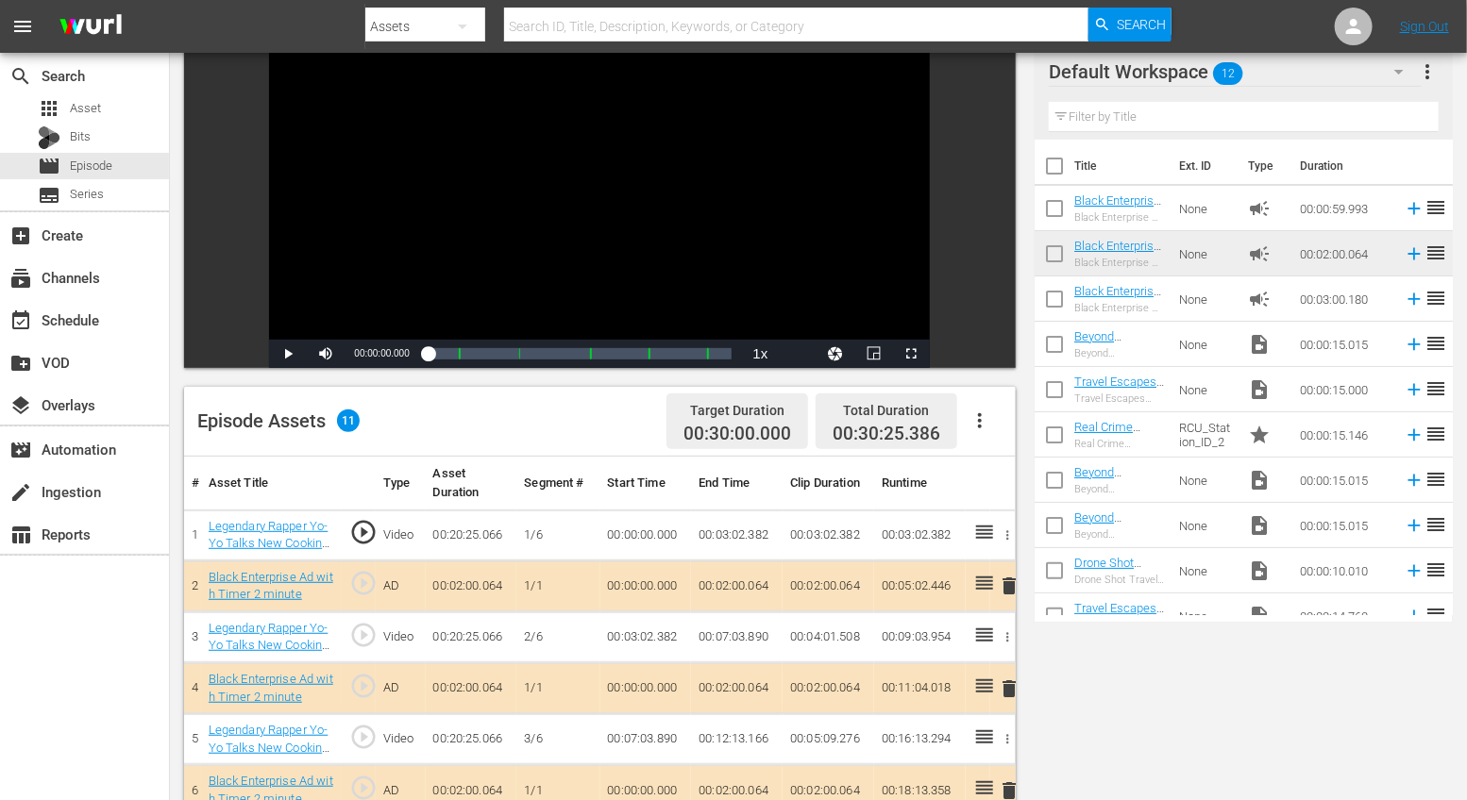
scroll to position [0, 0]
